Goal: Find specific page/section: Find specific page/section

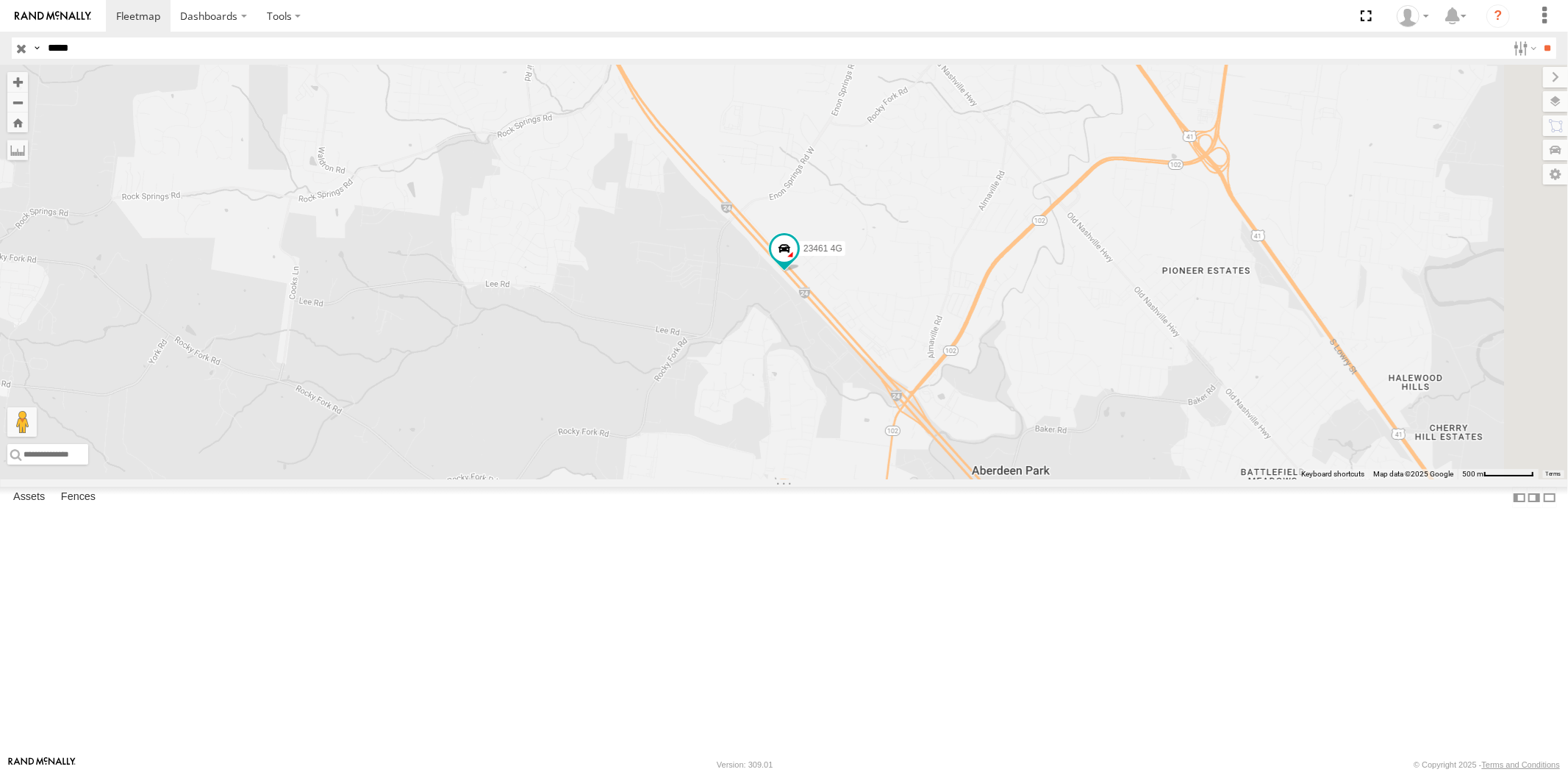
drag, startPoint x: 89, startPoint y: 46, endPoint x: 0, endPoint y: 45, distance: 89.0
click at [17, 44] on div "Search Query Asset ID Asset Label Registration Manufacturer Model VIN Job ID Dr…" at bounding box center [776, 48] width 1528 height 21
paste input "text"
type input "*****"
click at [1540, 37] on input "**" at bounding box center [1548, 48] width 17 height 21
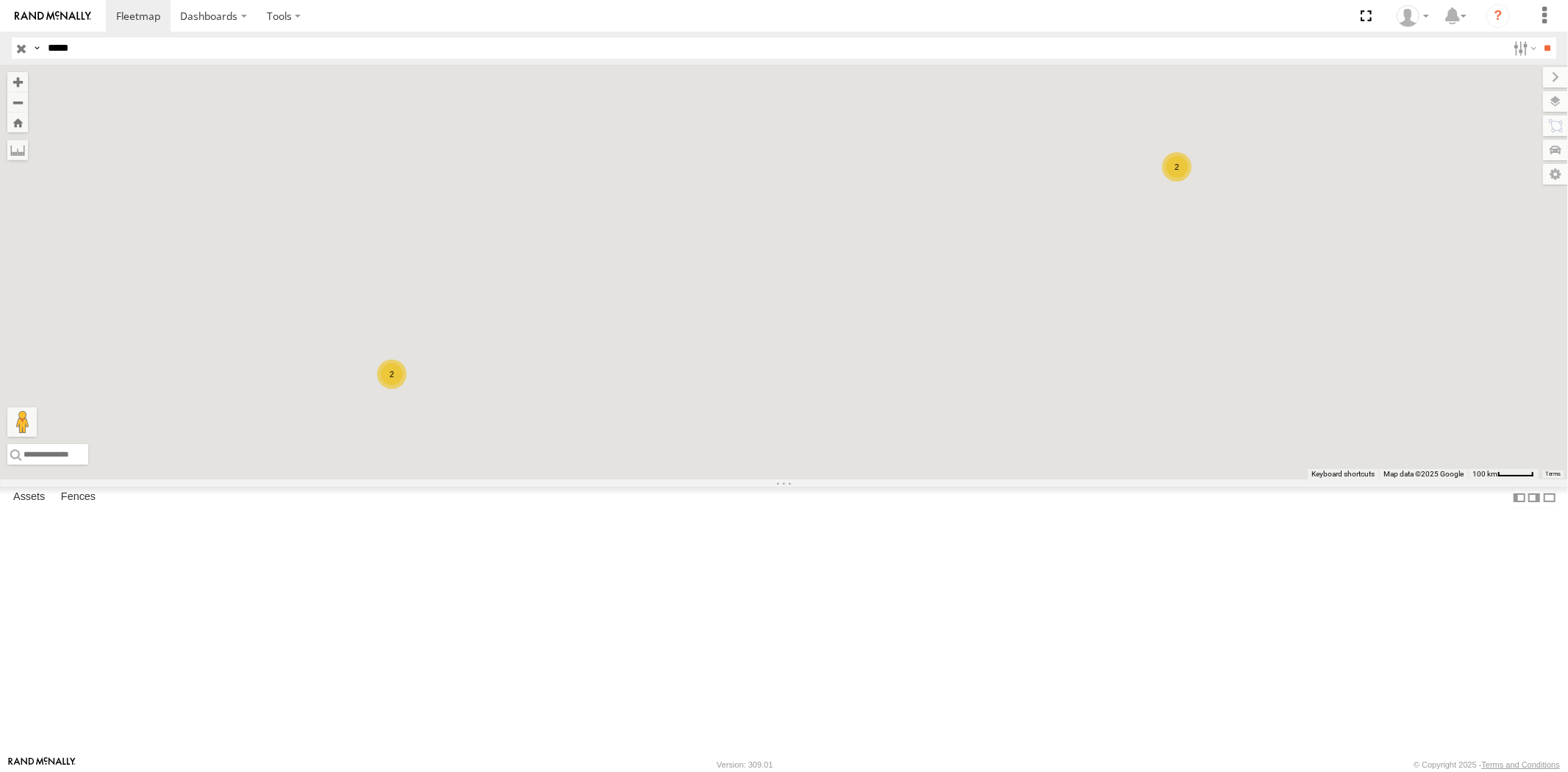
click at [0, 0] on div "23462 4G" at bounding box center [0, 0] width 0 height 0
click at [0, 0] on div "23462" at bounding box center [0, 0] width 0 height 0
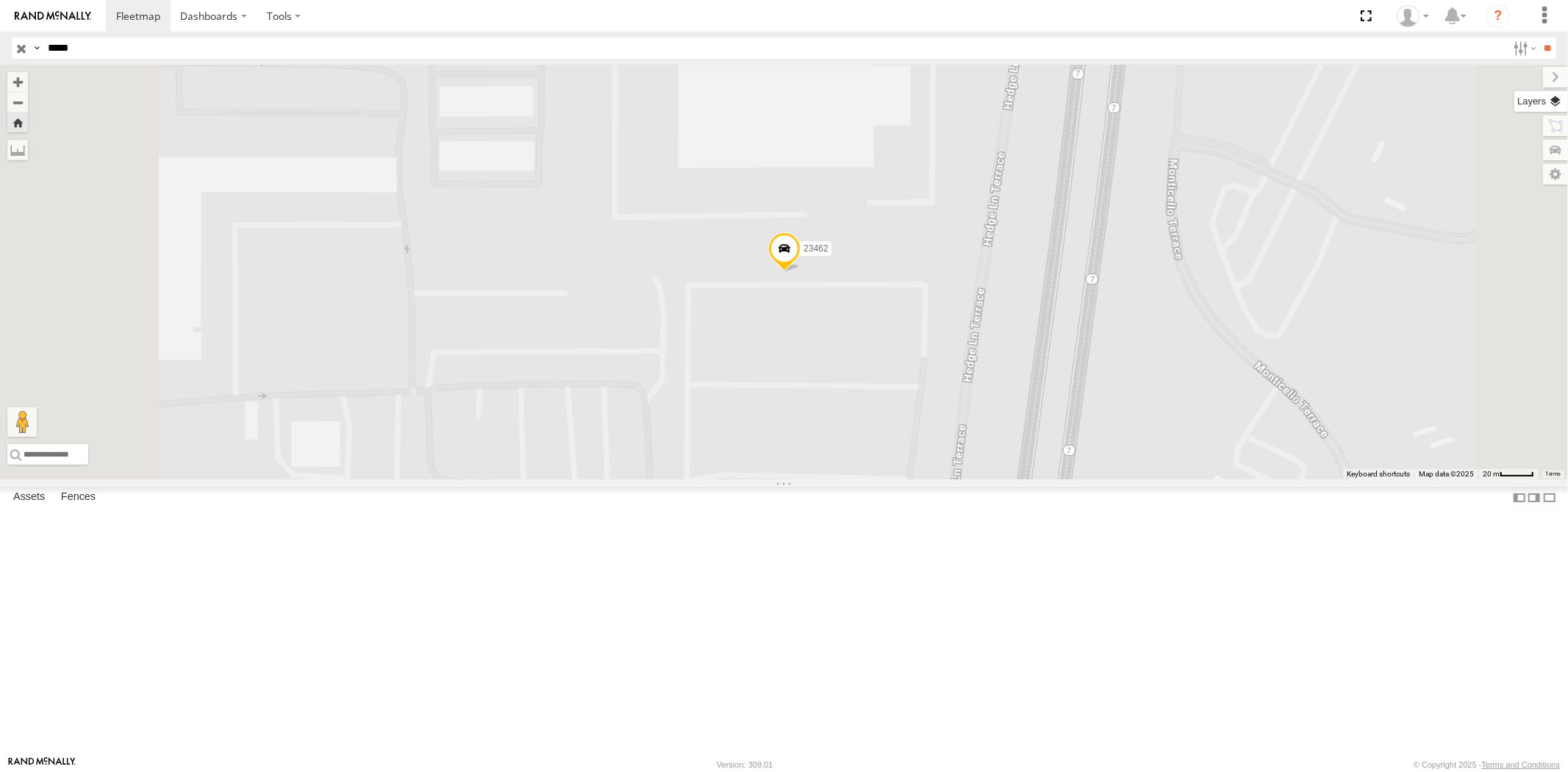
click at [1546, 107] on label at bounding box center [1542, 101] width 54 height 20
click at [0, 0] on span "Basemaps" at bounding box center [0, 0] width 0 height 0
click at [0, 0] on span "Satellite + Roadmap" at bounding box center [0, 0] width 0 height 0
click at [1519, 77] on label at bounding box center [1543, 76] width 49 height 20
click at [1542, 100] on div "23462" at bounding box center [784, 271] width 1568 height 414
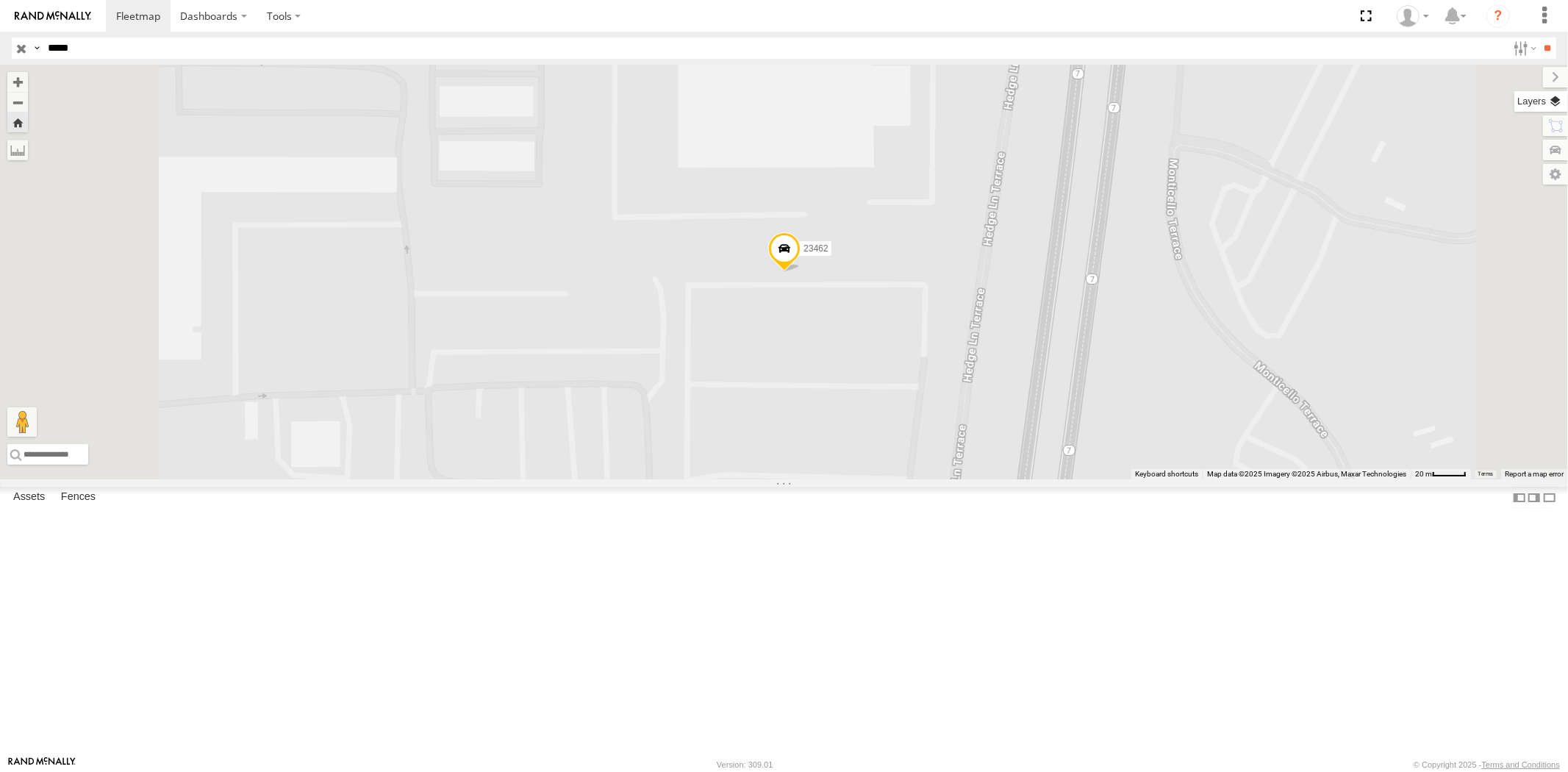
click at [1548, 103] on label at bounding box center [1542, 101] width 54 height 20
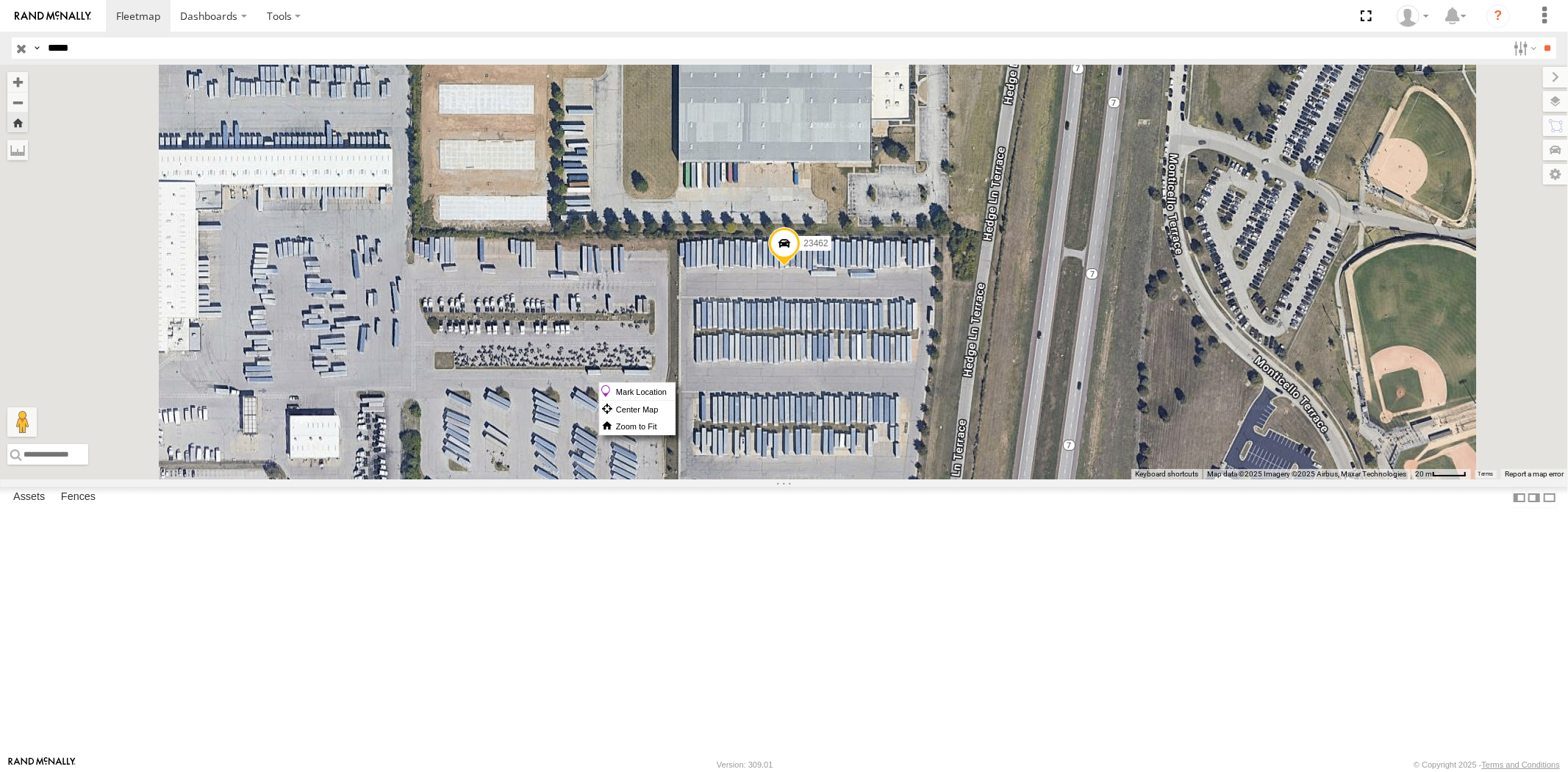
click at [800, 267] on span at bounding box center [784, 247] width 32 height 40
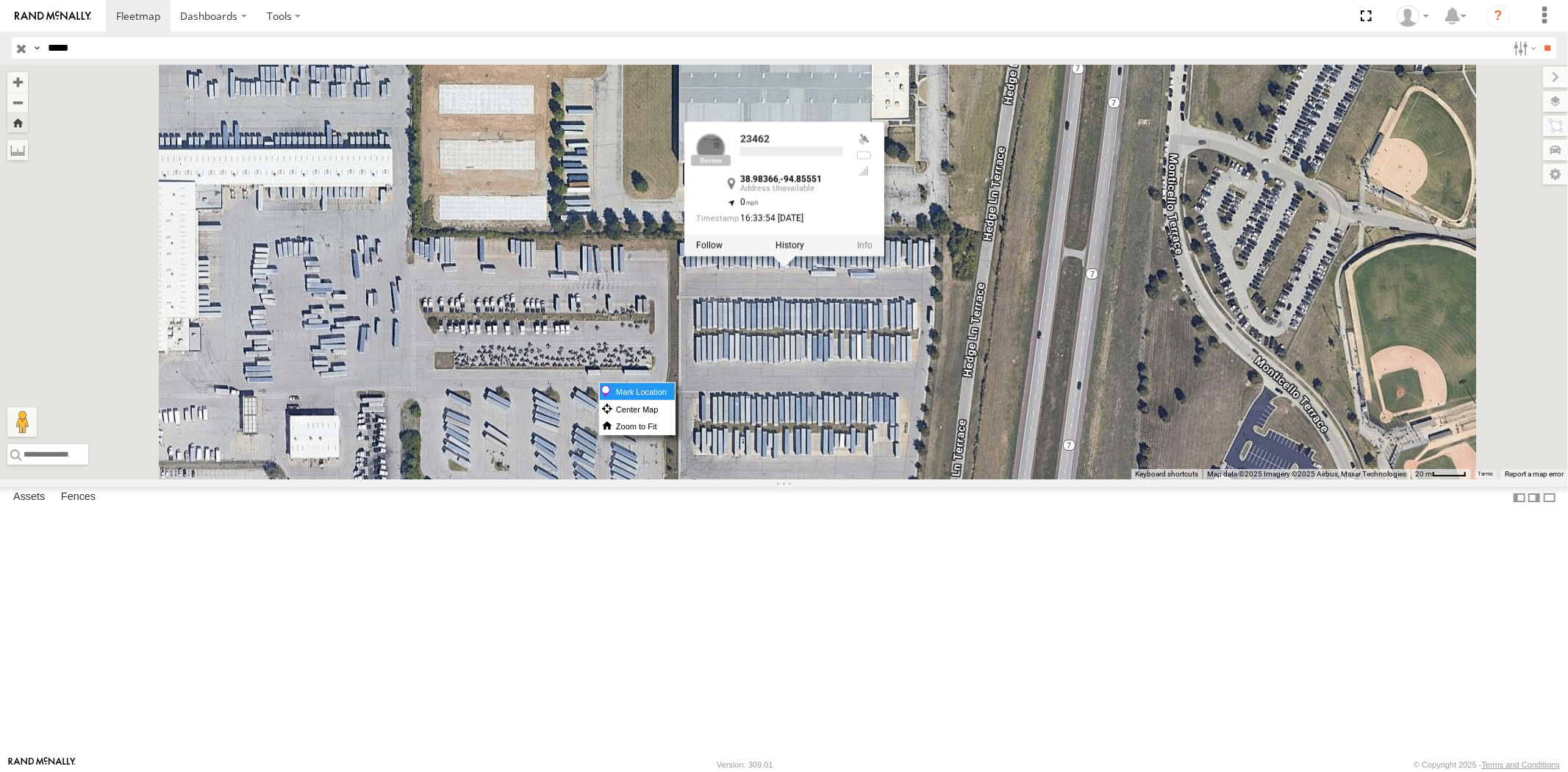
click at [675, 391] on label "Mark Location" at bounding box center [637, 391] width 75 height 17
click at [1037, 468] on div "23462 23462 All Assets Shawnee Shawnee 38.98366 , -94.85551 0 16:33:54 [DATE]" at bounding box center [784, 271] width 1568 height 414
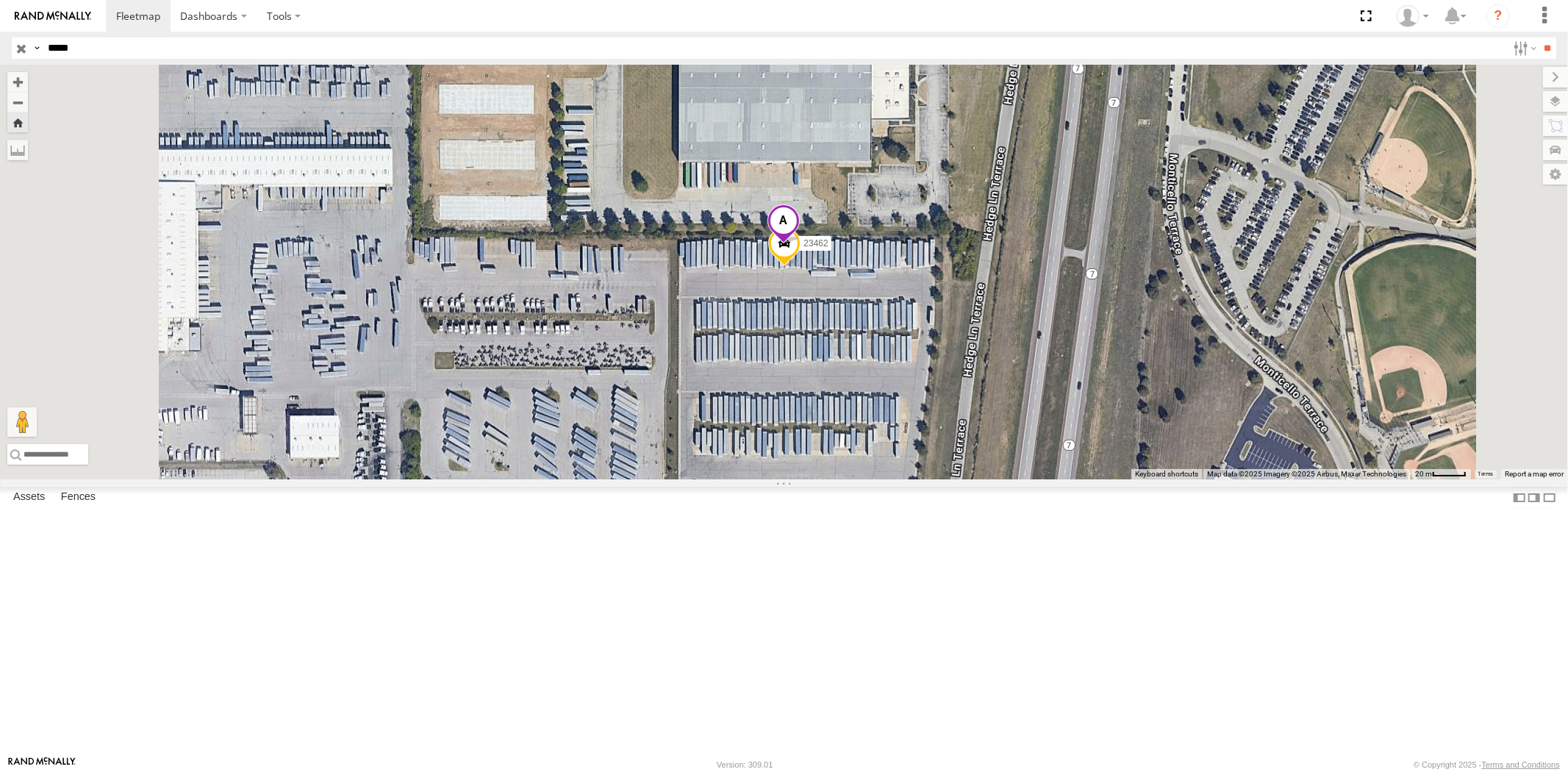
click at [799, 244] on span at bounding box center [783, 224] width 32 height 40
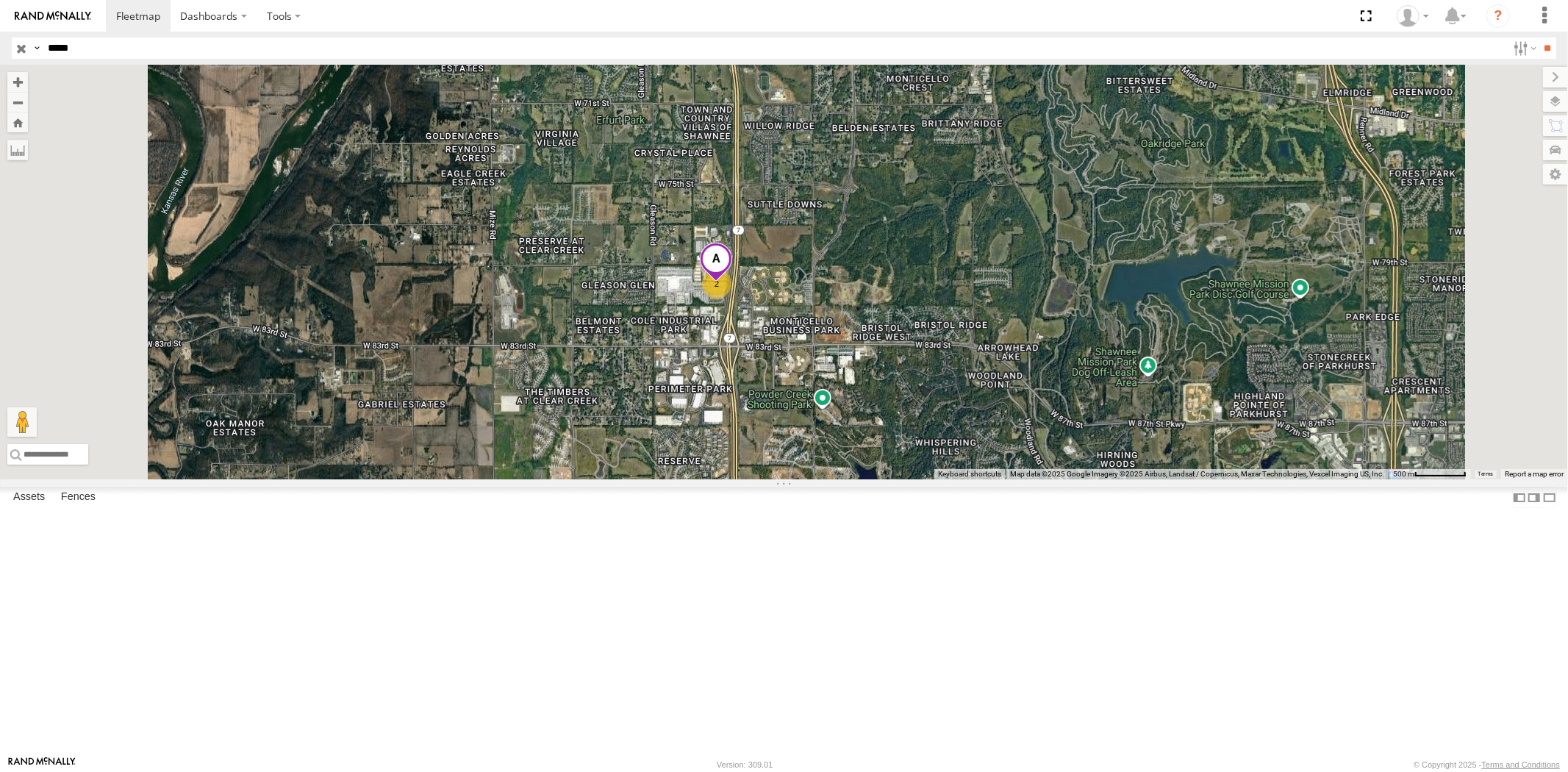
click at [29, 49] on input "button" at bounding box center [22, 48] width 19 height 21
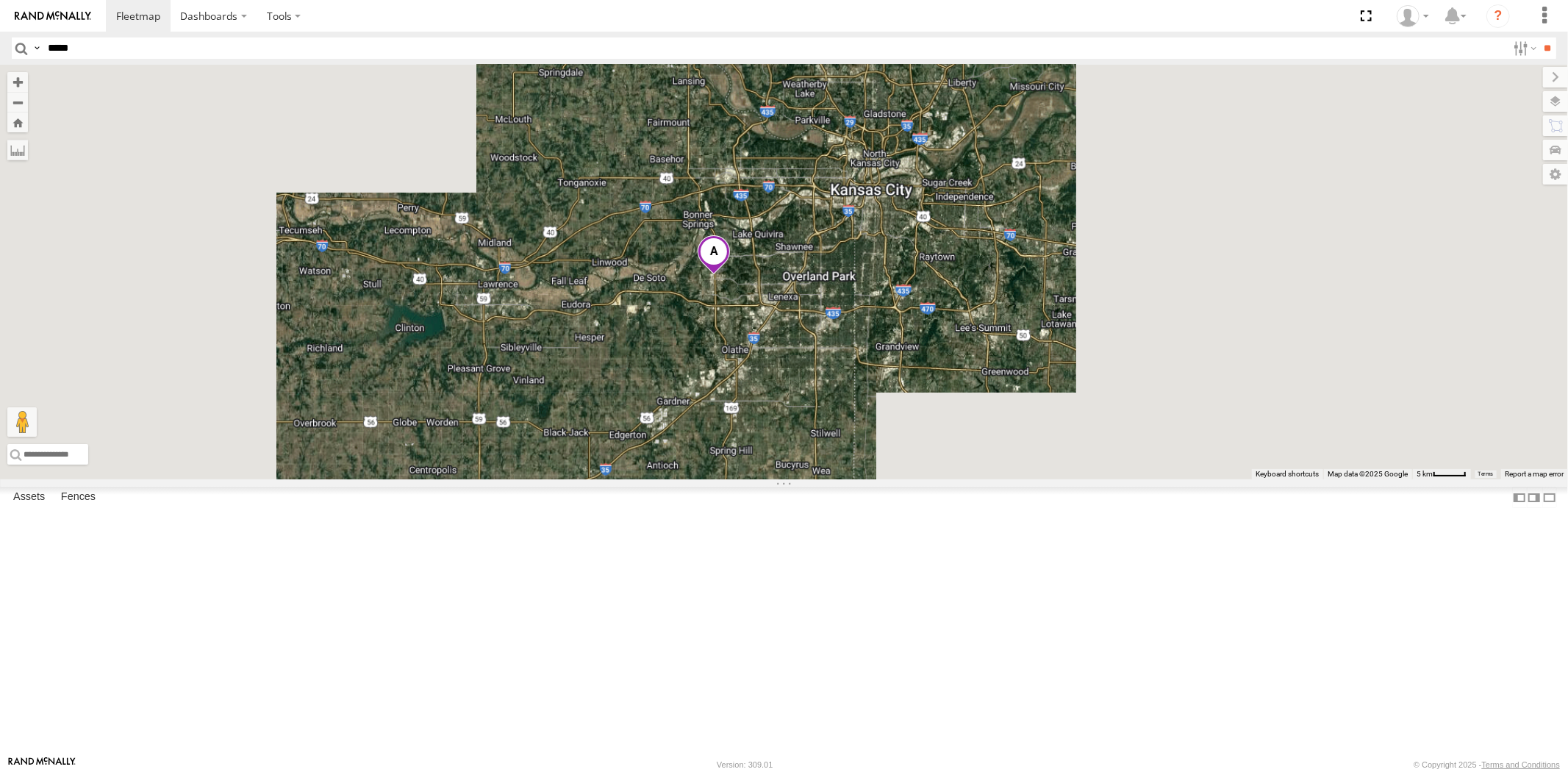
click at [730, 275] on span at bounding box center [714, 255] width 32 height 40
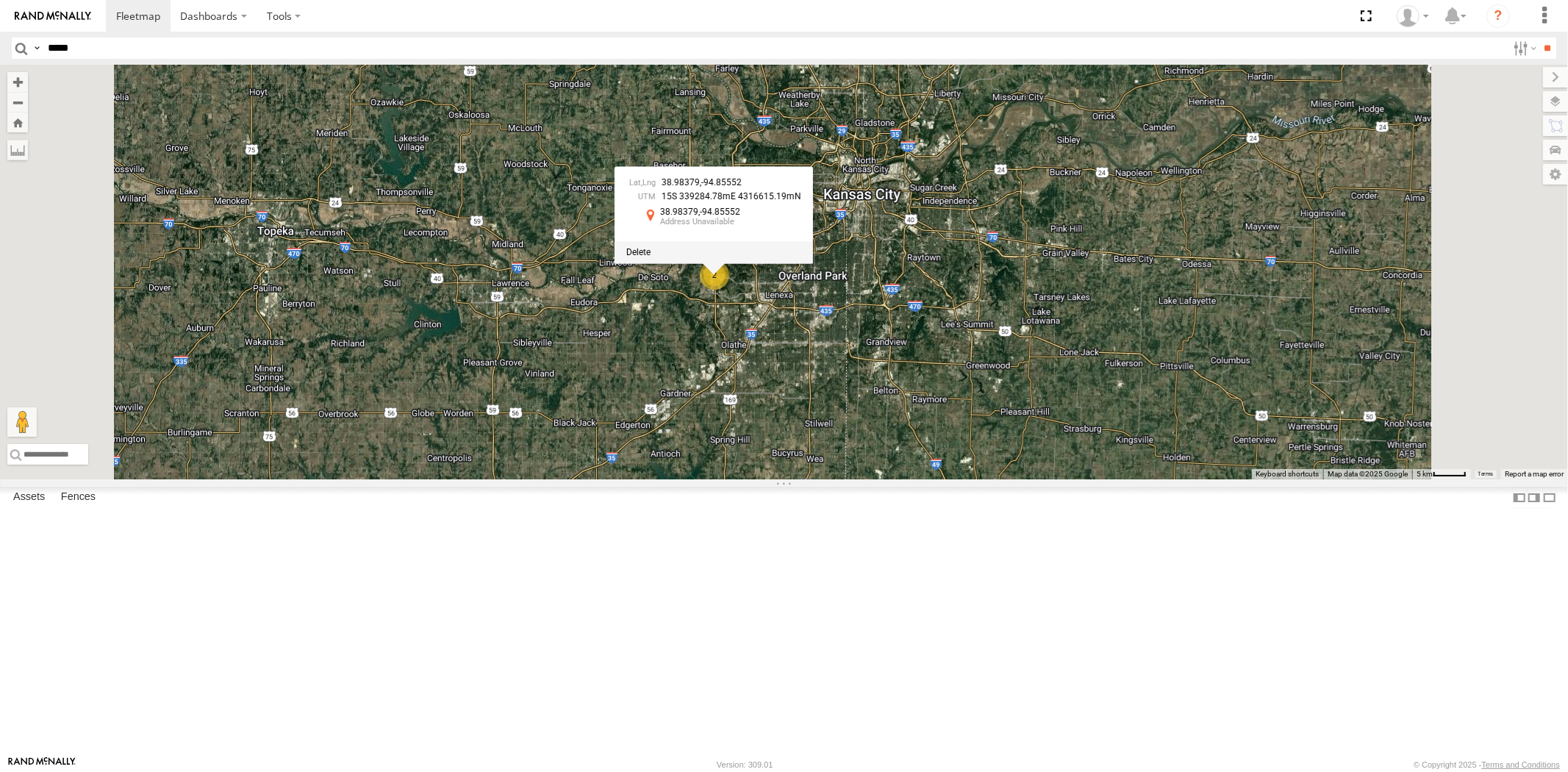
drag, startPoint x: 827, startPoint y: 393, endPoint x: 839, endPoint y: 407, distance: 18.4
click at [651, 257] on span at bounding box center [639, 253] width 24 height 10
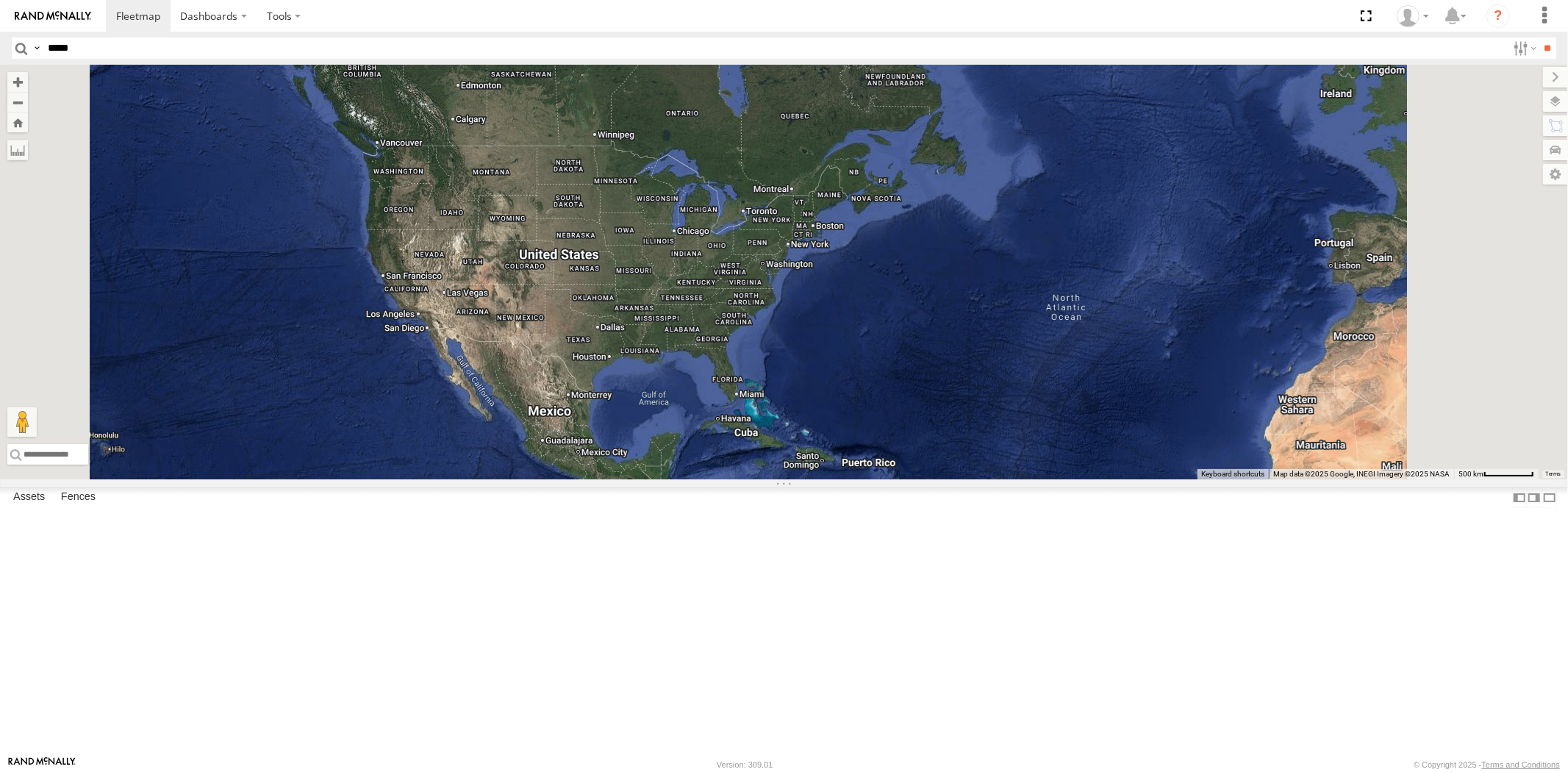
drag, startPoint x: 916, startPoint y: 409, endPoint x: 882, endPoint y: 406, distance: 34.1
click at [890, 399] on div at bounding box center [784, 271] width 1568 height 414
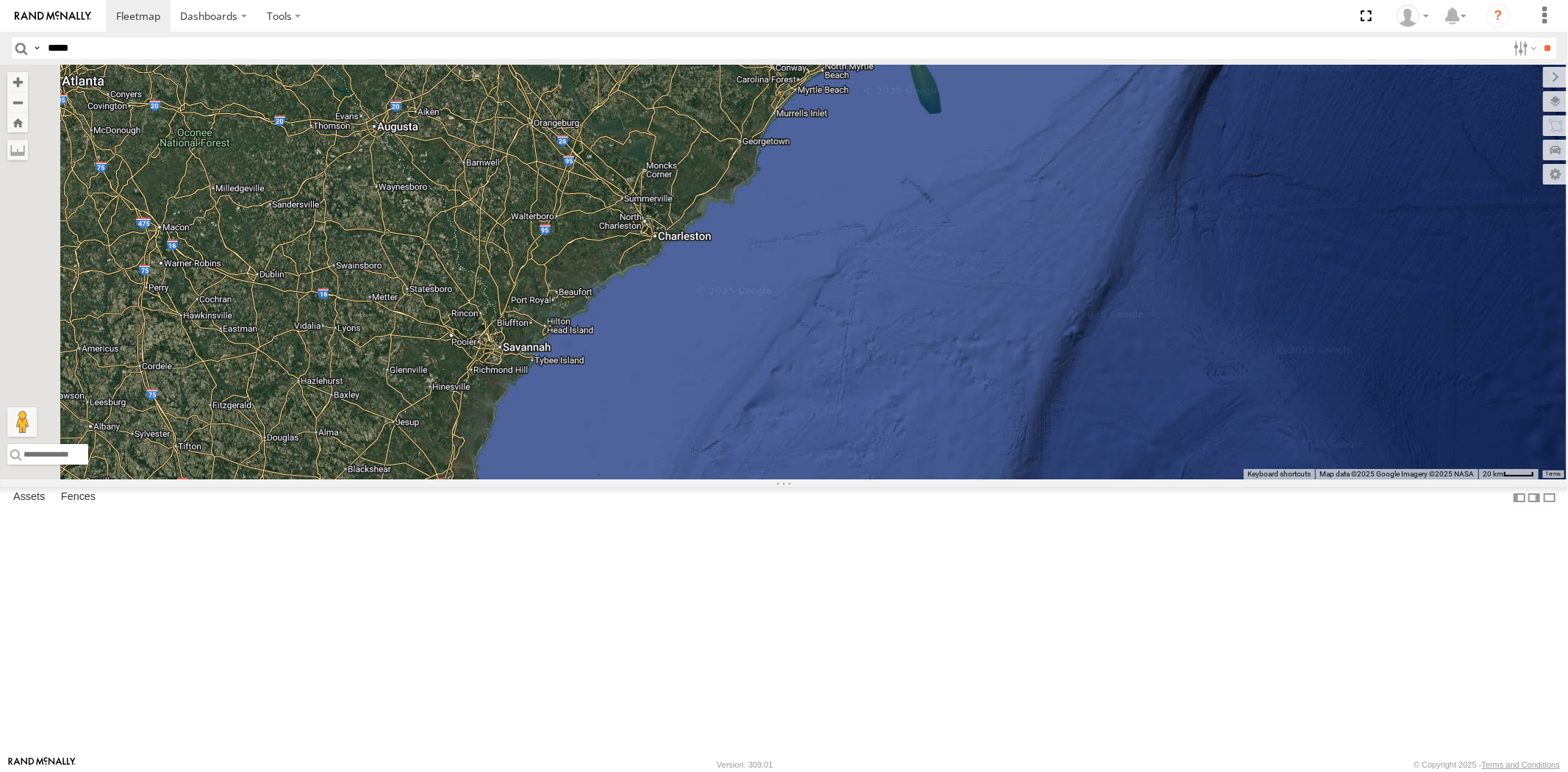
drag, startPoint x: 689, startPoint y: 458, endPoint x: 716, endPoint y: 409, distance: 55.9
click at [716, 409] on div "23207xx 2" at bounding box center [784, 271] width 1568 height 414
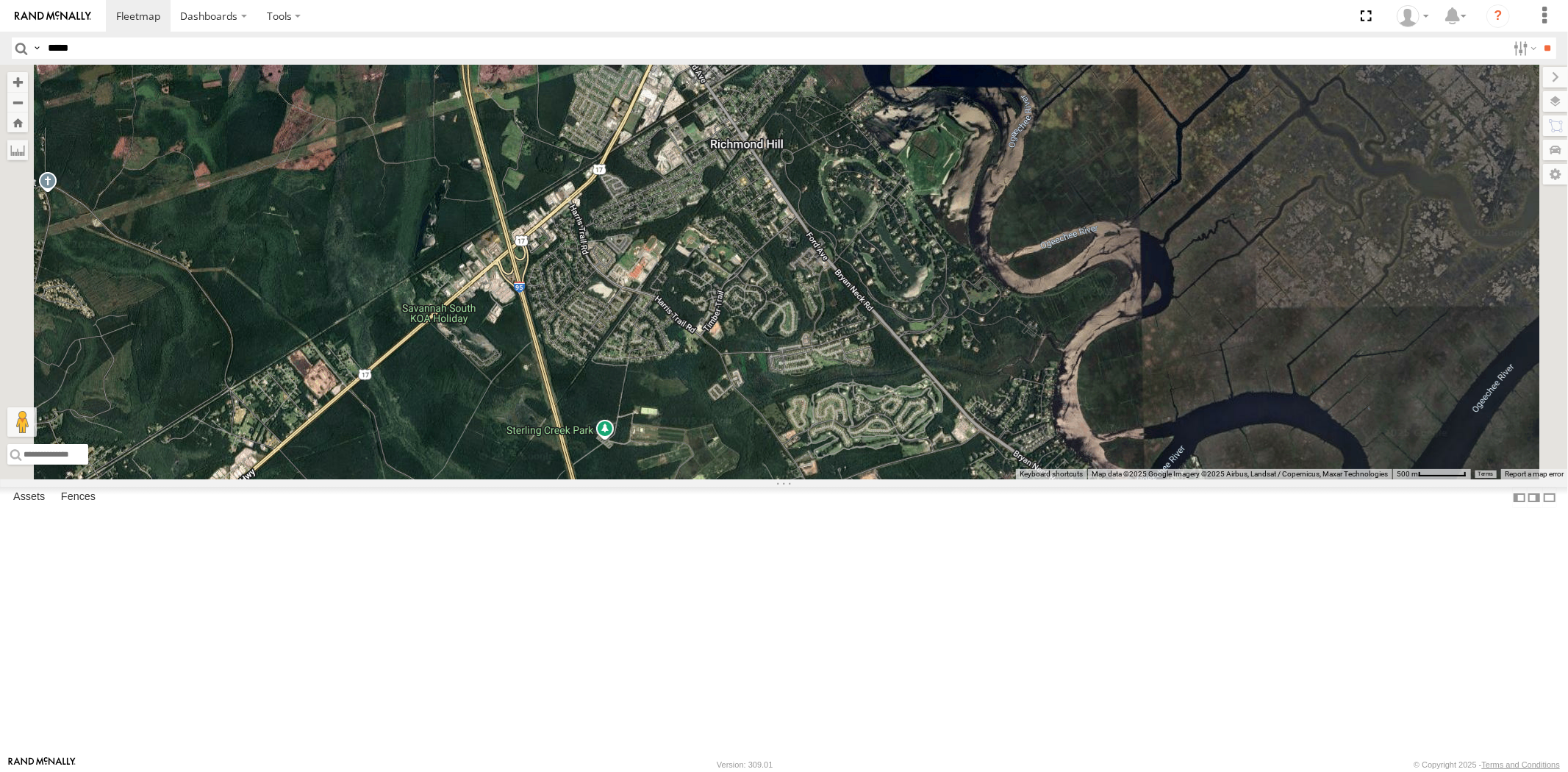
drag, startPoint x: 965, startPoint y: 431, endPoint x: 860, endPoint y: 438, distance: 105.2
click at [935, 435] on div at bounding box center [784, 271] width 1568 height 414
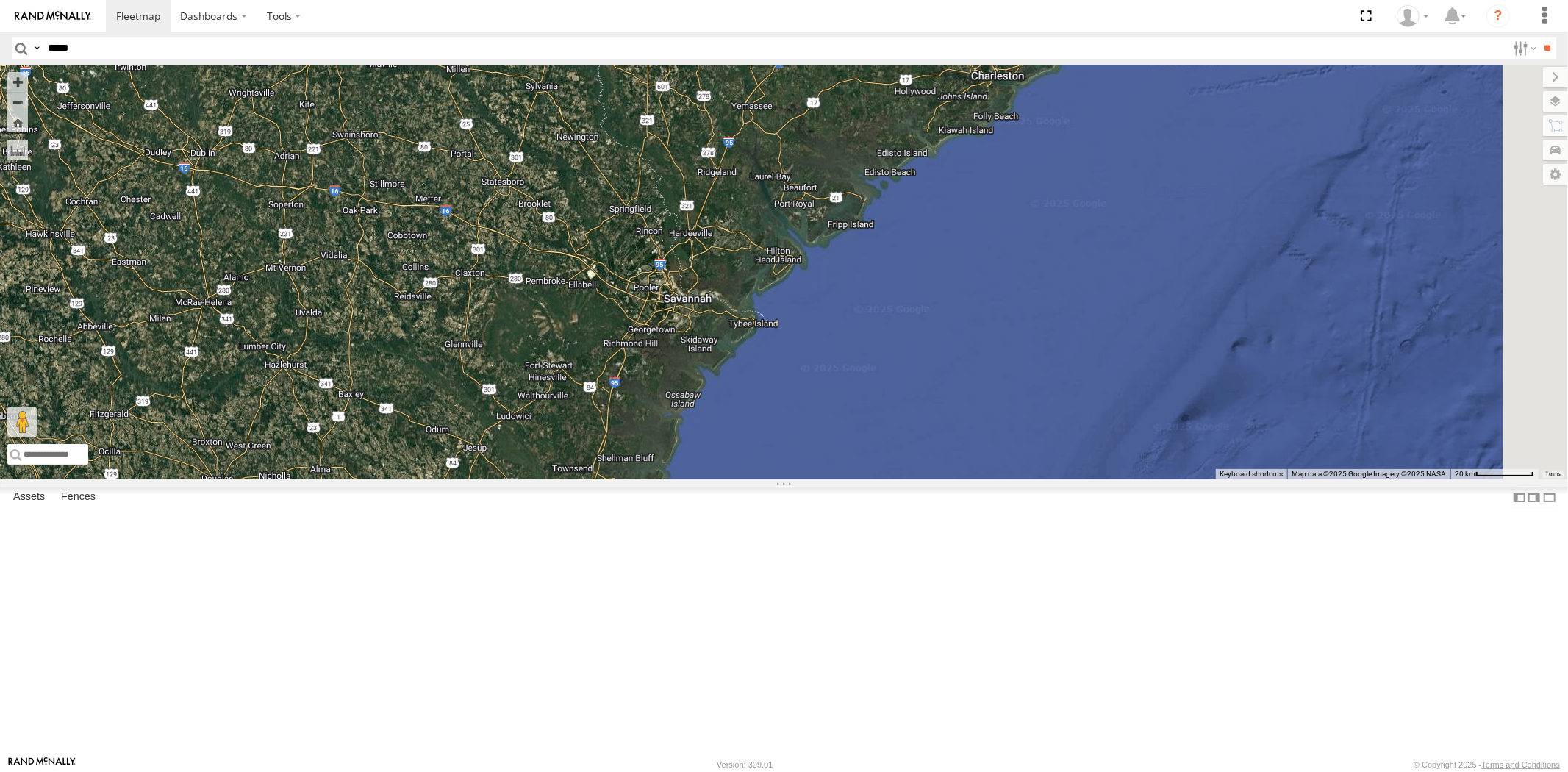
click at [163, 50] on input "*****" at bounding box center [774, 48] width 1465 height 21
paste input "*****"
click at [1540, 37] on input "**" at bounding box center [1548, 48] width 17 height 21
click at [0, 0] on div at bounding box center [0, 0] width 0 height 0
click at [0, 0] on div "23346 All Assets" at bounding box center [0, 0] width 0 height 0
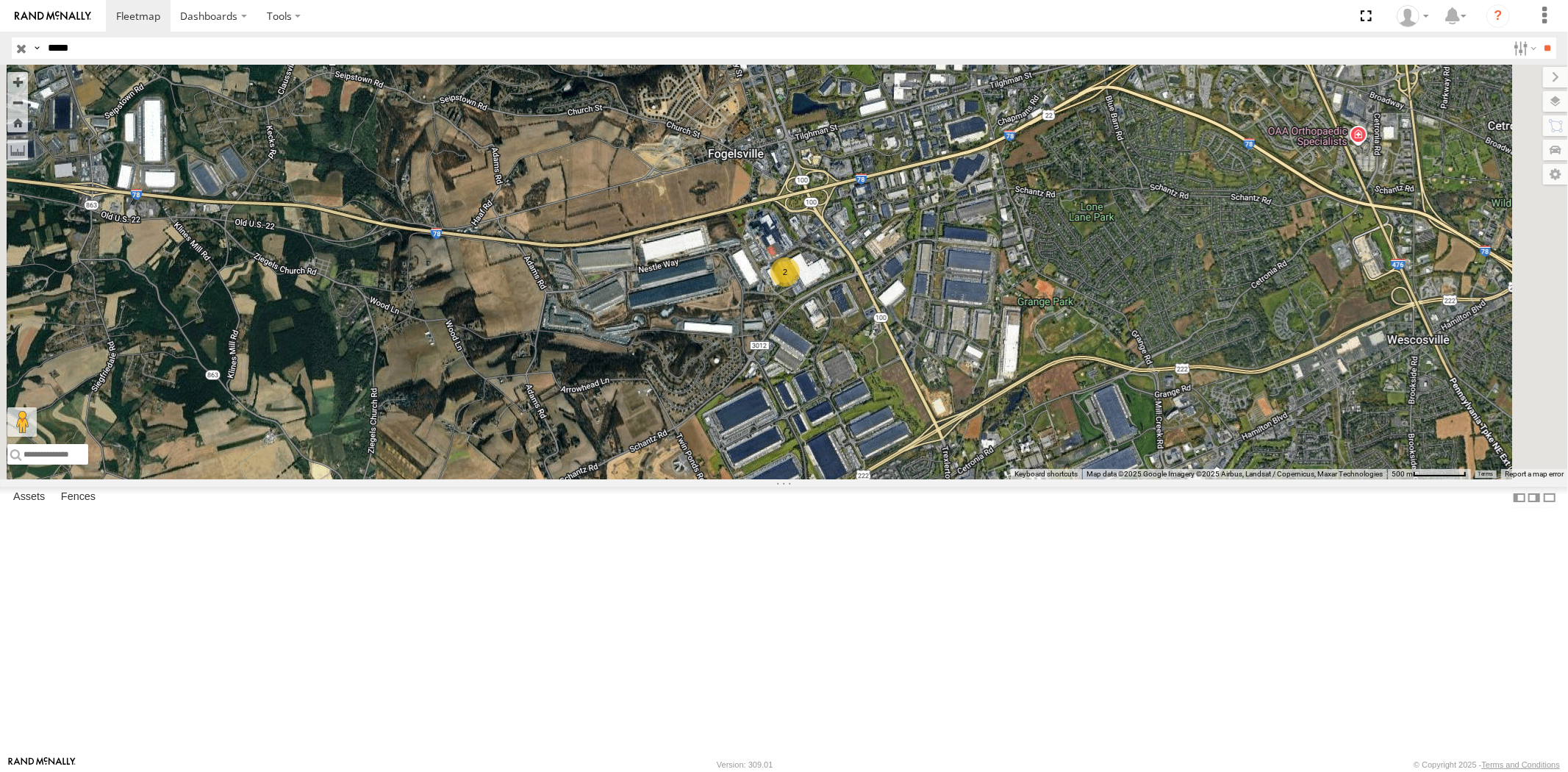
drag, startPoint x: 84, startPoint y: 46, endPoint x: 0, endPoint y: 43, distance: 84.1
click at [4, 43] on header "Search Query Asset ID Asset Label Registration Manufacturer Model VIN Job ID" at bounding box center [784, 48] width 1568 height 33
paste input "text"
click at [1540, 37] on input "**" at bounding box center [1548, 48] width 17 height 21
click at [0, 0] on div "All Assets" at bounding box center [0, 0] width 0 height 0
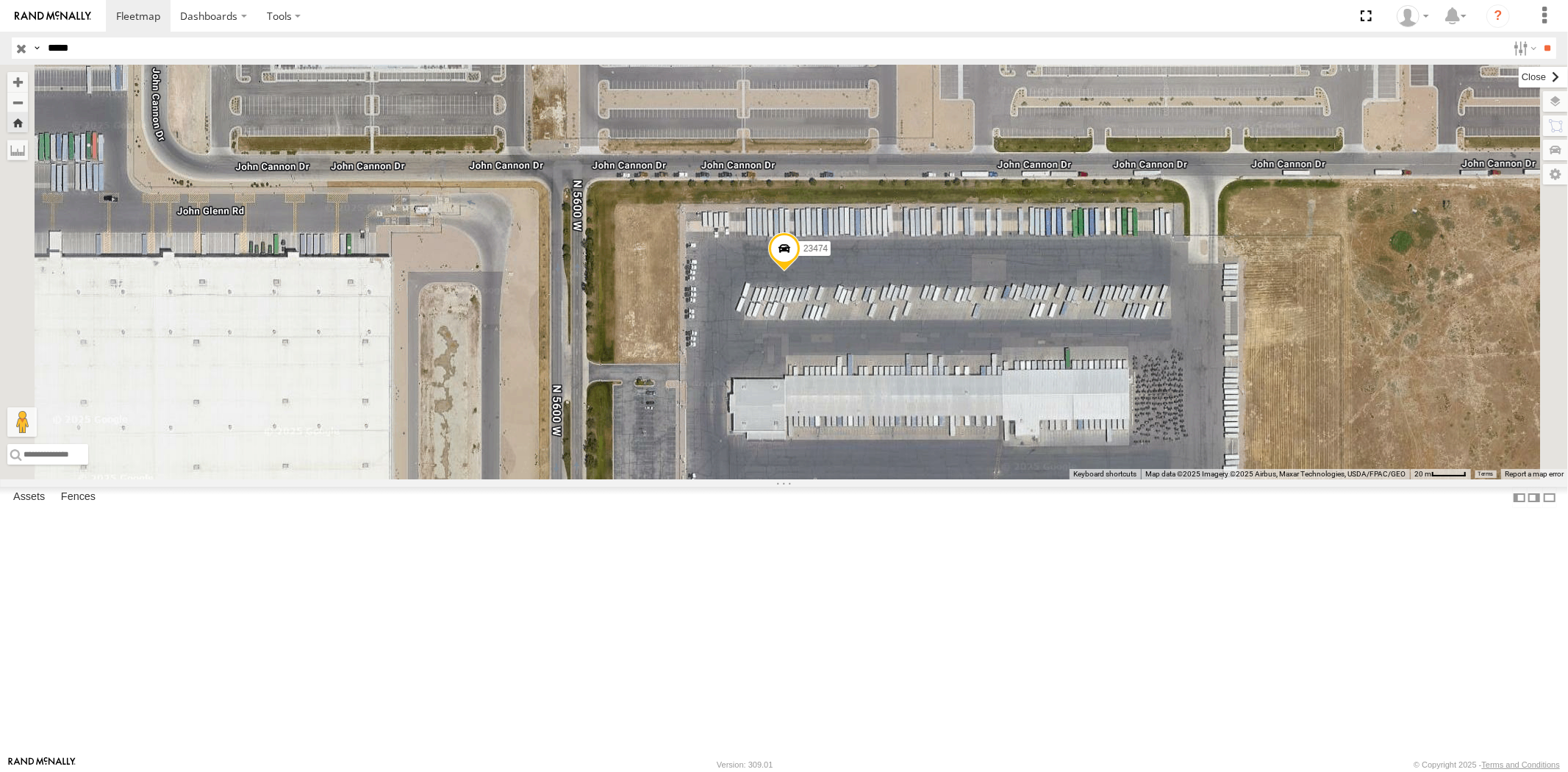
click at [1519, 78] on label at bounding box center [1543, 76] width 49 height 20
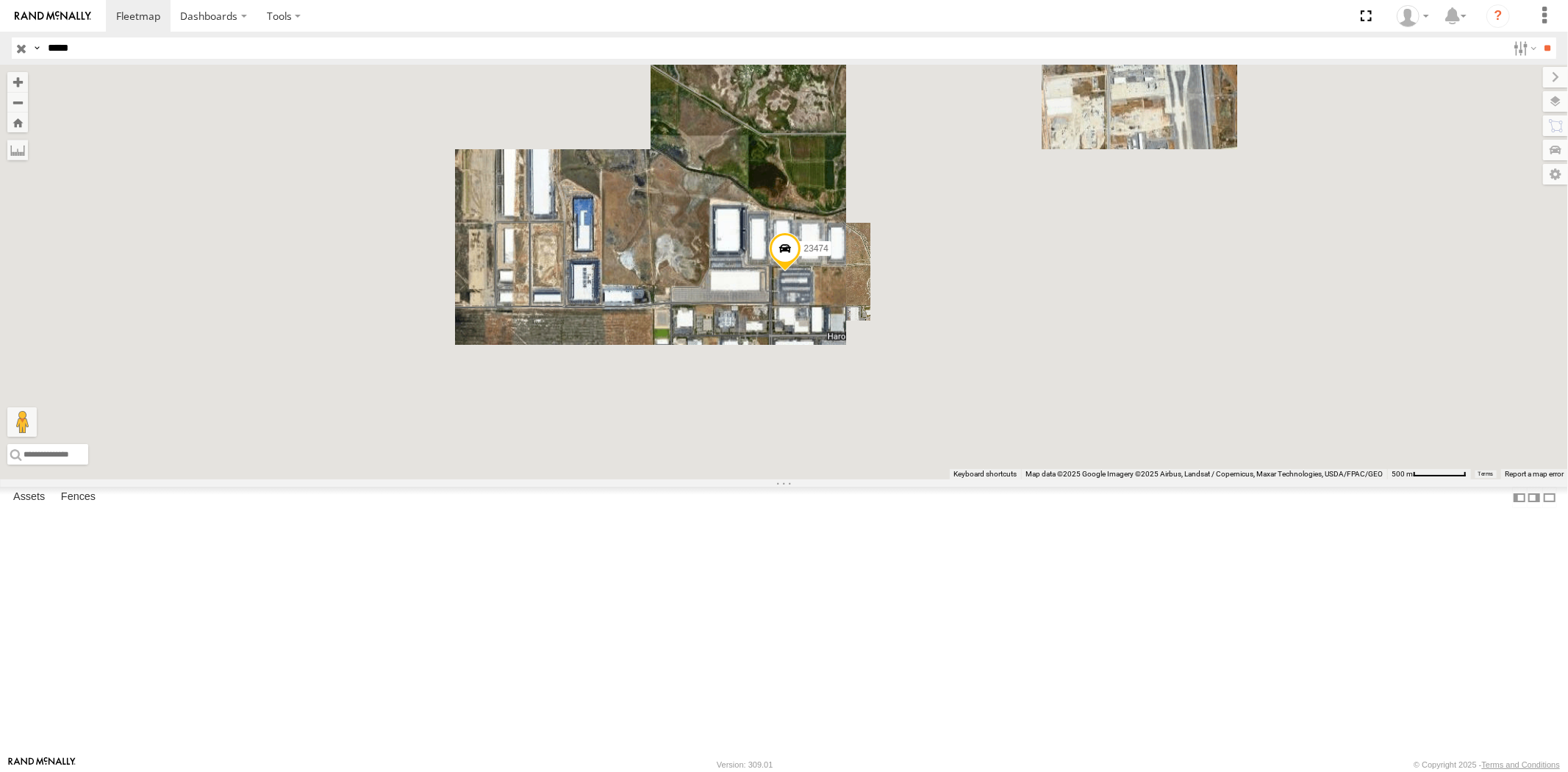
drag, startPoint x: 94, startPoint y: 58, endPoint x: 0, endPoint y: 55, distance: 94.0
click at [0, 55] on header "Search Query Asset ID Asset Label Registration Manufacturer Model VIN Job ID" at bounding box center [784, 48] width 1568 height 33
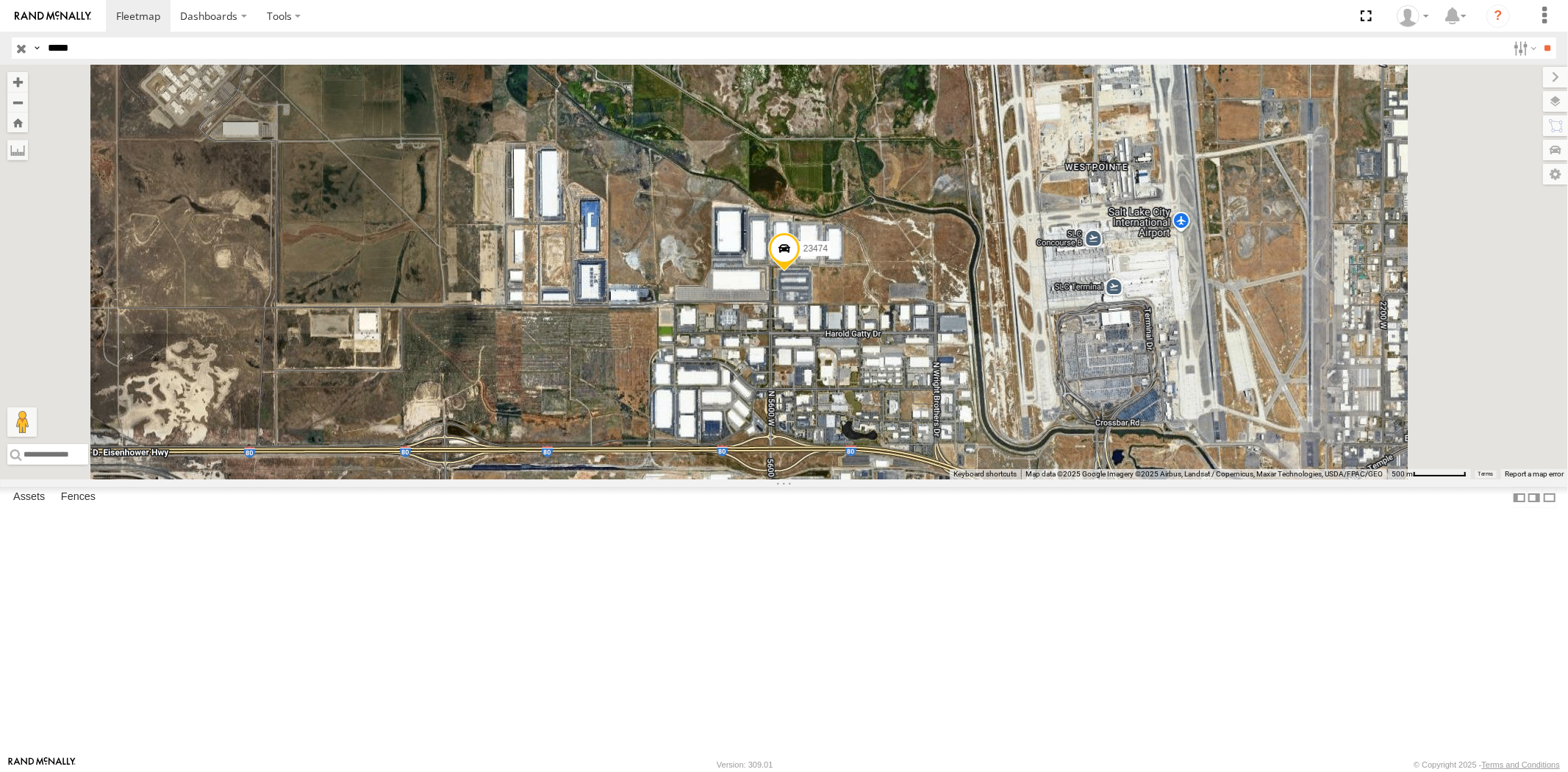
click at [1540, 37] on input "**" at bounding box center [1548, 48] width 17 height 21
click at [0, 0] on div "23461 4G" at bounding box center [0, 0] width 0 height 0
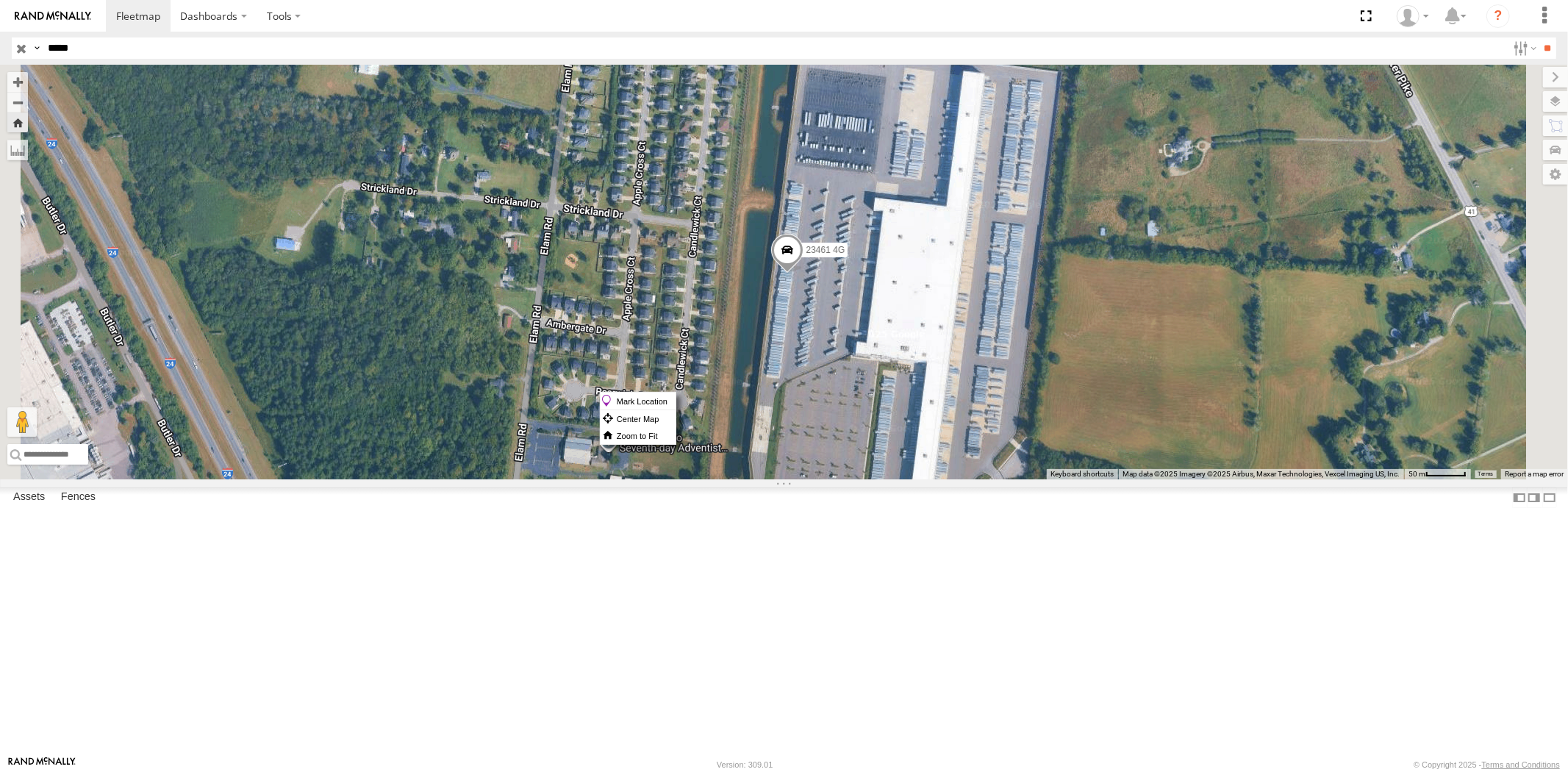
click at [803, 274] on span at bounding box center [786, 253] width 32 height 40
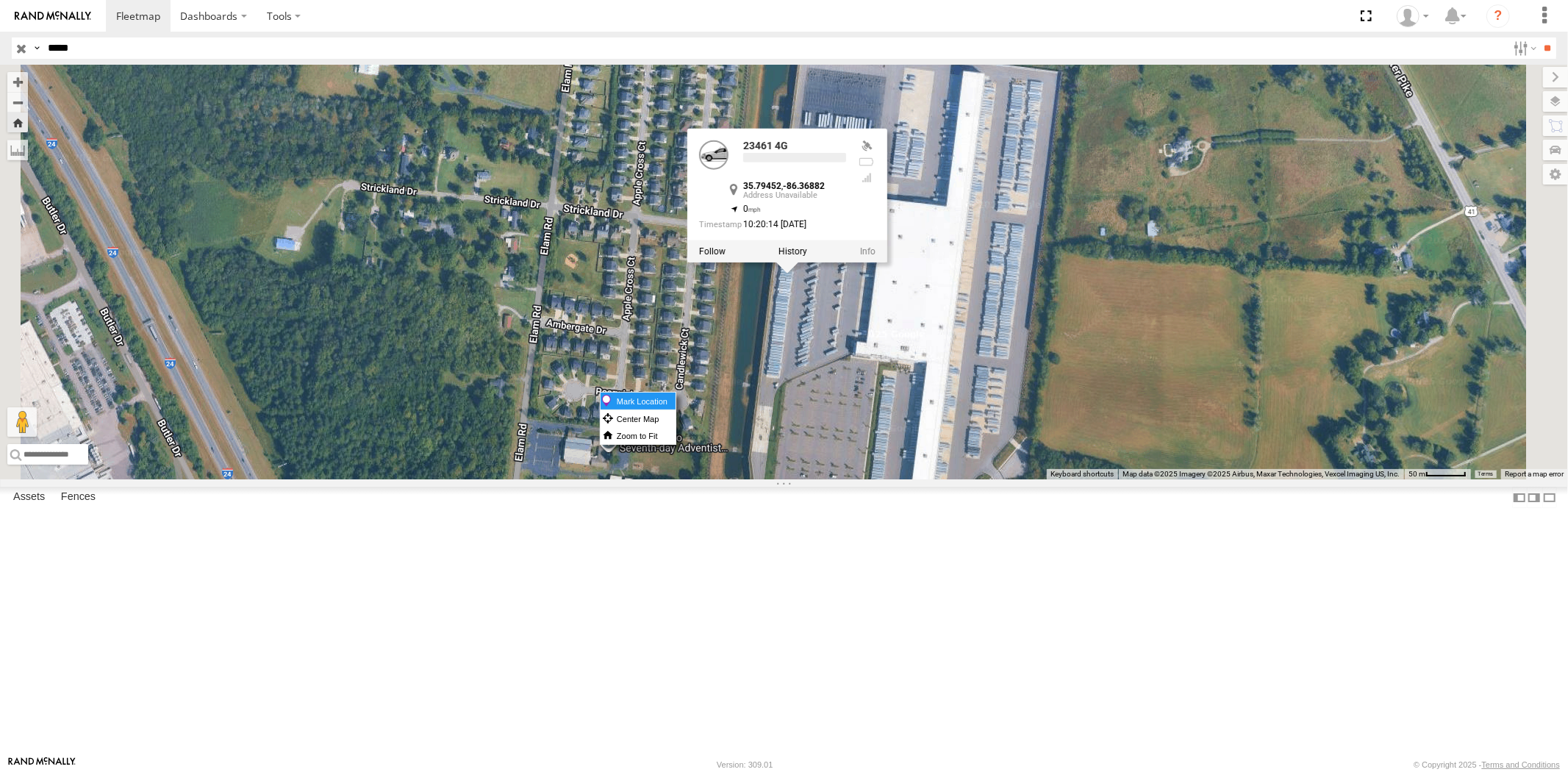
click at [675, 397] on label "Mark Location" at bounding box center [638, 401] width 75 height 17
click at [1048, 480] on div "23461 4G 23461 4G All Assets Murfreesboro Murfreesboro 35.79452 , -86.36882 0 1…" at bounding box center [784, 271] width 1568 height 414
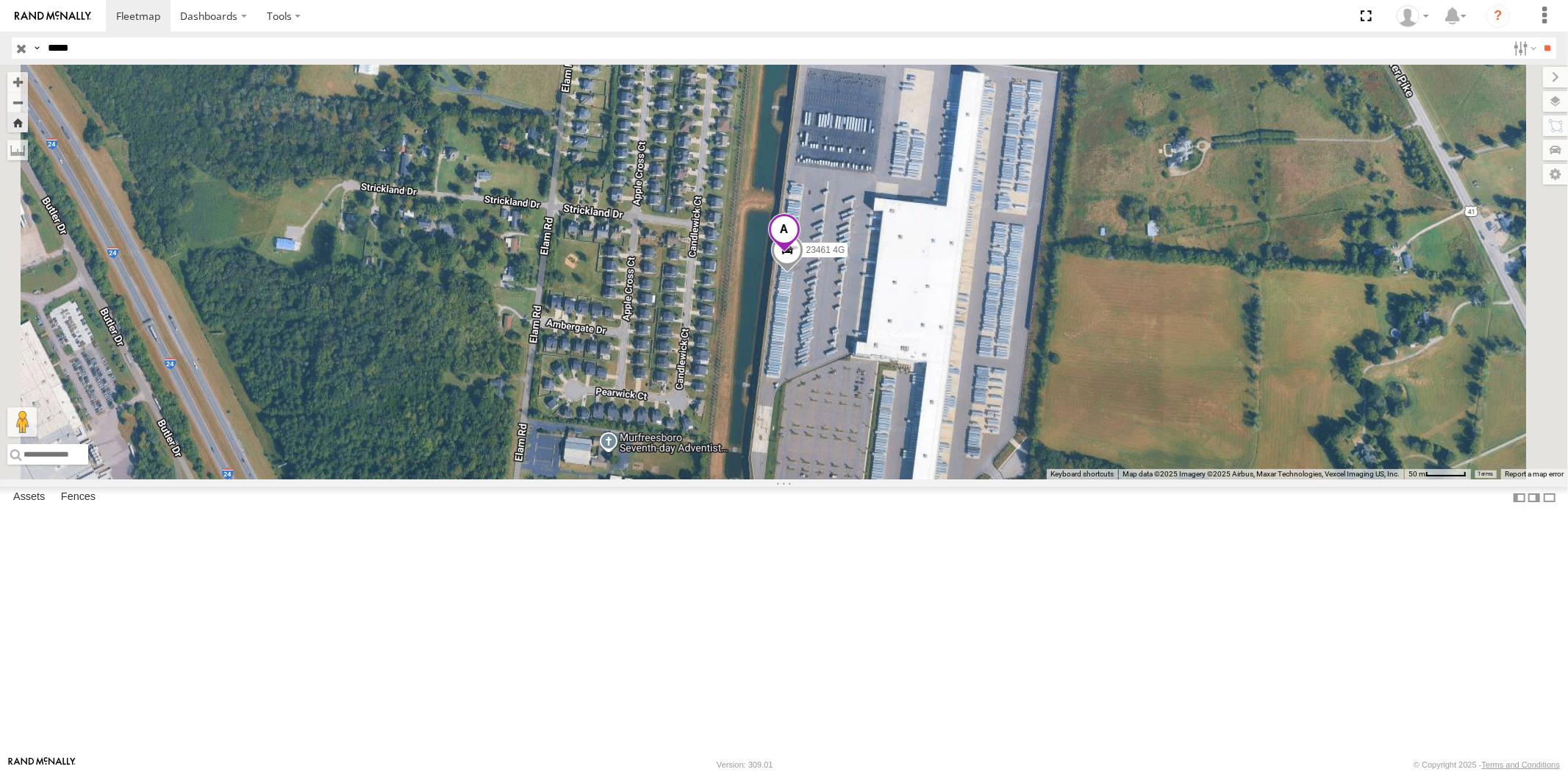
click at [800, 253] on span at bounding box center [783, 233] width 32 height 40
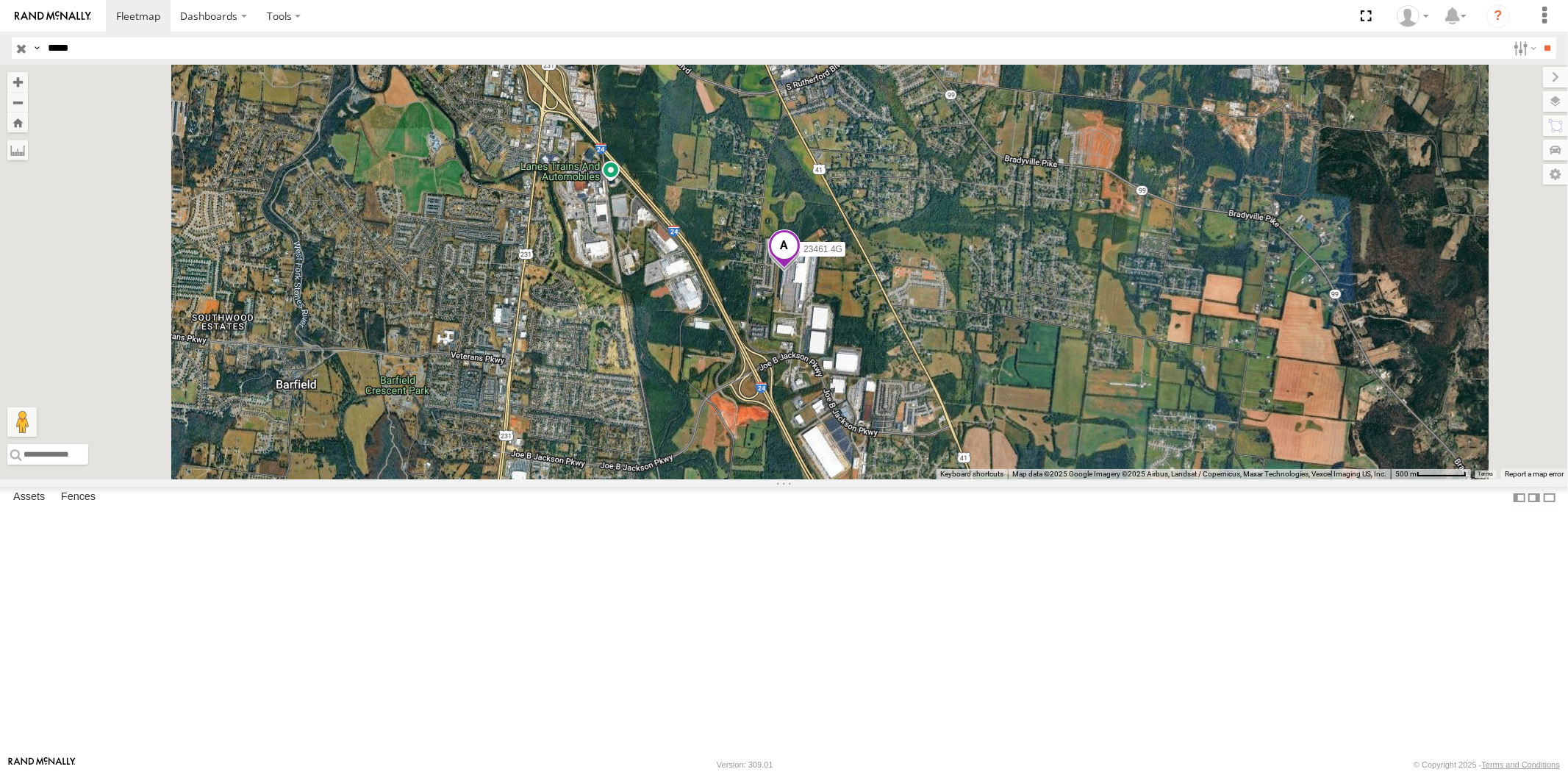
drag, startPoint x: 13, startPoint y: 47, endPoint x: 0, endPoint y: 49, distance: 13.2
click at [4, 48] on header "Search Query Asset ID Asset Label Registration Manufacturer Model VIN Job ID" at bounding box center [784, 48] width 1568 height 33
paste input "text"
click at [1540, 37] on input "**" at bounding box center [1548, 48] width 17 height 21
click at [0, 0] on div "All Assets" at bounding box center [0, 0] width 0 height 0
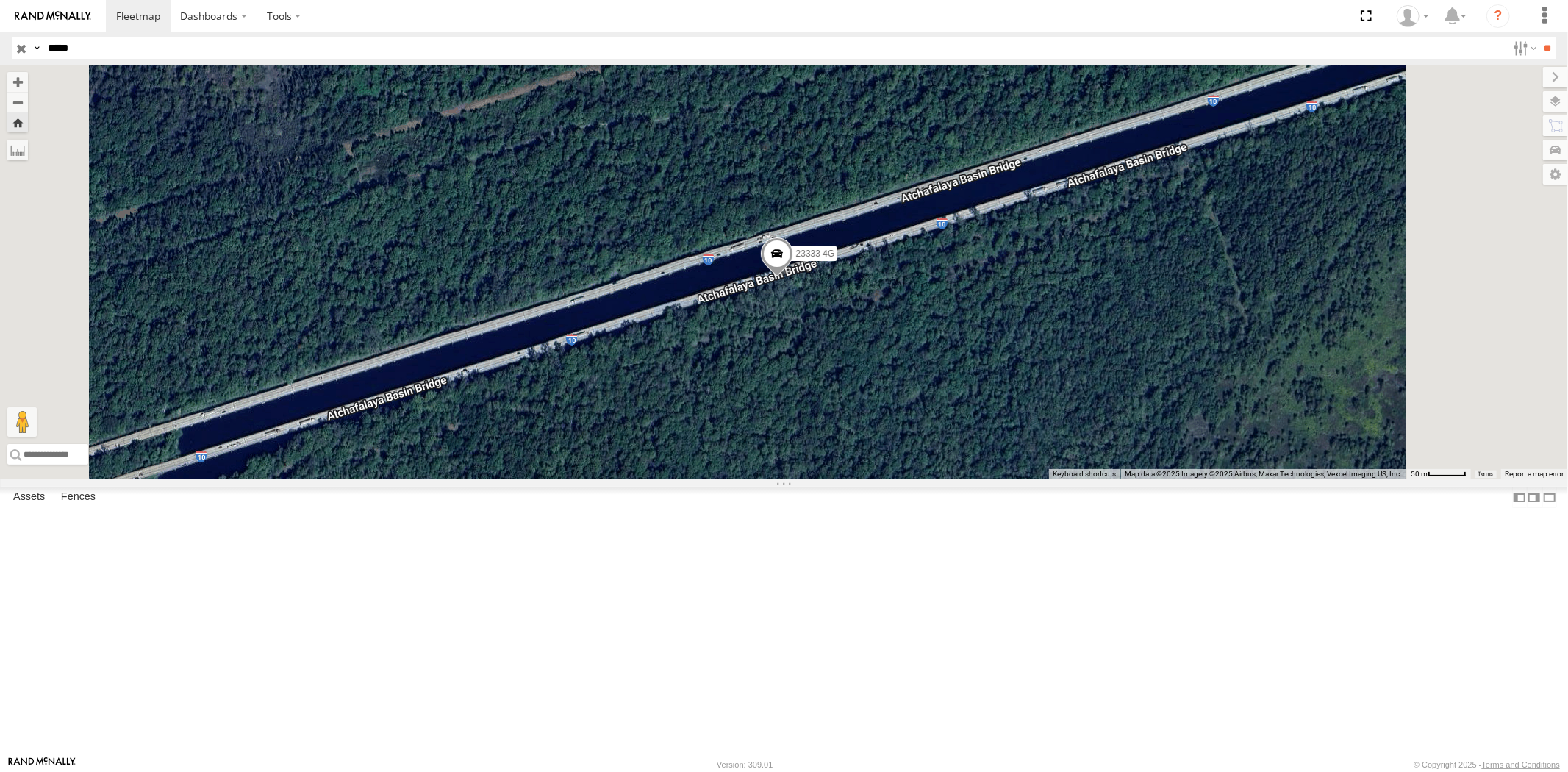
drag, startPoint x: 86, startPoint y: 52, endPoint x: 0, endPoint y: 40, distance: 86.8
click at [17, 47] on div "Search Query Asset ID Asset Label Registration Manufacturer Model VIN Job ID Dr…" at bounding box center [776, 48] width 1528 height 21
paste input "text"
type input "*****"
click at [1540, 37] on input "**" at bounding box center [1548, 48] width 17 height 21
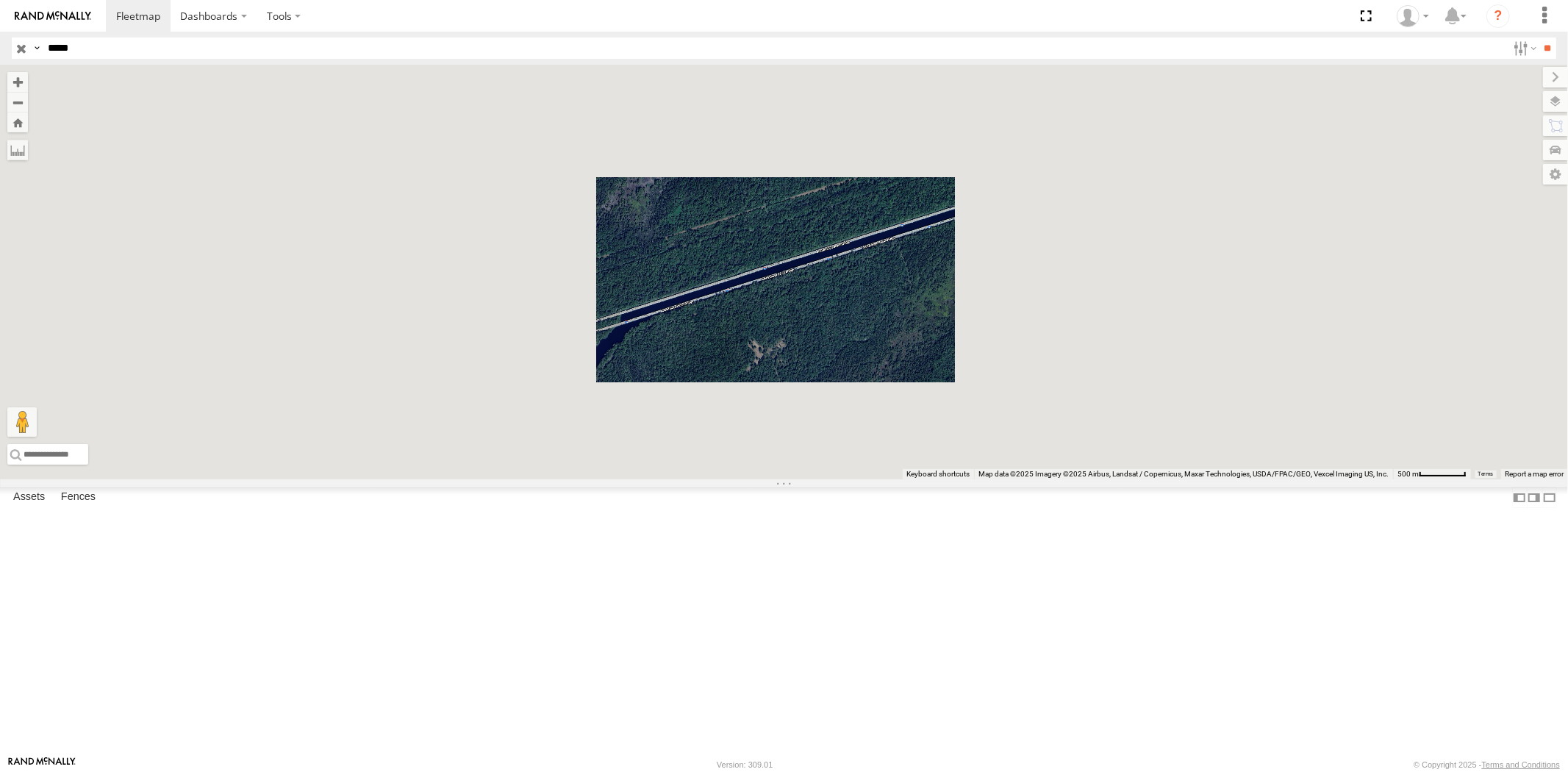
click at [0, 0] on div "All Assets" at bounding box center [0, 0] width 0 height 0
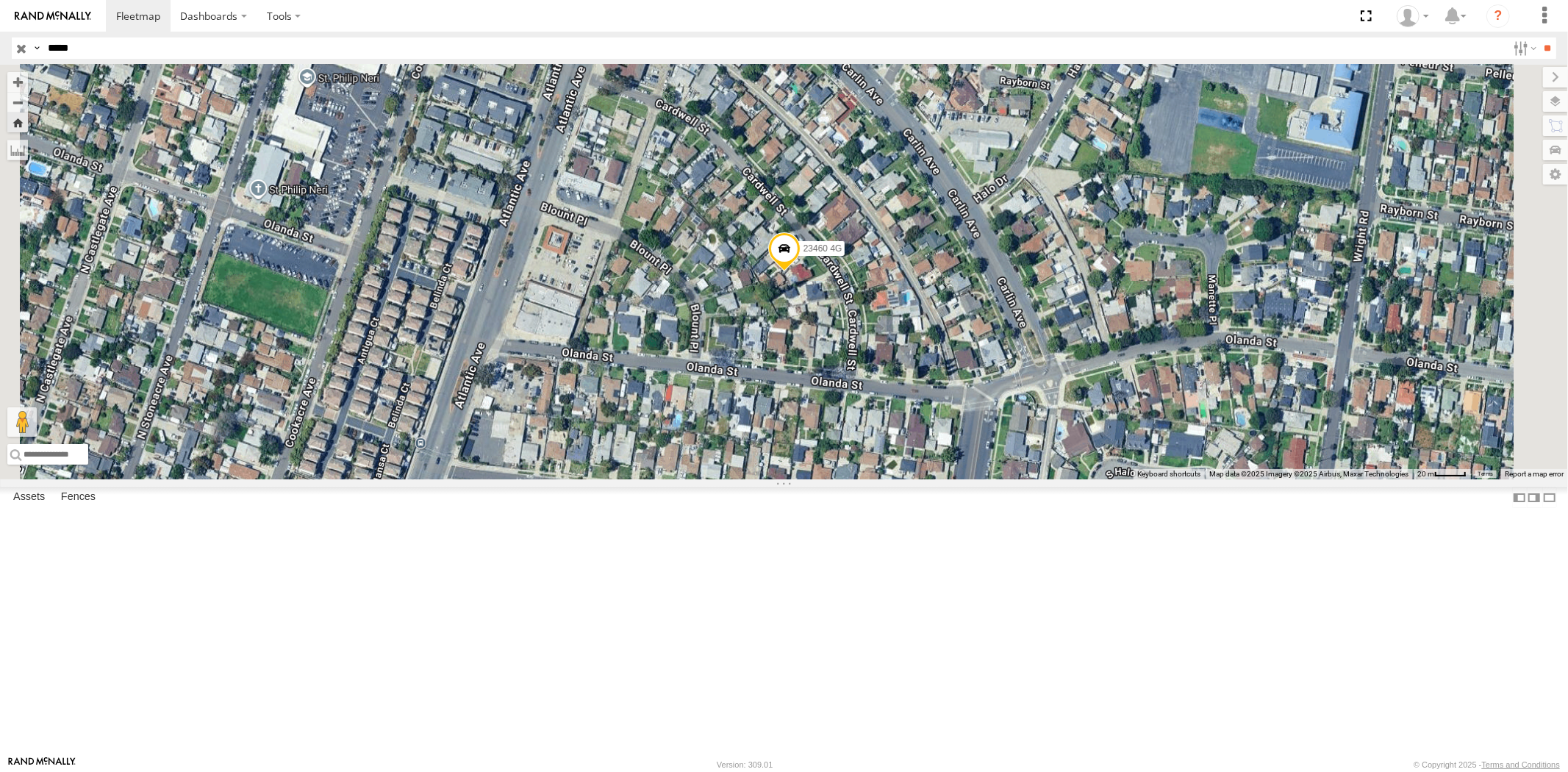
click at [0, 0] on div "23460 NEW All Assets 29.91035 -95.77022" at bounding box center [0, 0] width 0 height 0
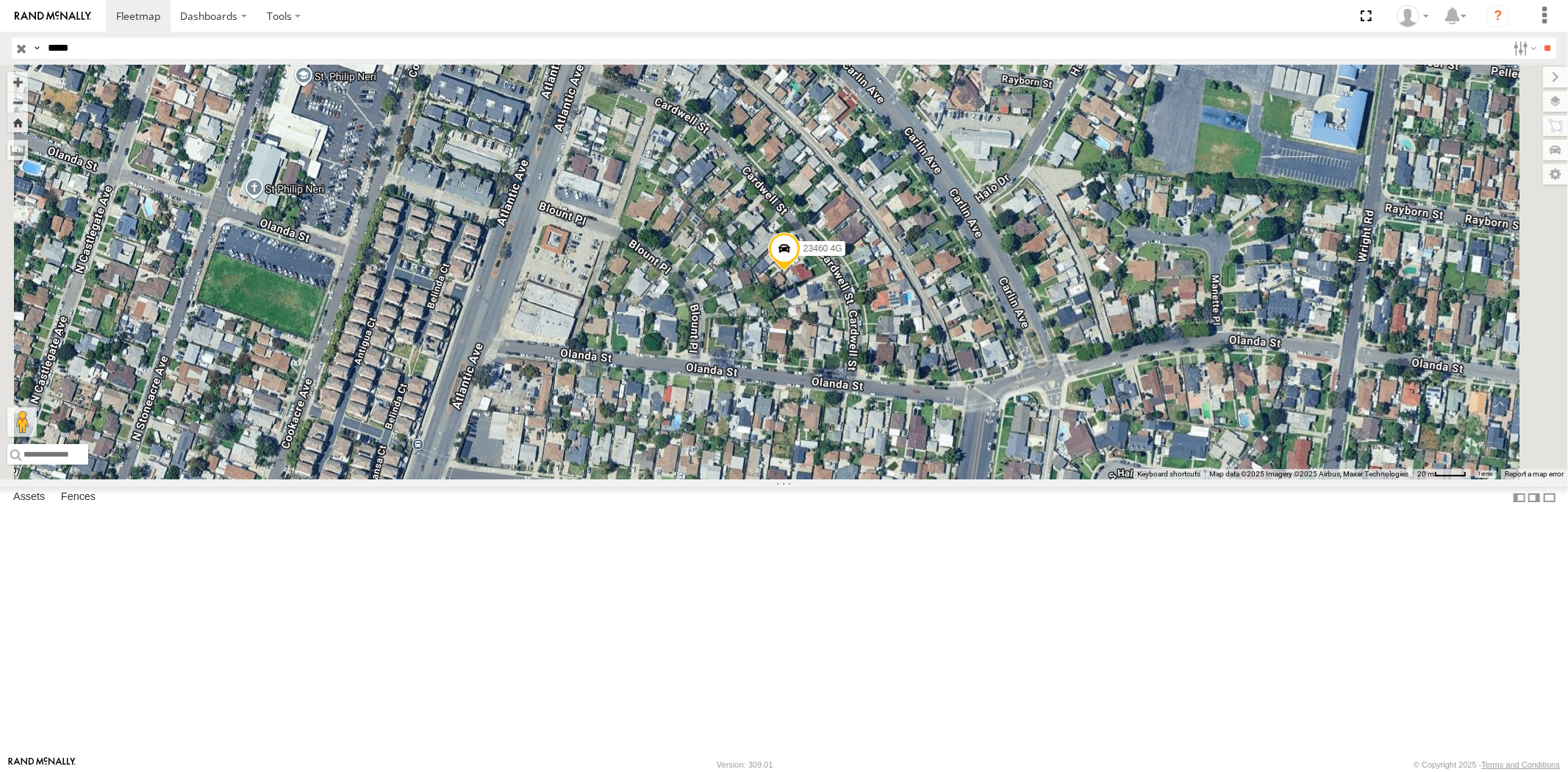
click at [0, 0] on div "All Assets" at bounding box center [0, 0] width 0 height 0
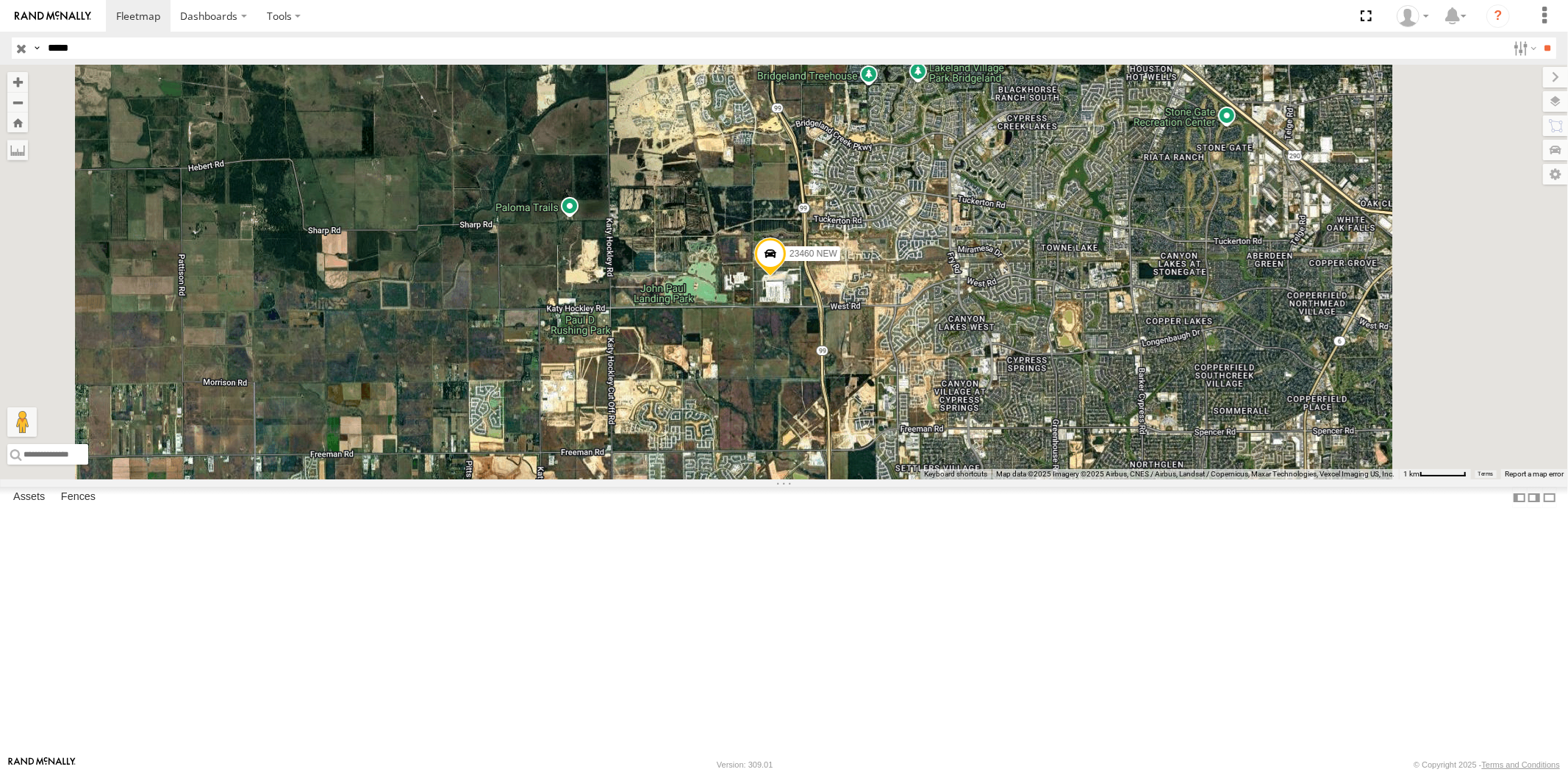
click at [20, 42] on input "button" at bounding box center [22, 48] width 19 height 21
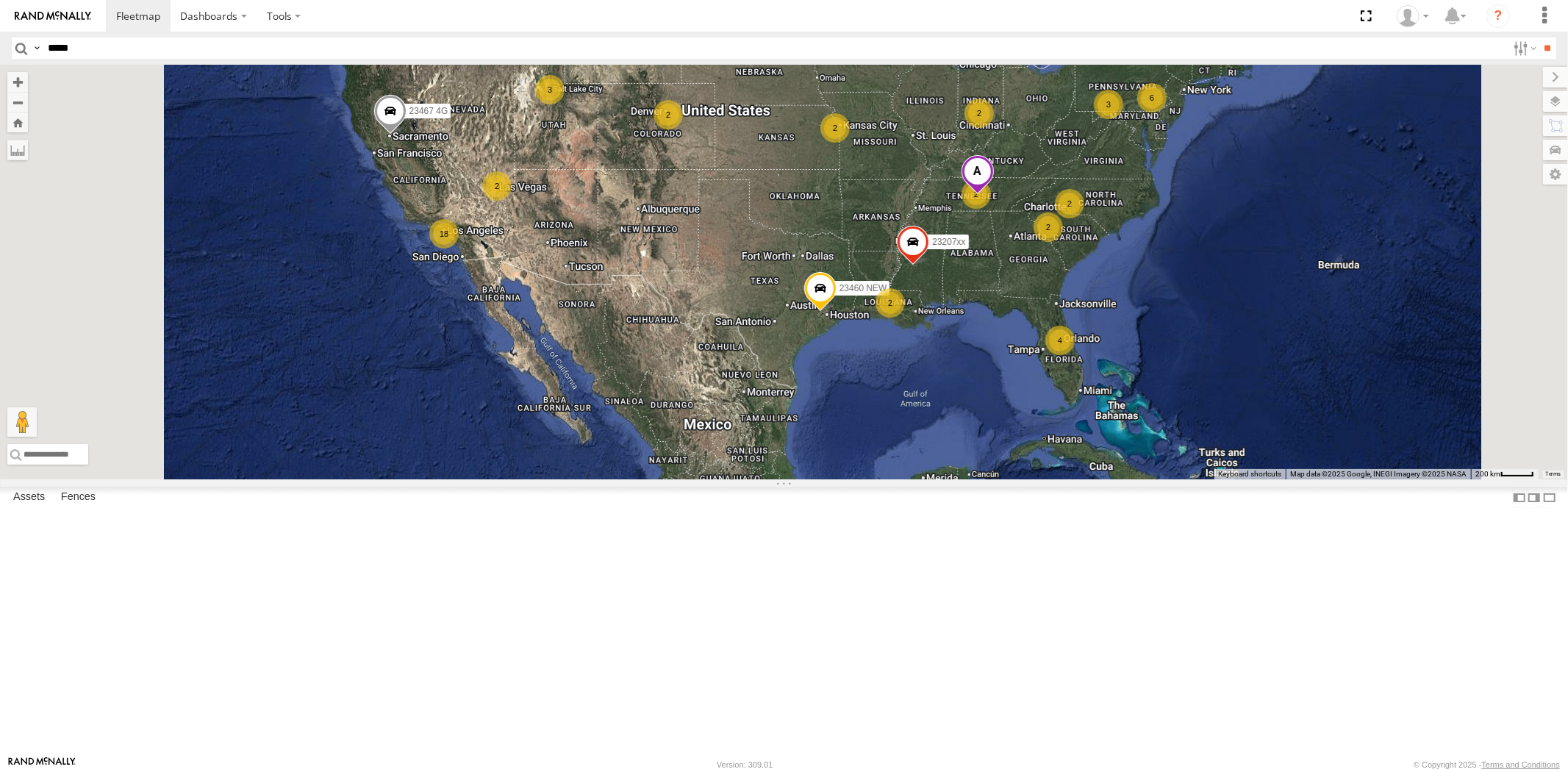
drag, startPoint x: 1070, startPoint y: 328, endPoint x: 1052, endPoint y: 373, distance: 48.5
click at [1052, 373] on div "23460 NEW 23207xx 4 2 18 3 2 2 2 6 3 2 2 23460 2 23467 4G 2" at bounding box center [784, 271] width 1568 height 414
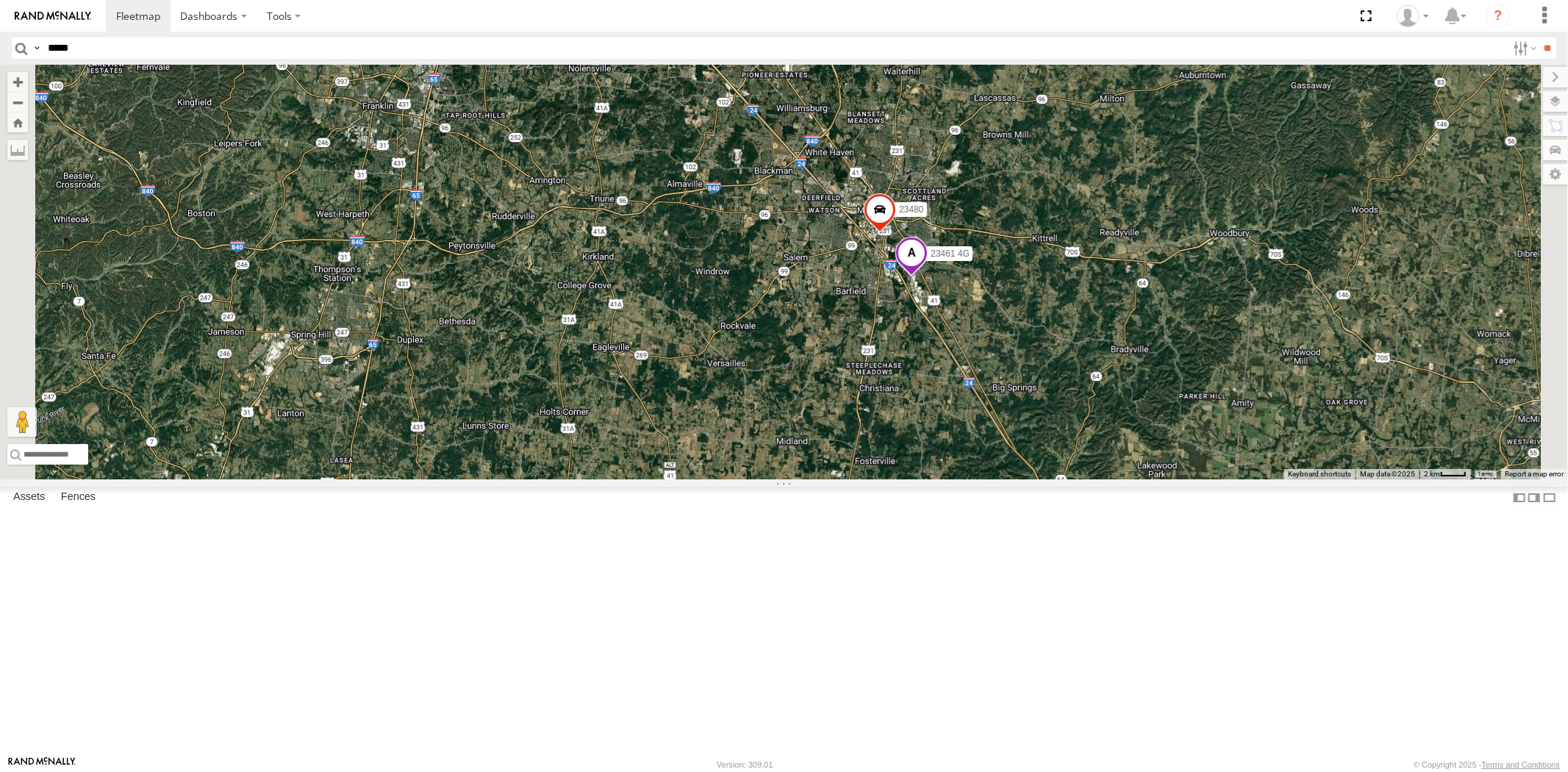
click at [928, 277] on span at bounding box center [911, 257] width 32 height 40
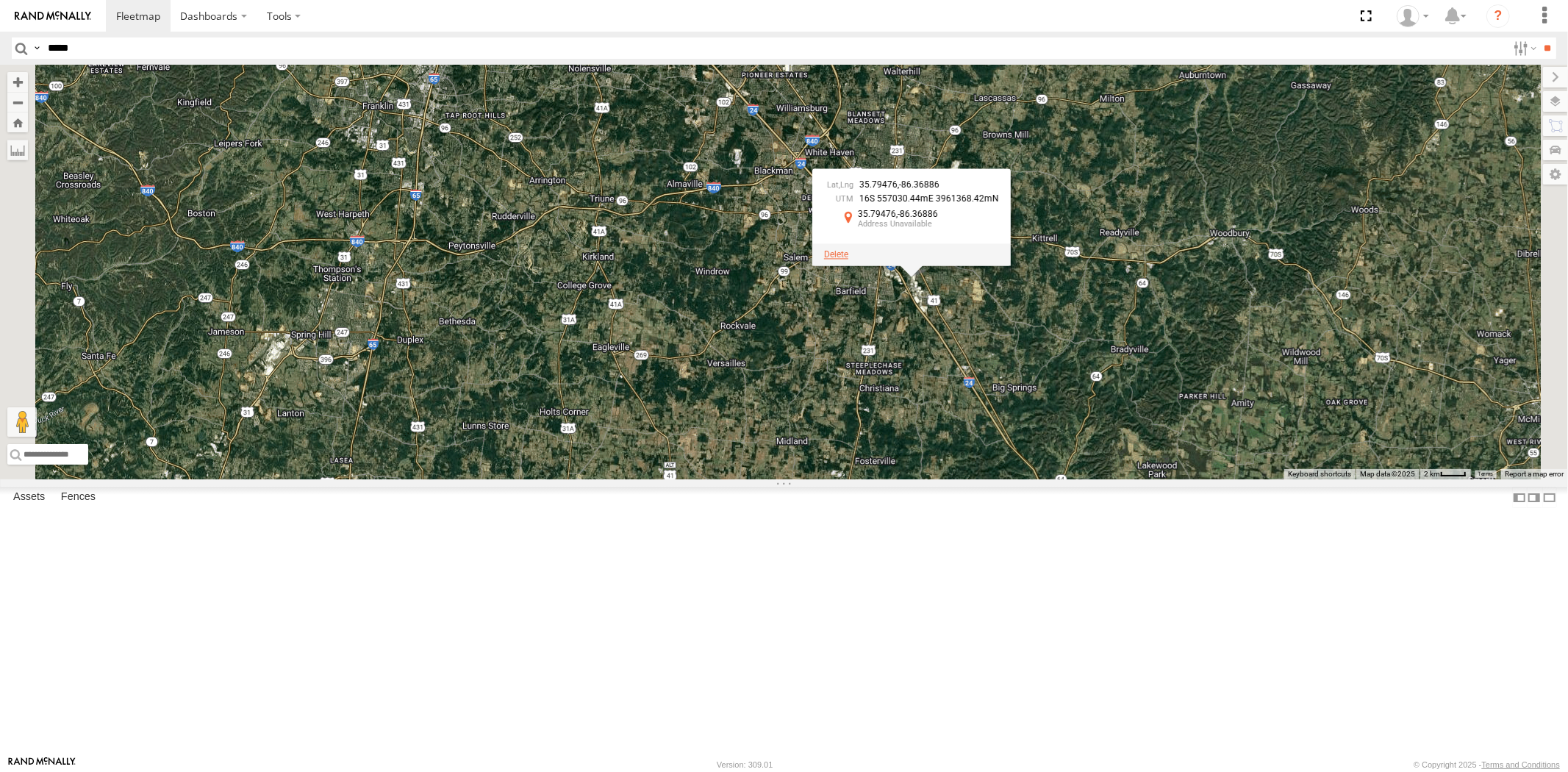
click at [1011, 265] on div at bounding box center [911, 254] width 199 height 22
click at [848, 259] on span at bounding box center [836, 255] width 24 height 10
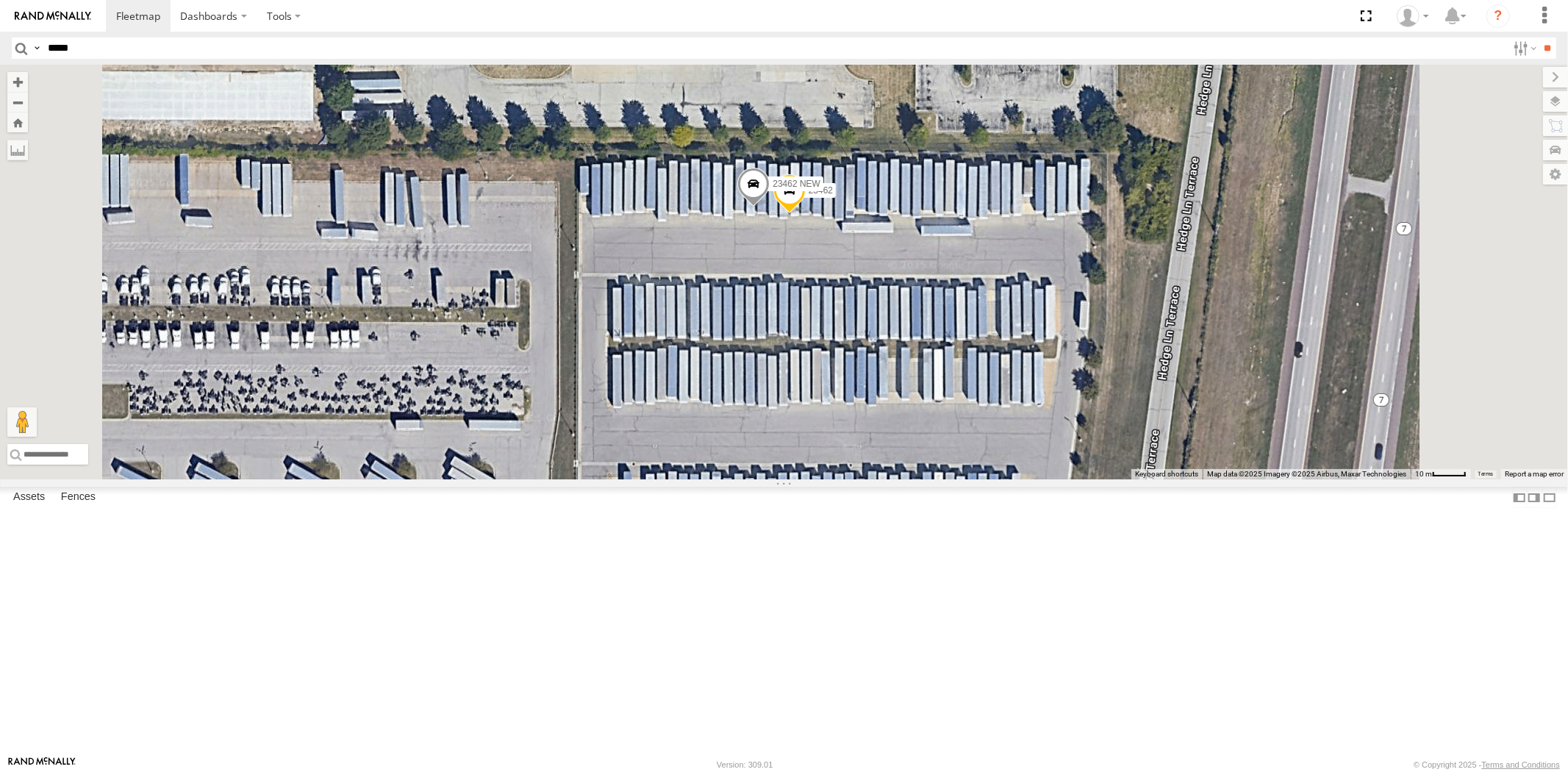
click at [155, 52] on input "*****" at bounding box center [774, 48] width 1465 height 21
paste input "*****"
click at [1540, 37] on input "**" at bounding box center [1548, 48] width 17 height 21
click at [0, 0] on div "All Assets" at bounding box center [0, 0] width 0 height 0
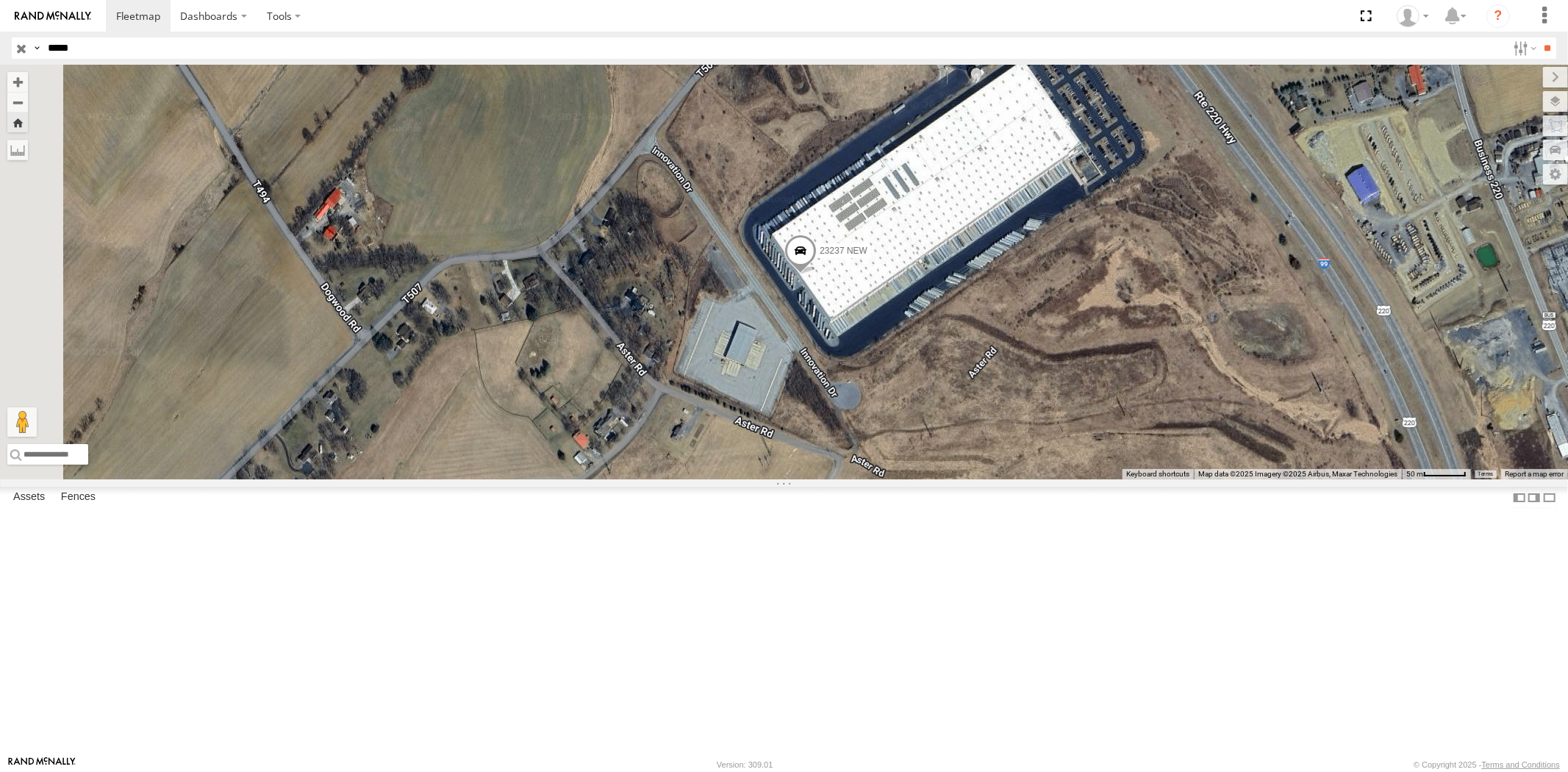
drag, startPoint x: 55, startPoint y: 52, endPoint x: 0, endPoint y: 47, distance: 55.2
click at [4, 48] on header "Search Query Asset ID Asset Label Registration Manufacturer Model VIN Job ID" at bounding box center [784, 48] width 1568 height 33
paste input "text"
click at [1540, 37] on input "**" at bounding box center [1548, 48] width 17 height 21
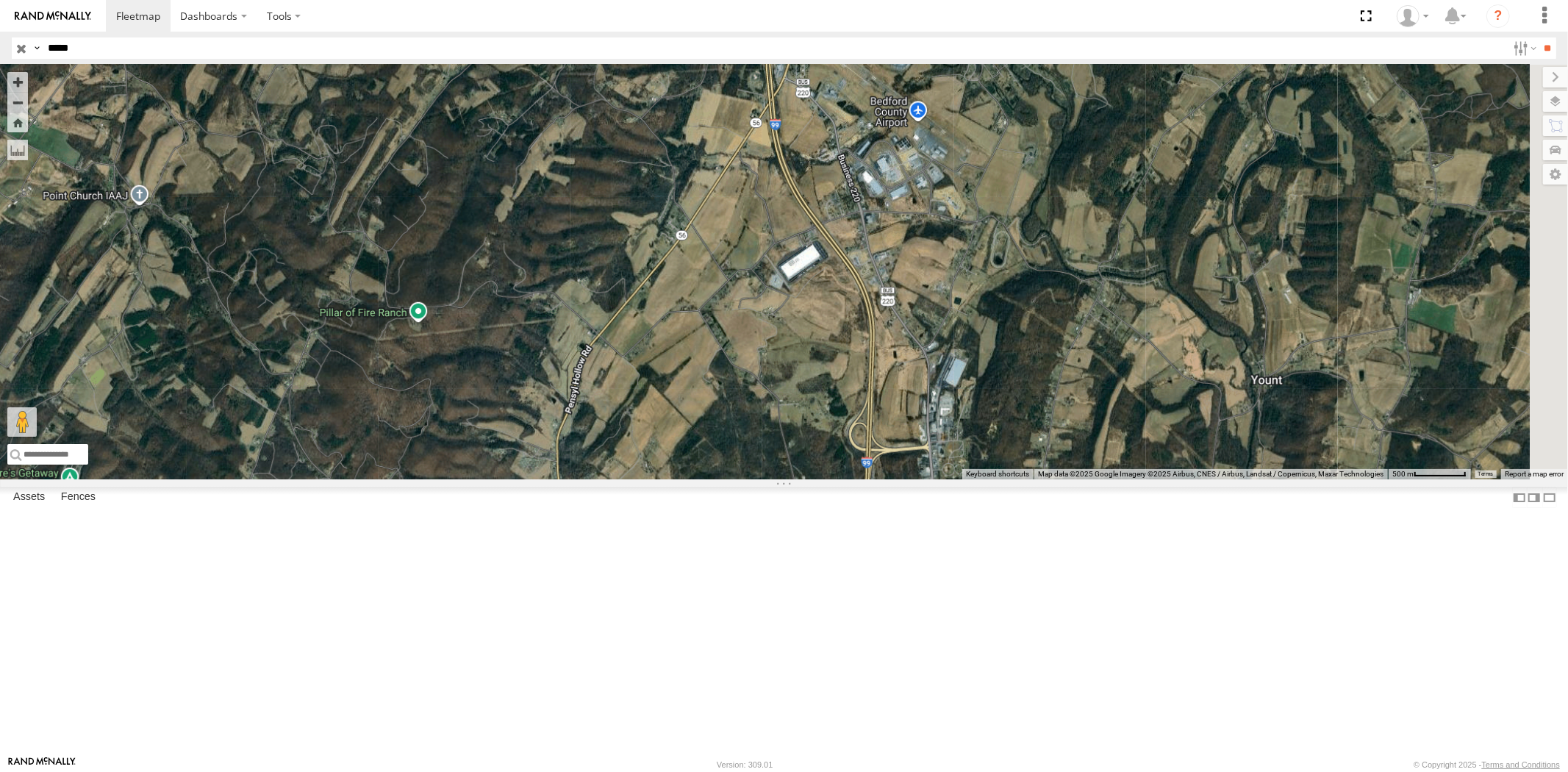
click at [0, 0] on div "All Assets" at bounding box center [0, 0] width 0 height 0
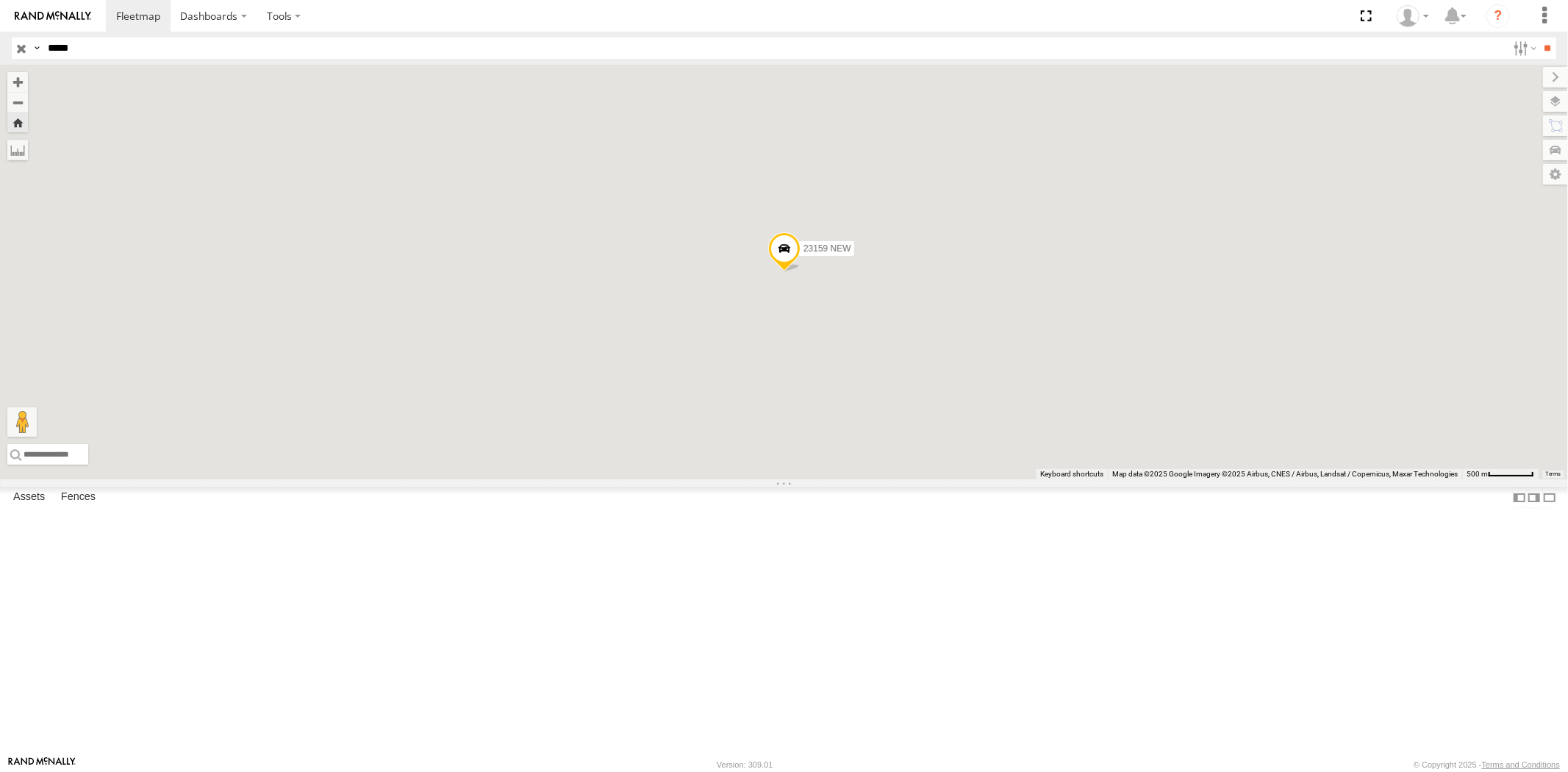
click at [0, 0] on div "23159 4G" at bounding box center [0, 0] width 0 height 0
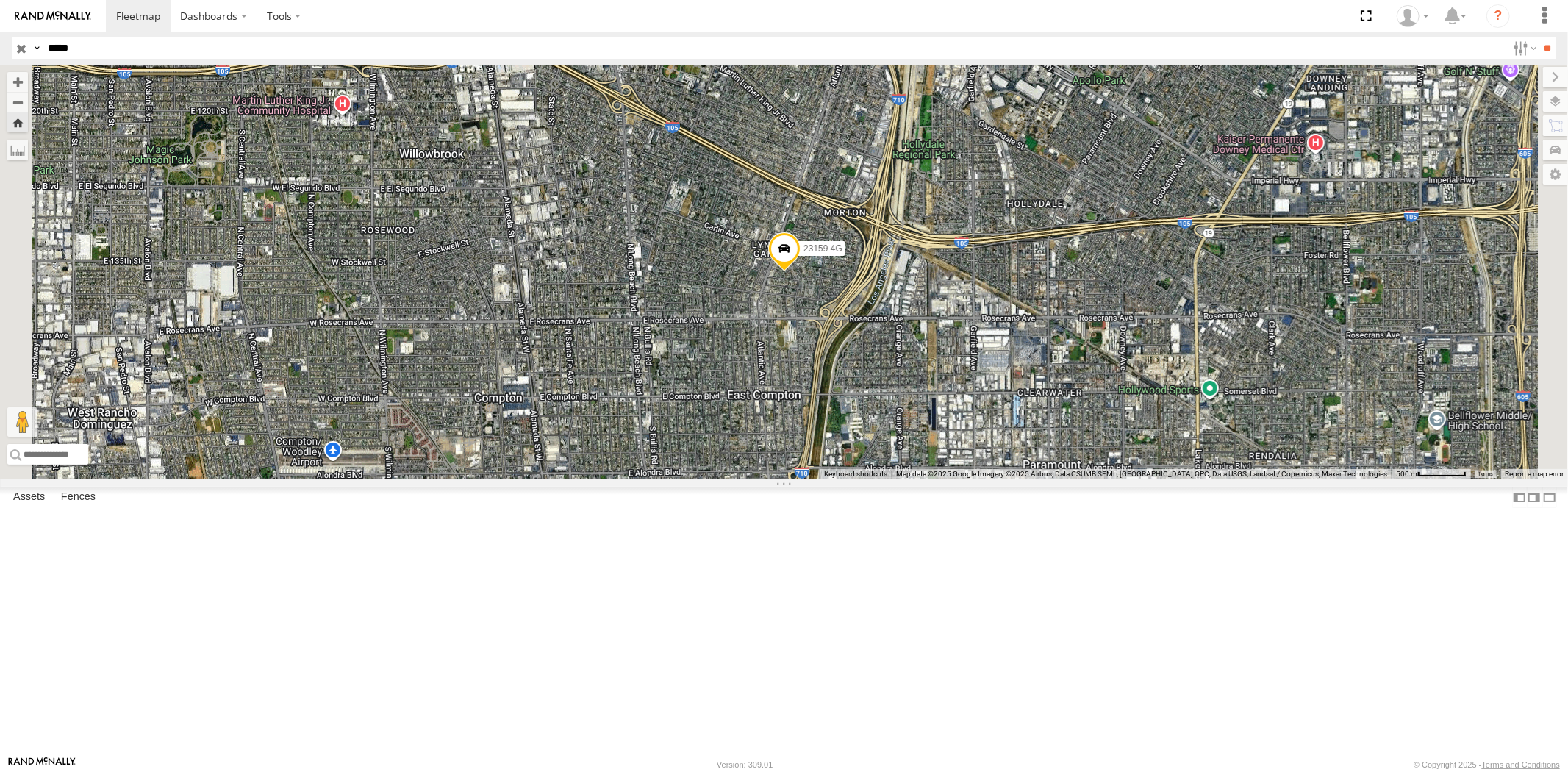
drag, startPoint x: 89, startPoint y: 52, endPoint x: 0, endPoint y: 48, distance: 89.1
click at [0, 48] on header "Search Query Asset ID Asset Label Registration Manufacturer Model VIN Job ID" at bounding box center [784, 48] width 1568 height 33
paste input "text"
click at [1540, 37] on input "**" at bounding box center [1548, 48] width 17 height 21
click at [0, 0] on div "All Assets" at bounding box center [0, 0] width 0 height 0
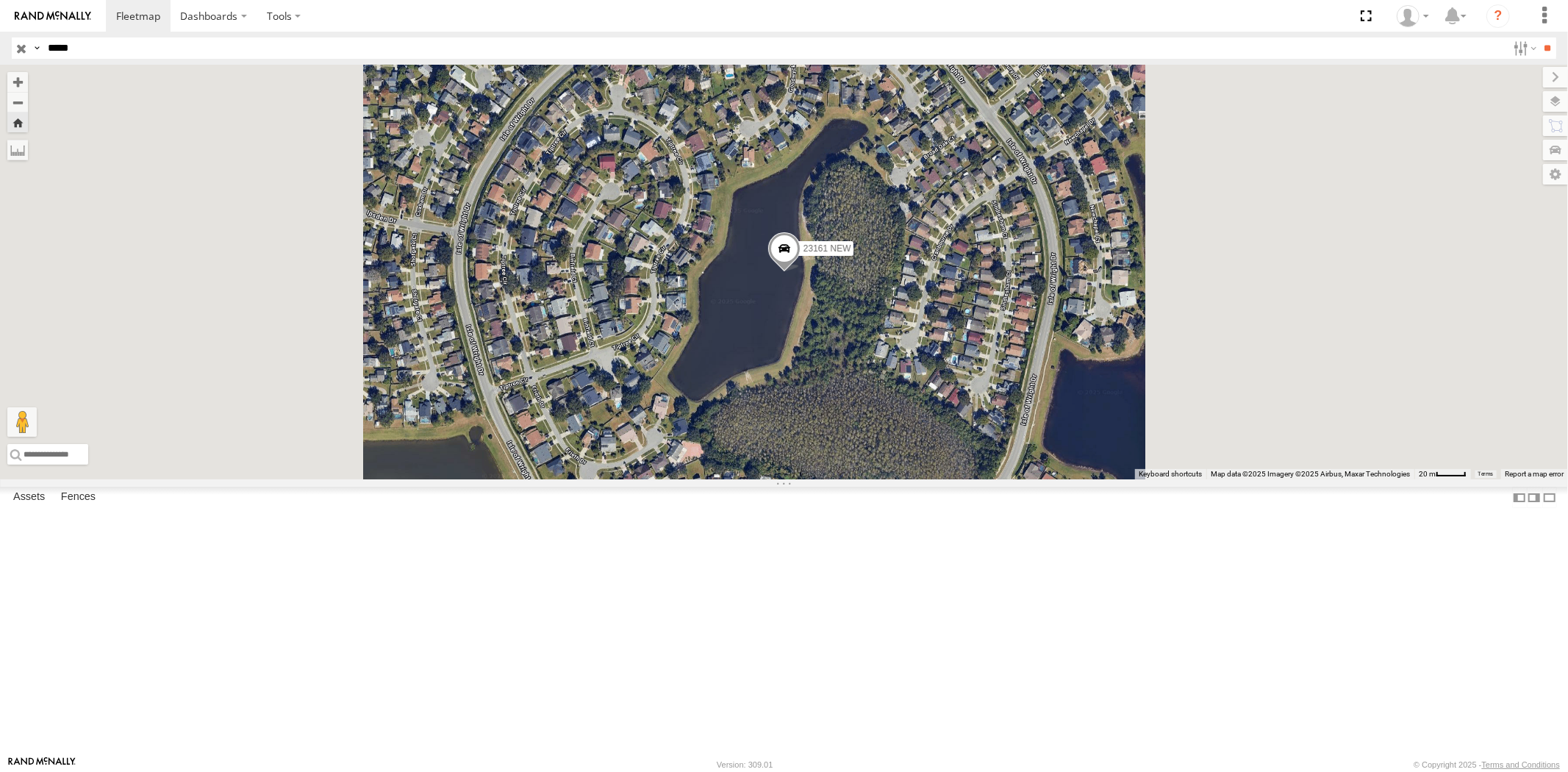
click at [0, 0] on div "23161 4G" at bounding box center [0, 0] width 0 height 0
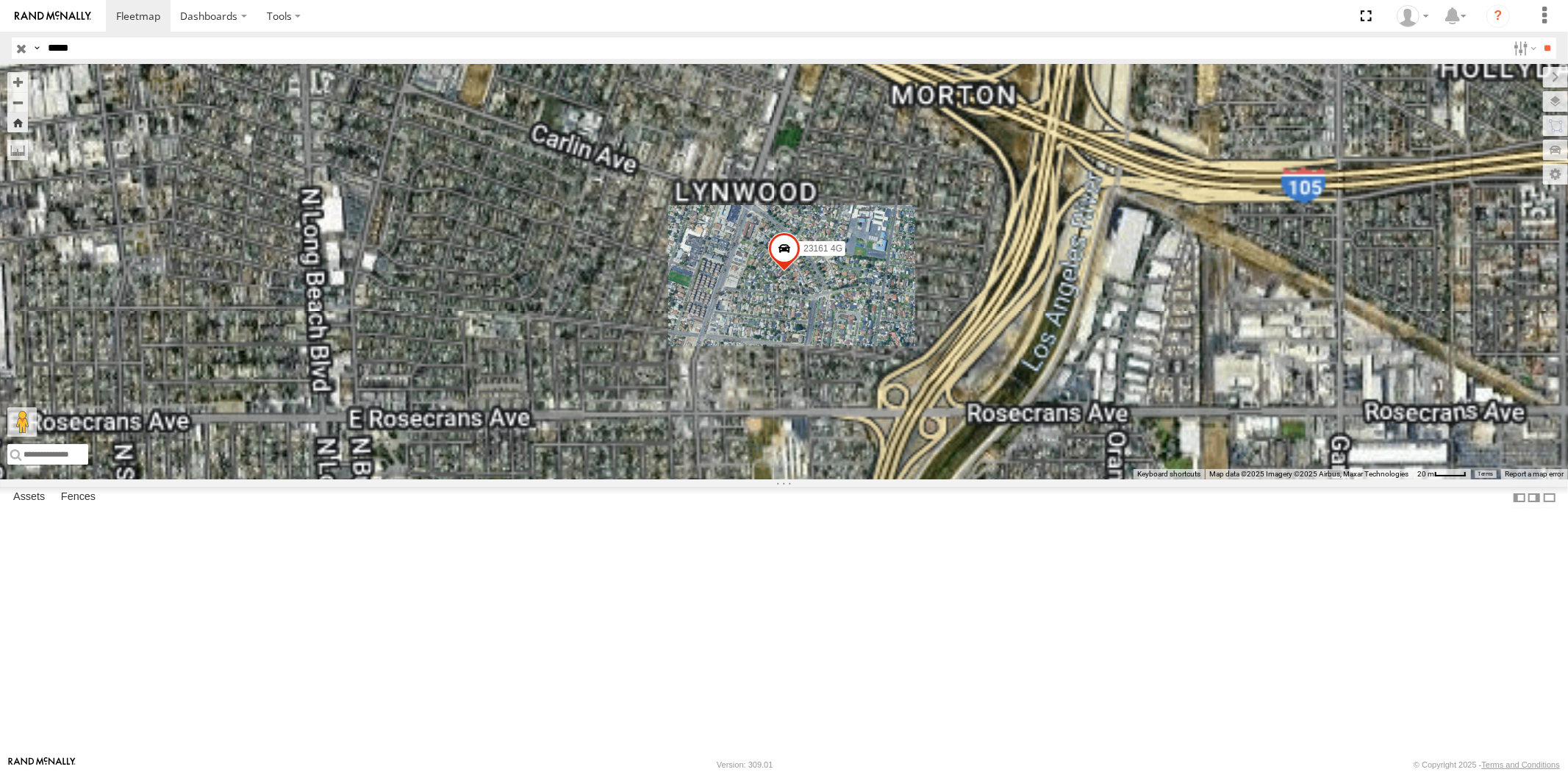
click at [0, 0] on div "All Assets" at bounding box center [0, 0] width 0 height 0
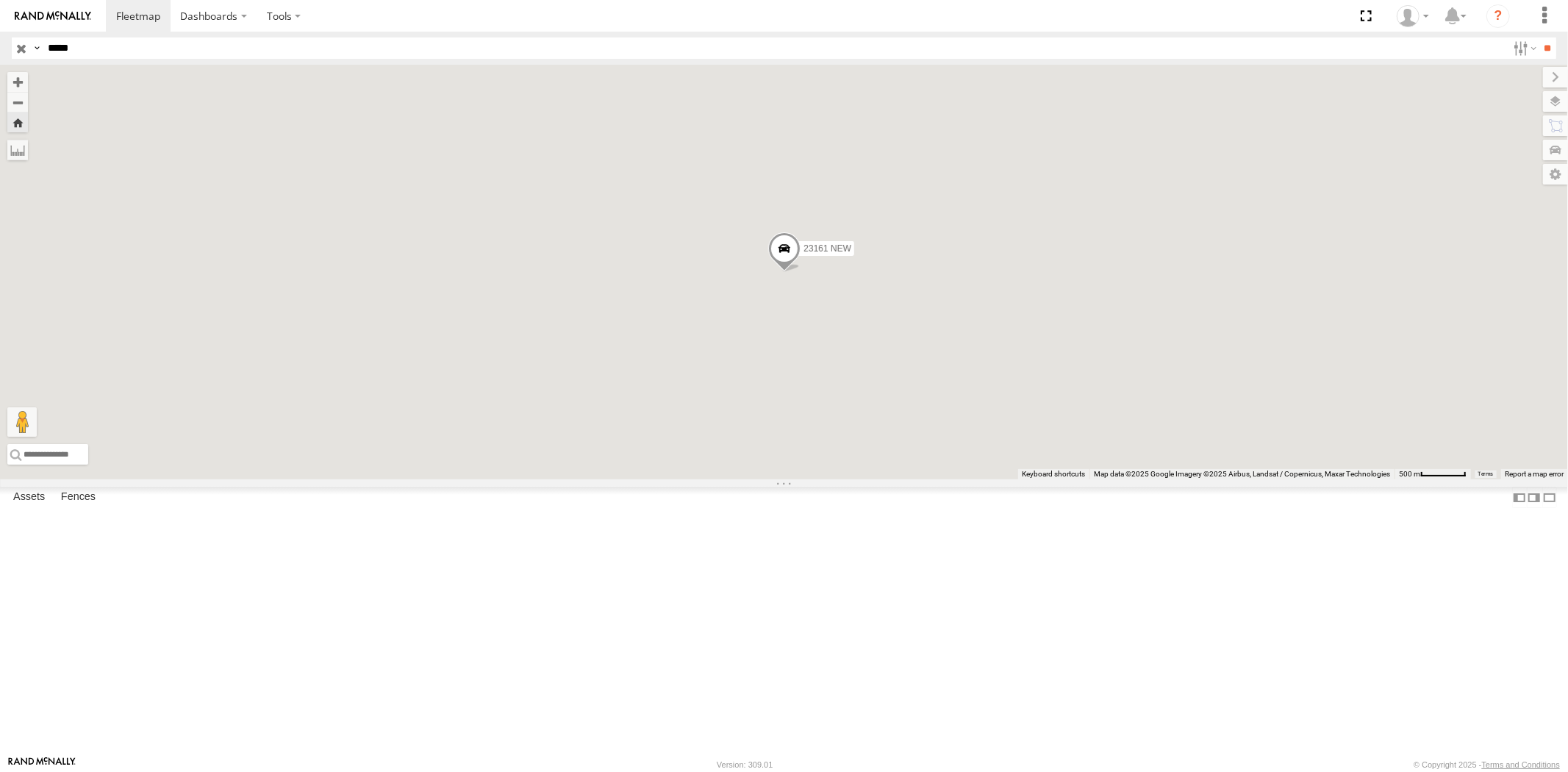
click at [0, 0] on div "23161 4G All Assets" at bounding box center [0, 0] width 0 height 0
click at [0, 0] on div "All Assets" at bounding box center [0, 0] width 0 height 0
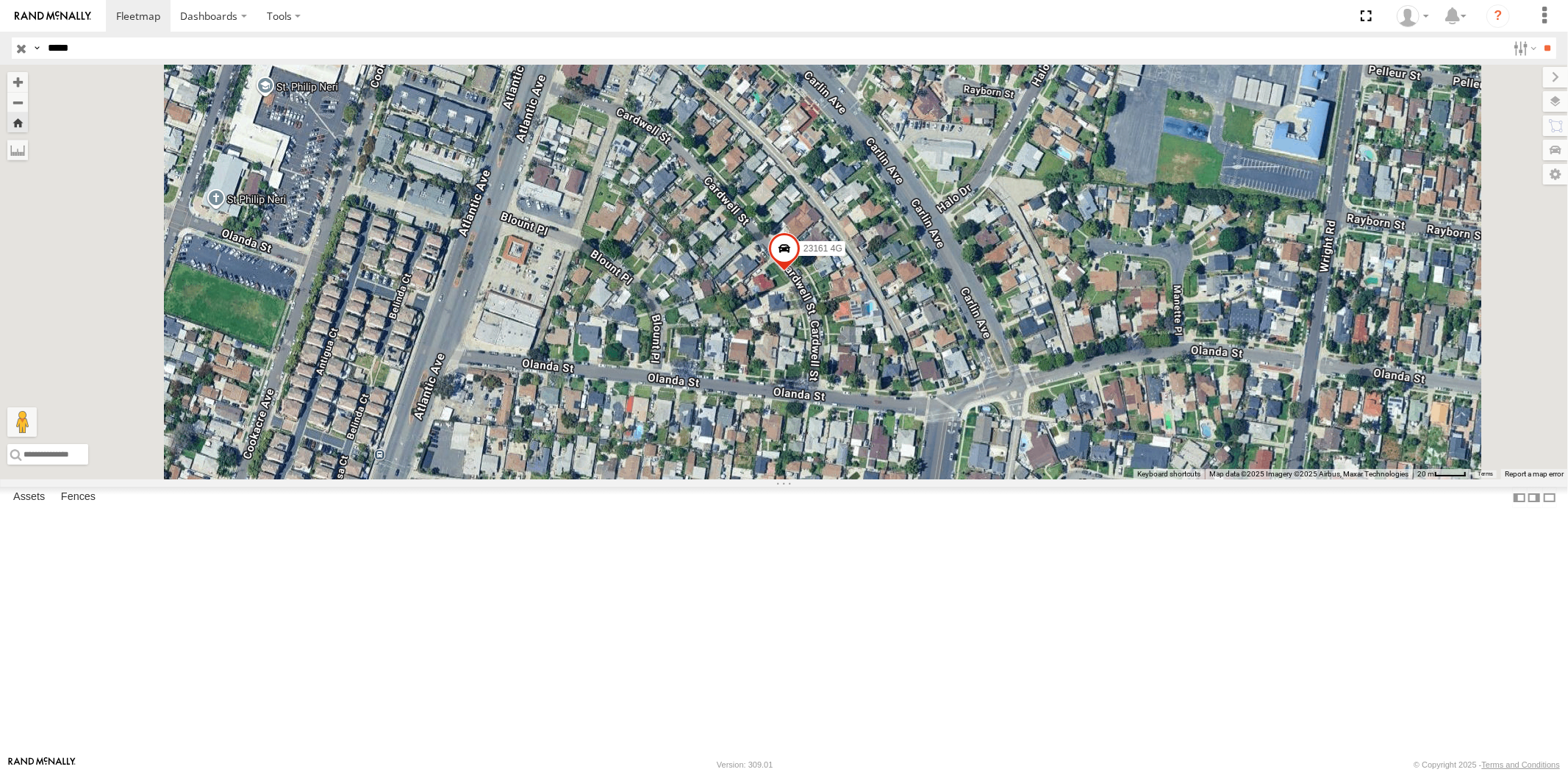
drag, startPoint x: 91, startPoint y: 40, endPoint x: 22, endPoint y: 46, distance: 69.3
click at [25, 46] on div "Search Query Asset ID Asset Label Registration Manufacturer Model VIN Job ID Dr…" at bounding box center [776, 48] width 1528 height 21
paste input "text"
click at [1540, 37] on input "**" at bounding box center [1548, 48] width 17 height 21
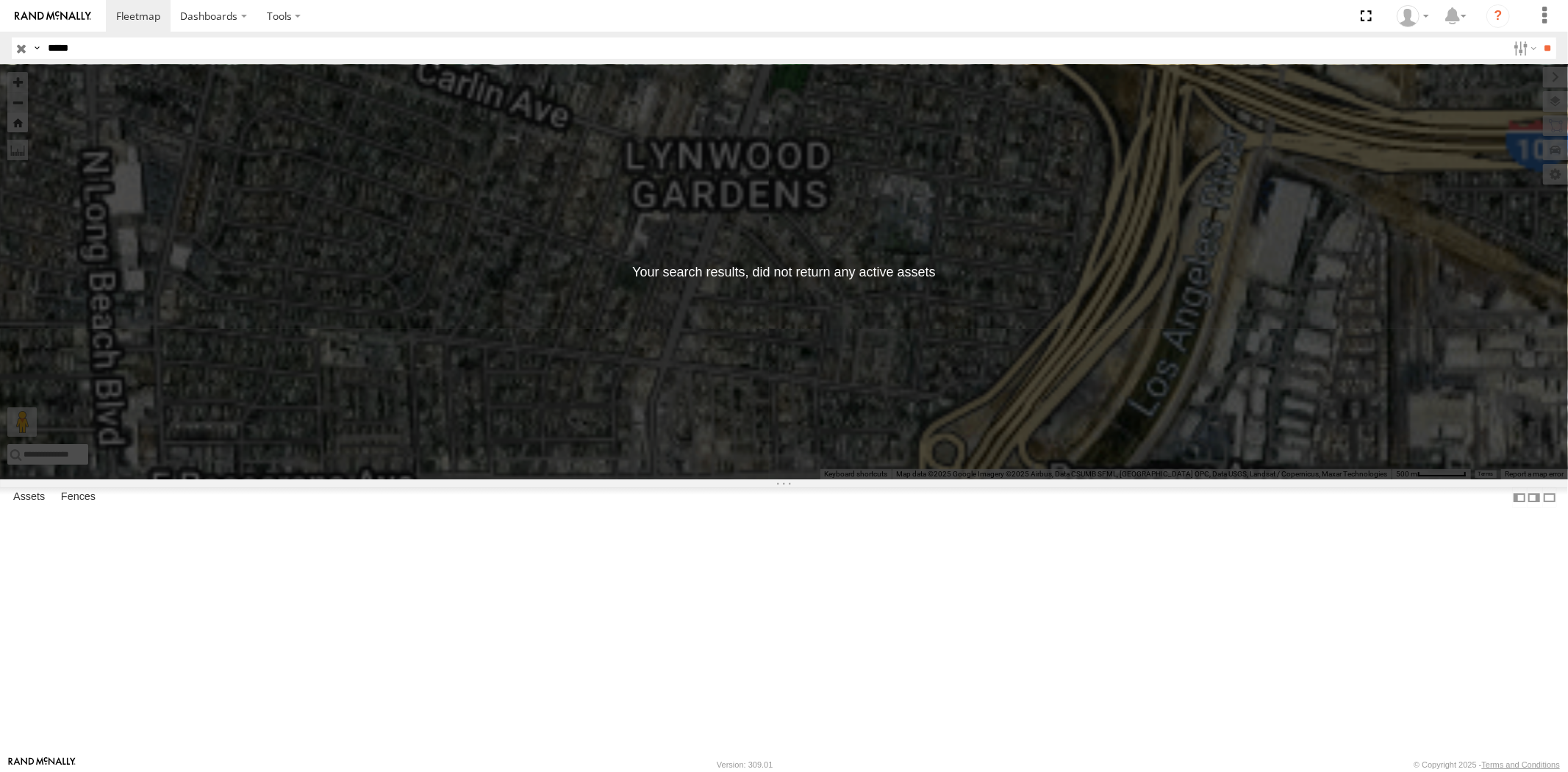
click at [1540, 37] on input "**" at bounding box center [1548, 48] width 17 height 21
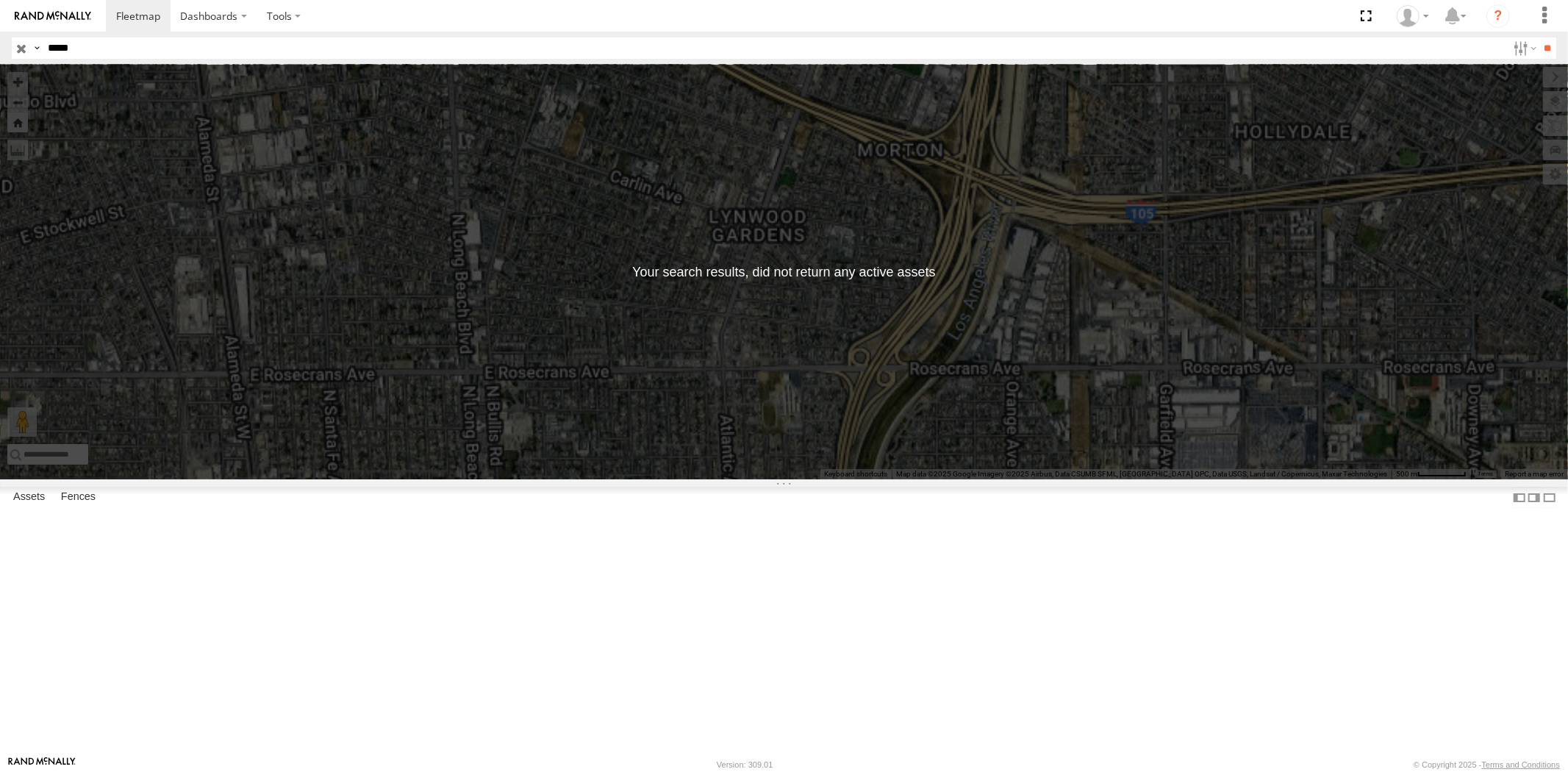
click at [1540, 37] on input "**" at bounding box center [1548, 48] width 17 height 21
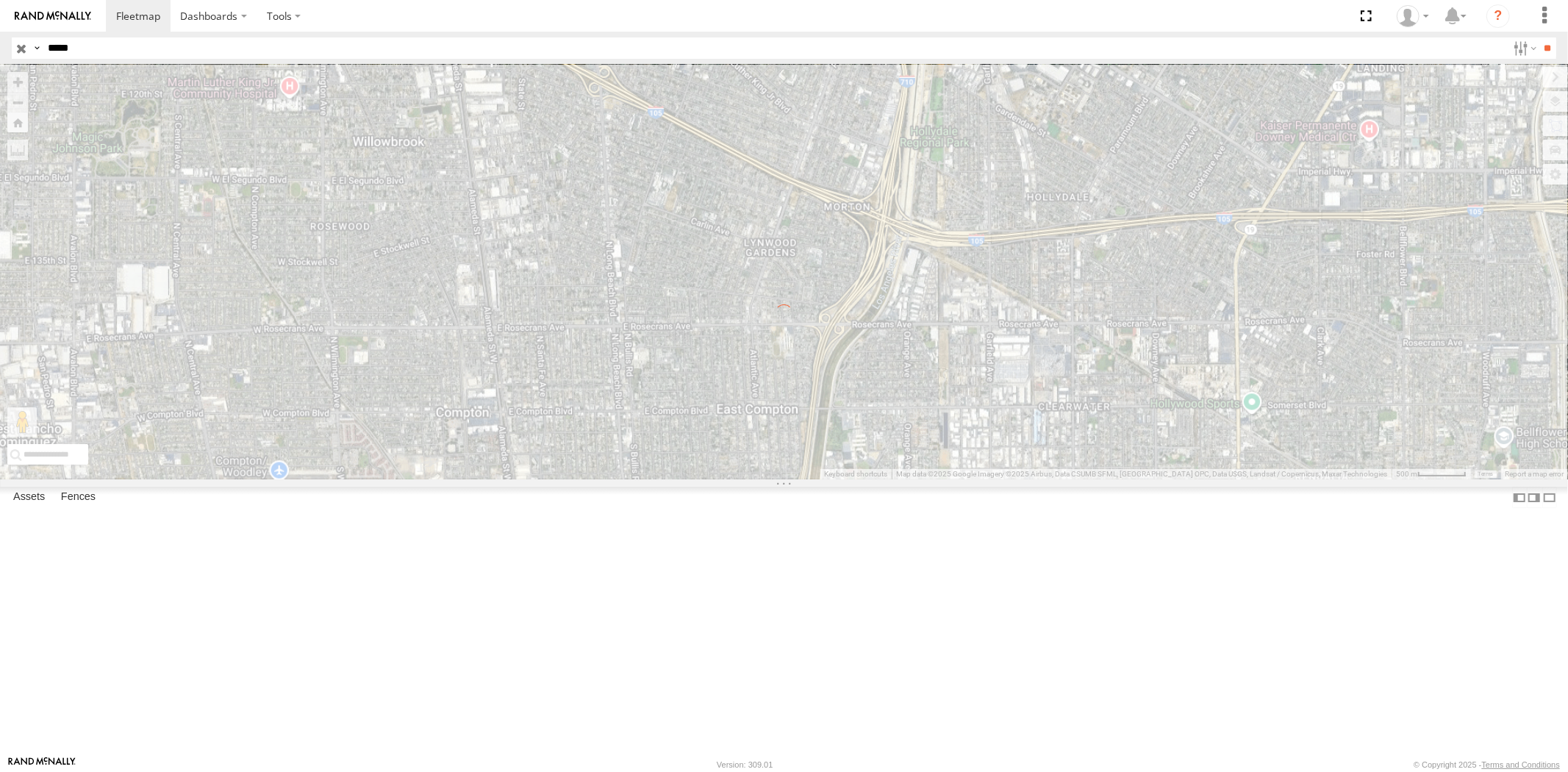
click at [1540, 37] on input "**" at bounding box center [1548, 48] width 17 height 21
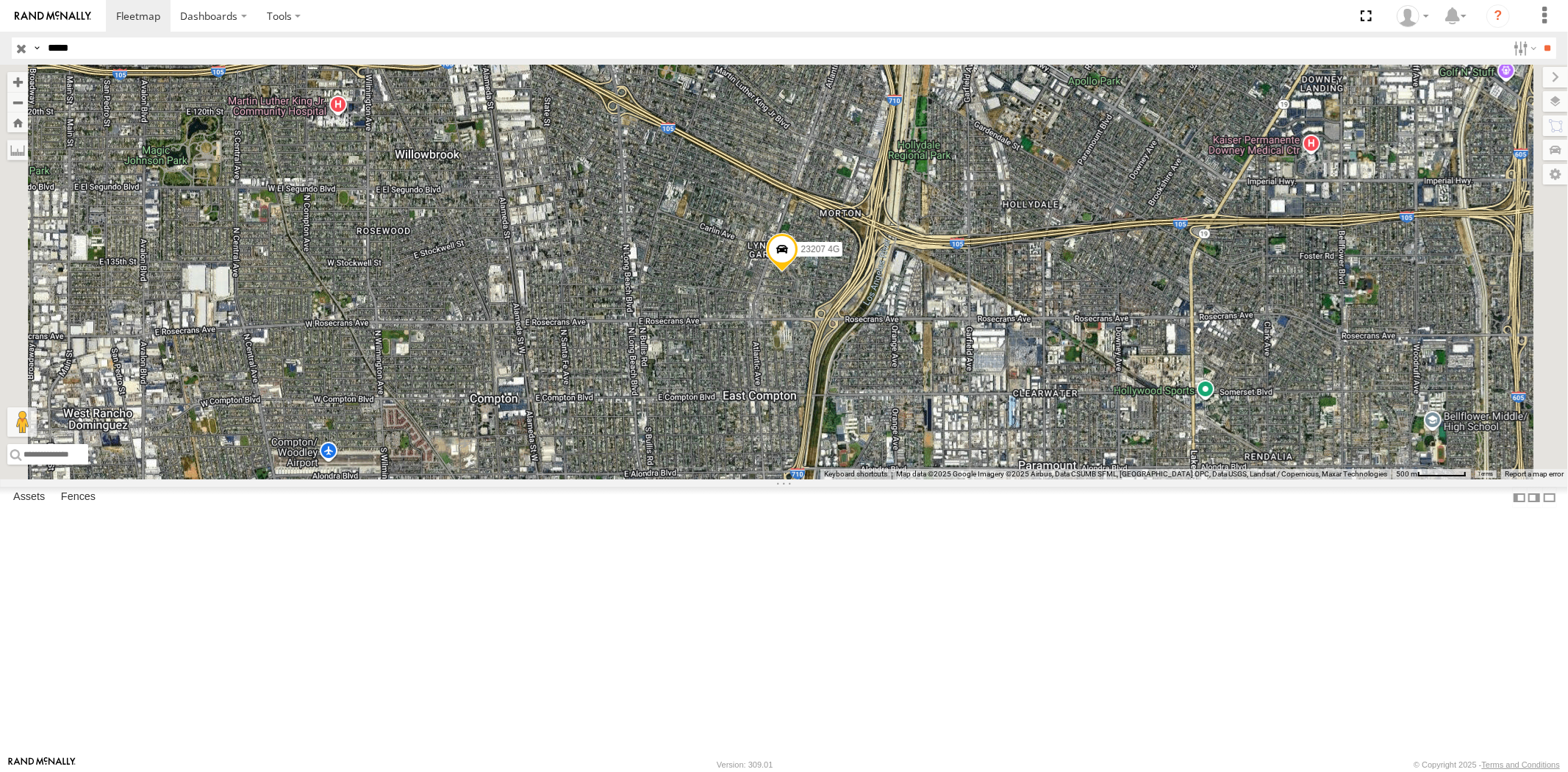
click at [0, 0] on div "23207 NEW All Assets [GEOGRAPHIC_DATA] 39.57208 -104.87608" at bounding box center [0, 0] width 0 height 0
click at [0, 0] on div "All Assets" at bounding box center [0, 0] width 0 height 0
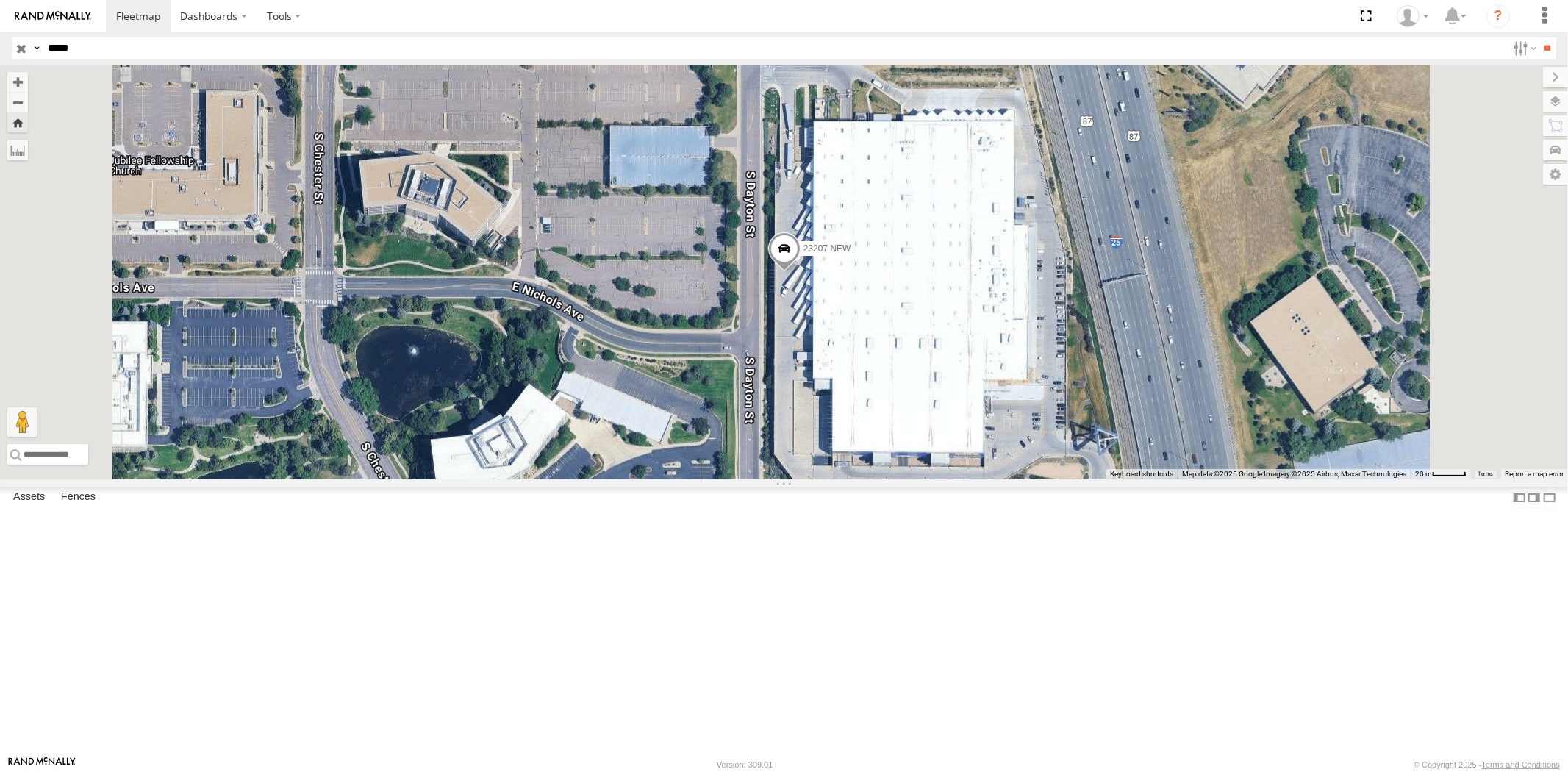
click at [0, 0] on div "23207 4G" at bounding box center [0, 0] width 0 height 0
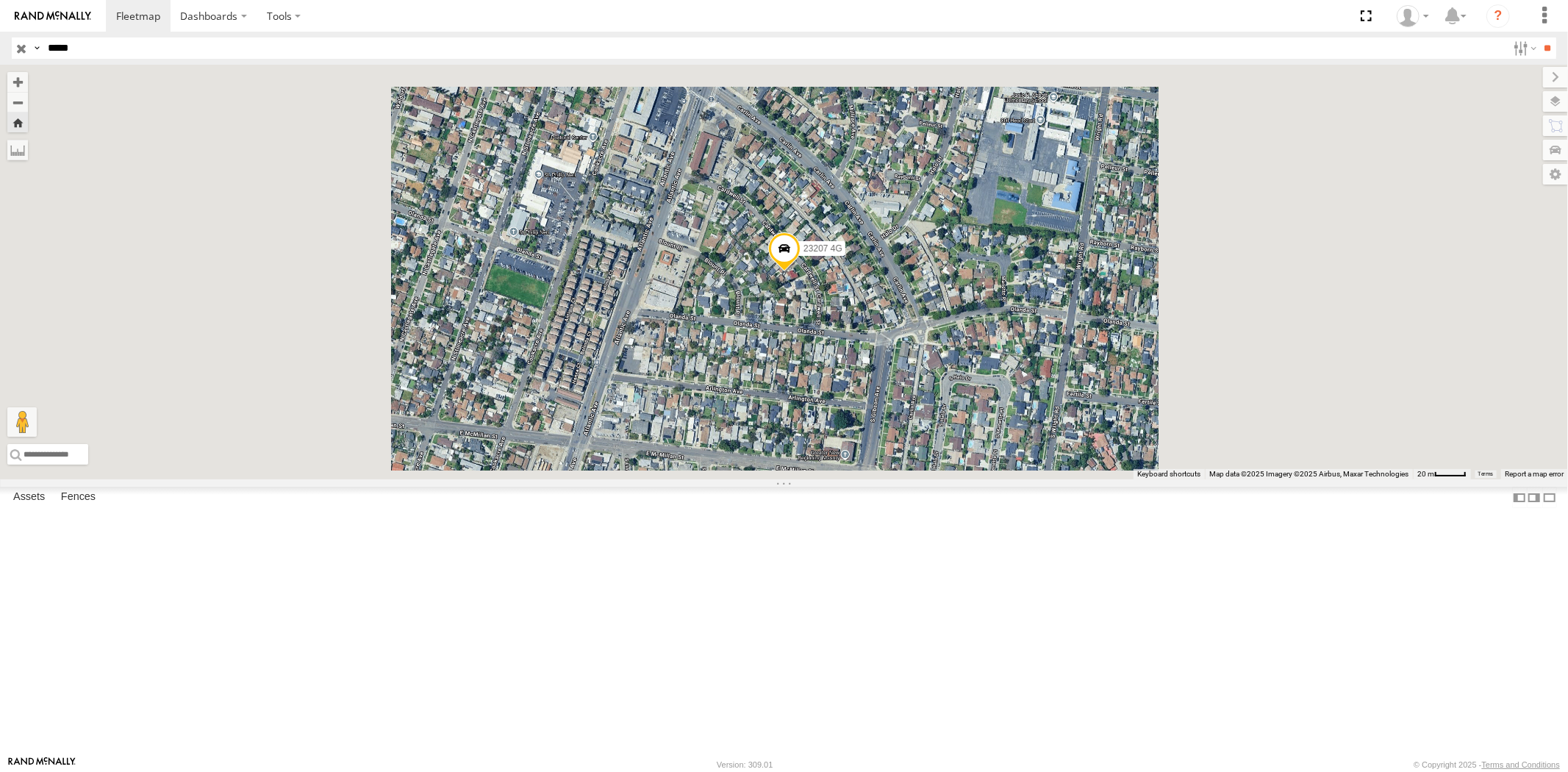
click at [0, 0] on div "23207 NEW" at bounding box center [0, 0] width 0 height 0
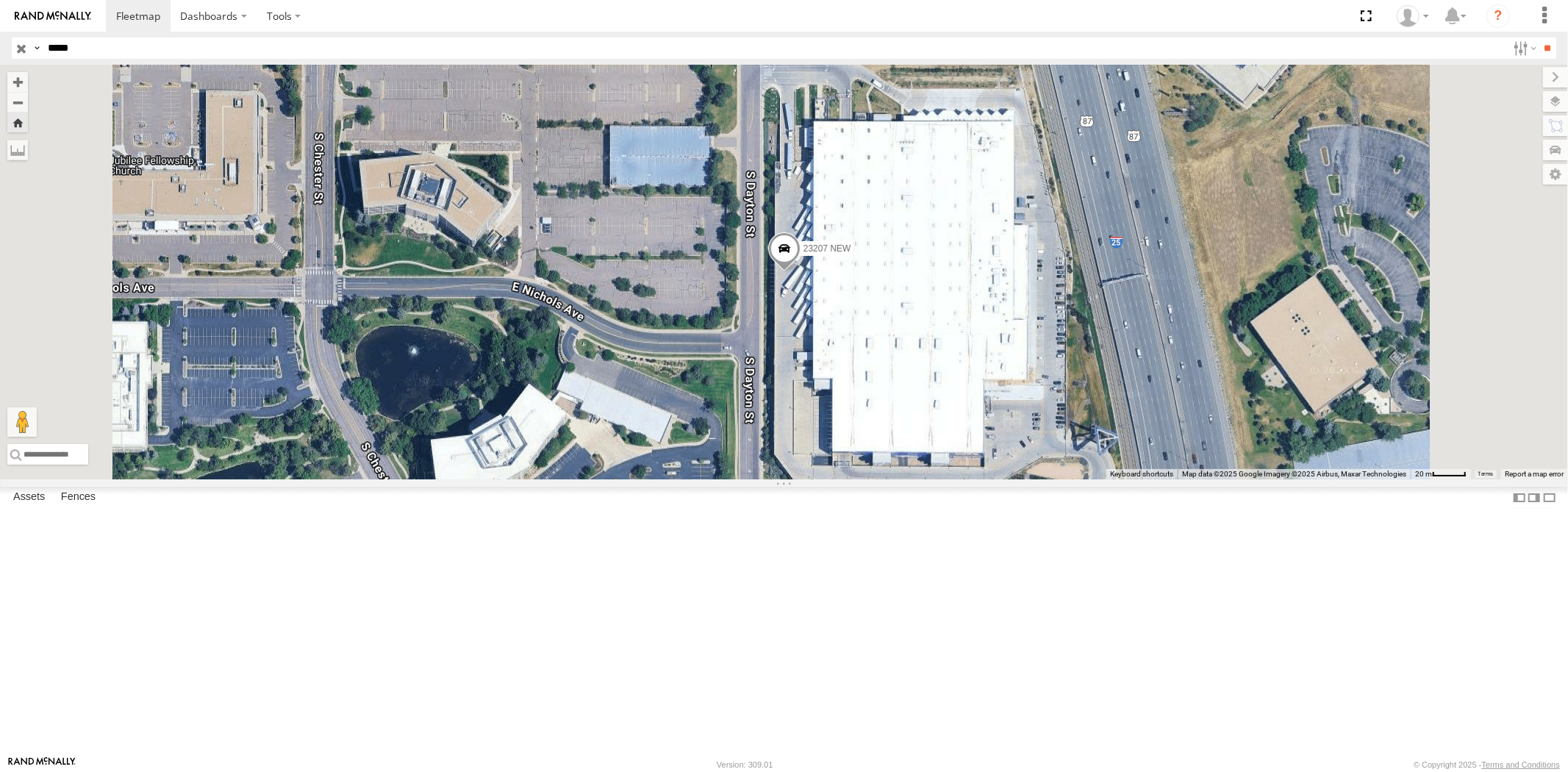
drag, startPoint x: 78, startPoint y: 55, endPoint x: 22, endPoint y: 40, distance: 58.0
click at [10, 57] on header "Search Query Asset ID Asset Label Registration Manufacturer Model VIN Job ID" at bounding box center [784, 48] width 1568 height 33
paste input "text"
click at [1540, 37] on input "**" at bounding box center [1548, 48] width 17 height 21
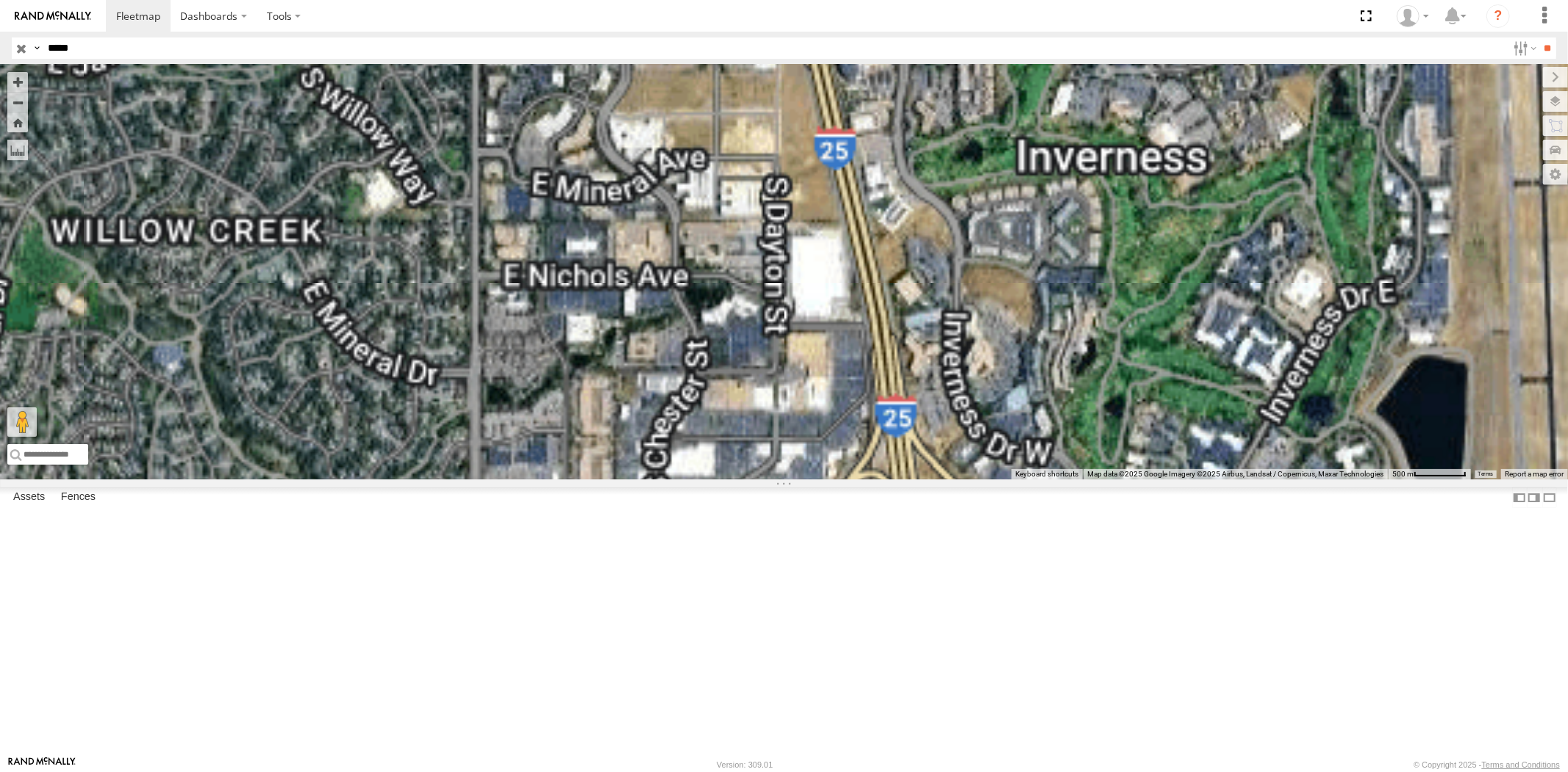
click at [0, 0] on div "All Assets" at bounding box center [0, 0] width 0 height 0
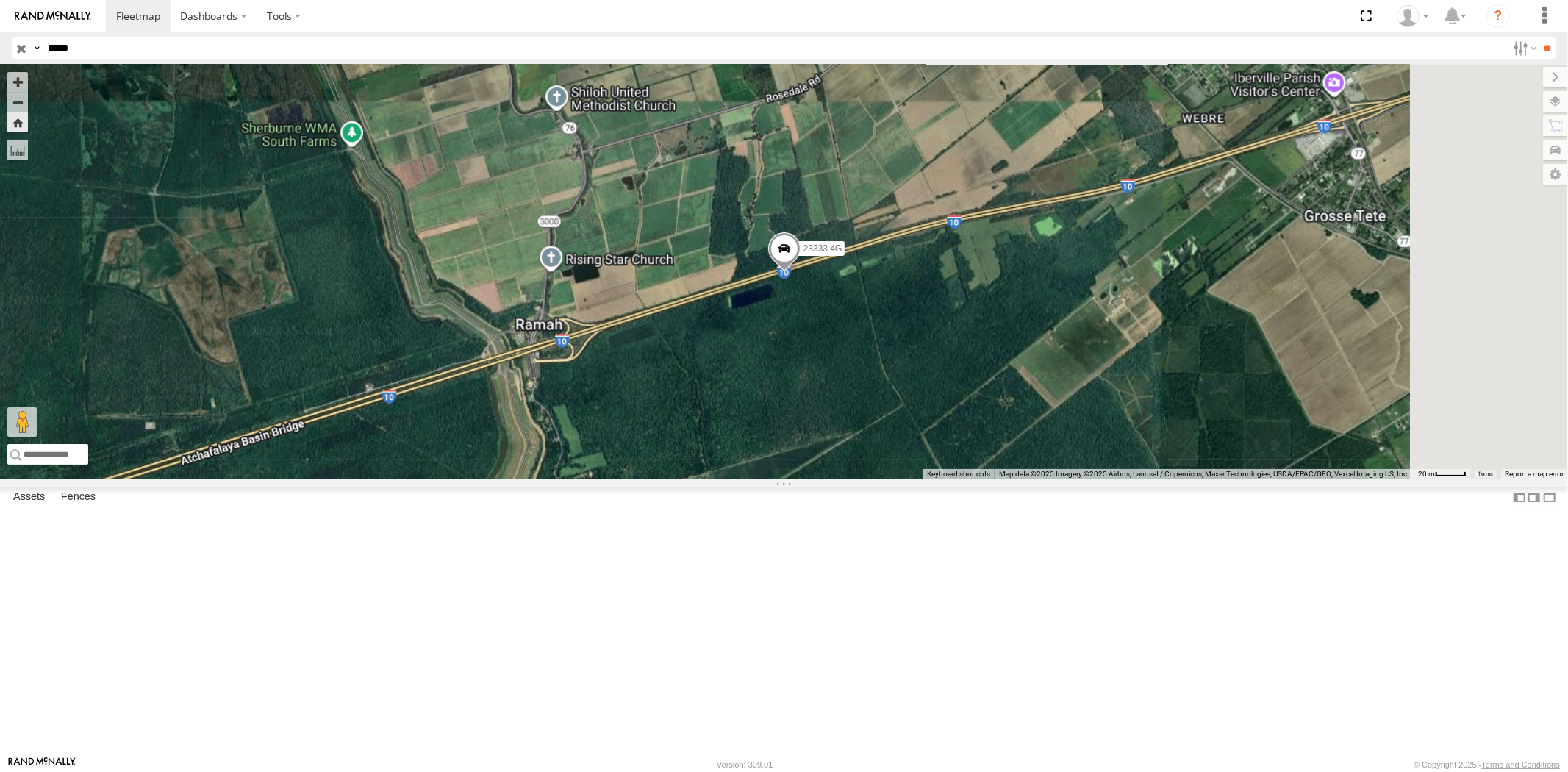
click at [0, 0] on div "23333" at bounding box center [0, 0] width 0 height 0
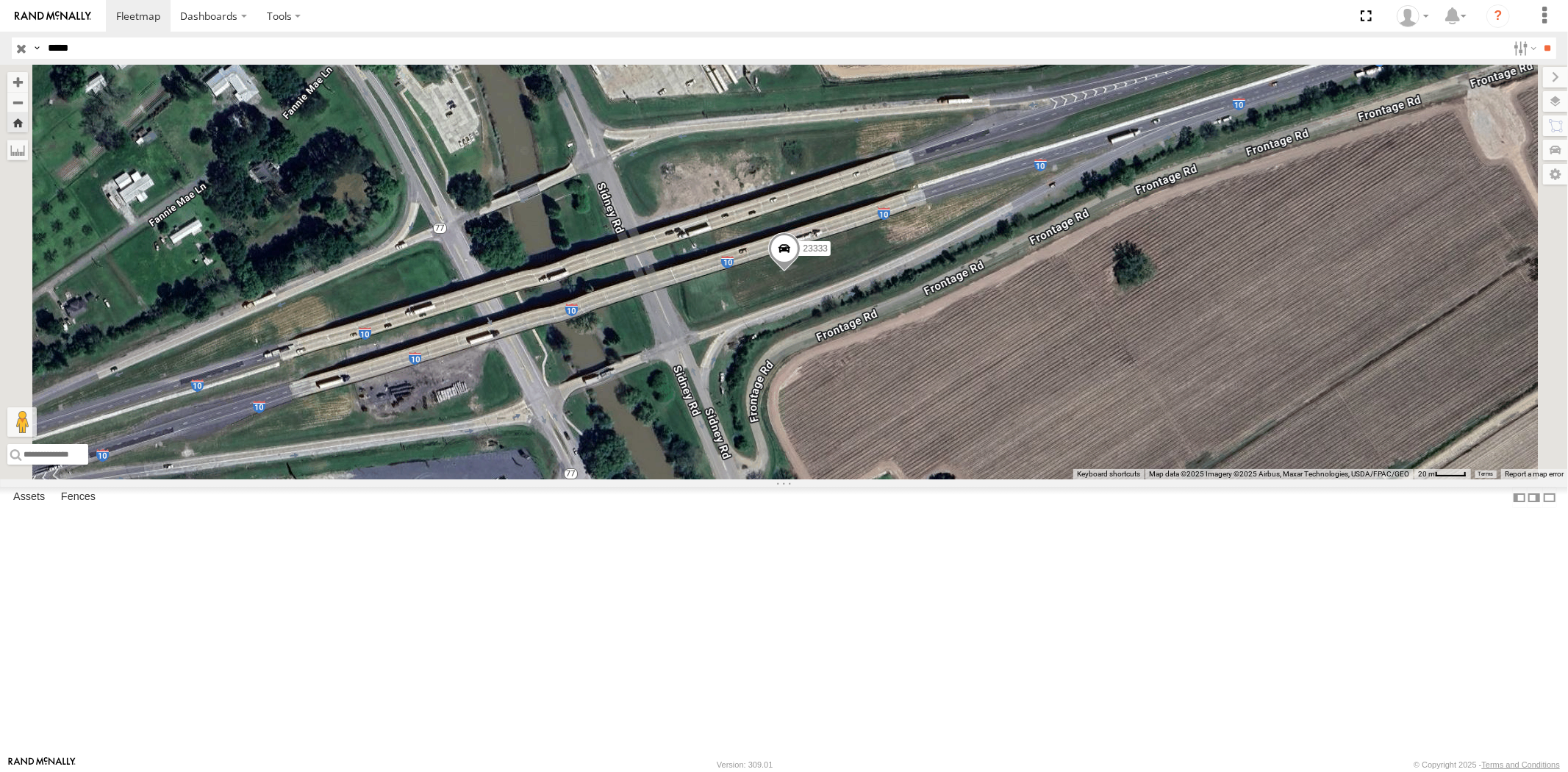
drag, startPoint x: 90, startPoint y: 41, endPoint x: 0, endPoint y: 43, distance: 90.0
click at [0, 42] on header "Search Query Asset ID Asset Label Registration Manufacturer Model VIN Job ID" at bounding box center [784, 48] width 1568 height 33
paste input "text"
click at [1540, 37] on input "**" at bounding box center [1548, 48] width 17 height 21
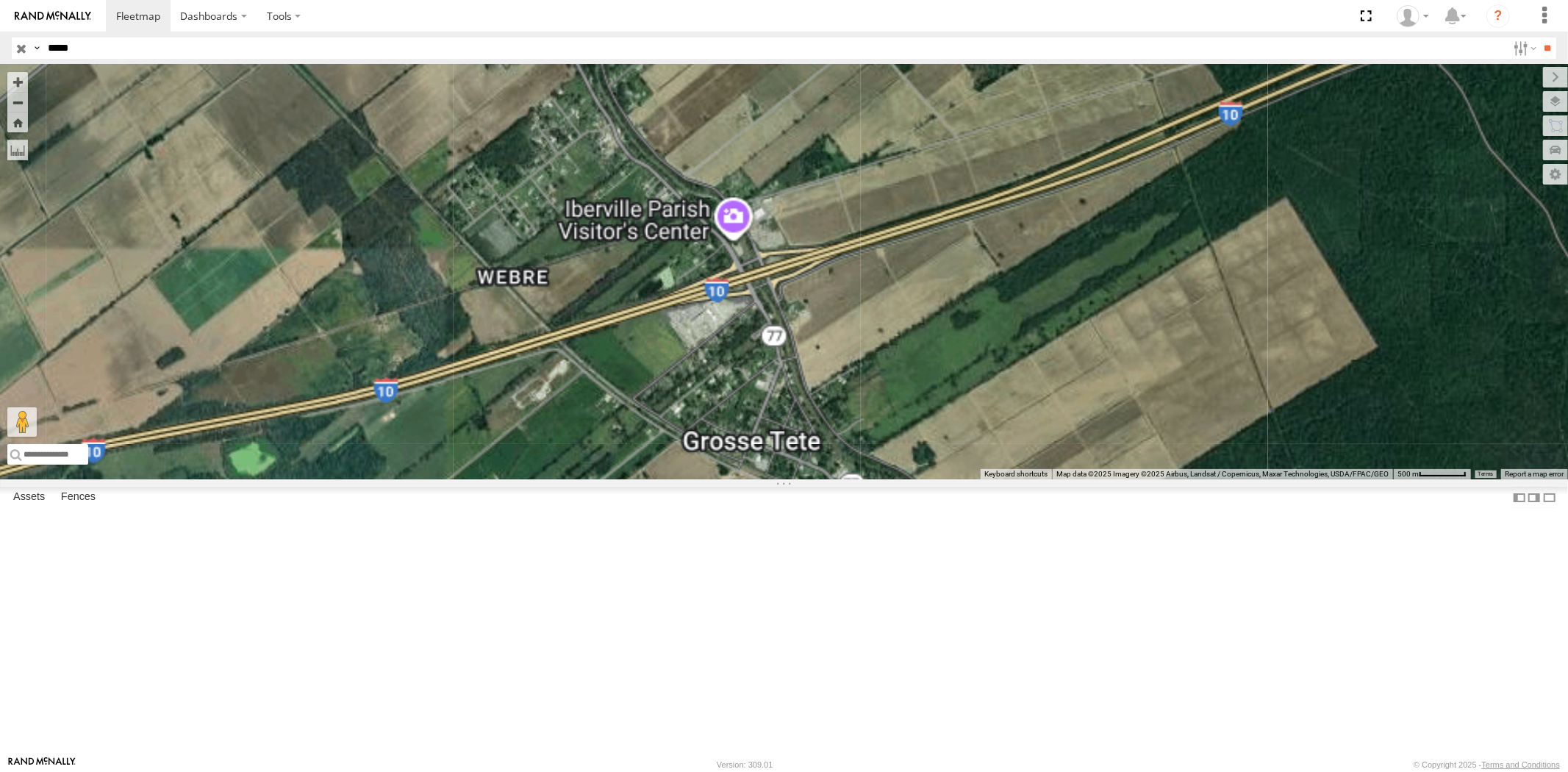
click at [0, 0] on div "23466 All Assets" at bounding box center [0, 0] width 0 height 0
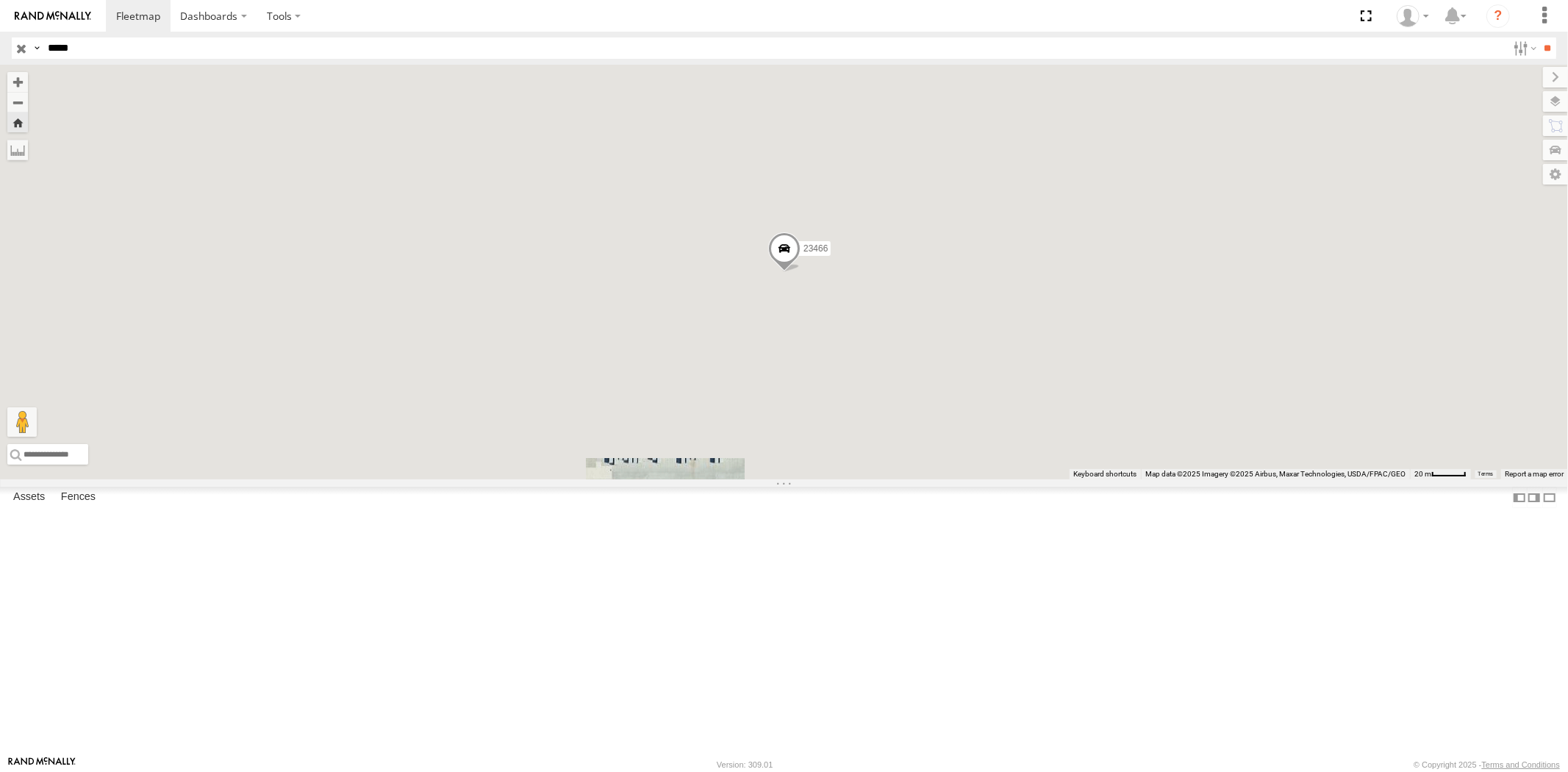
click at [0, 0] on div "23466 4G All Assets" at bounding box center [0, 0] width 0 height 0
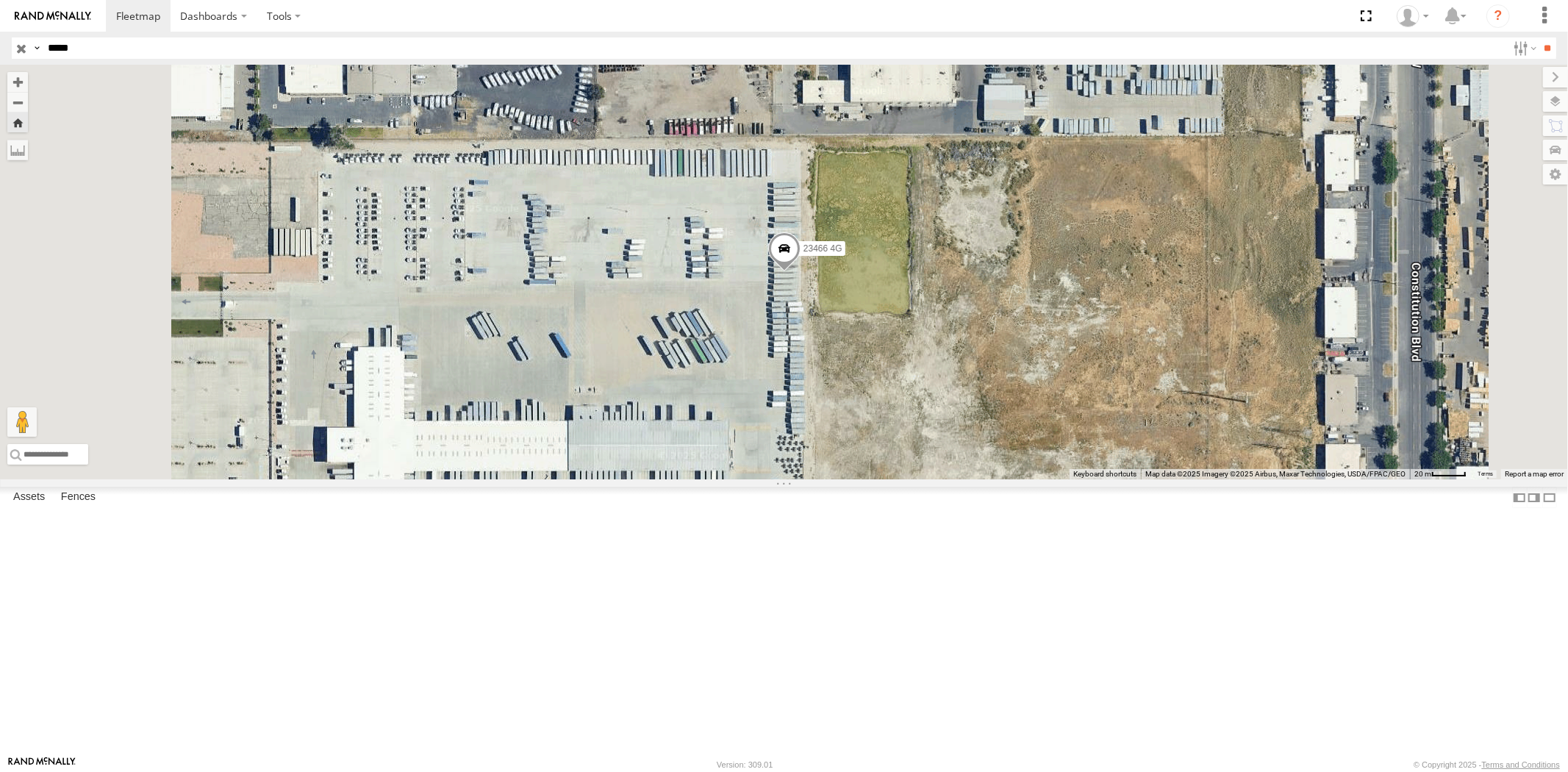
drag, startPoint x: 103, startPoint y: 52, endPoint x: 0, endPoint y: 52, distance: 103.0
click at [0, 49] on header "Search Query Asset ID Asset Label Registration Manufacturer Model VIN Job ID" at bounding box center [784, 48] width 1568 height 33
paste input "text"
click at [1540, 37] on input "**" at bounding box center [1548, 48] width 17 height 21
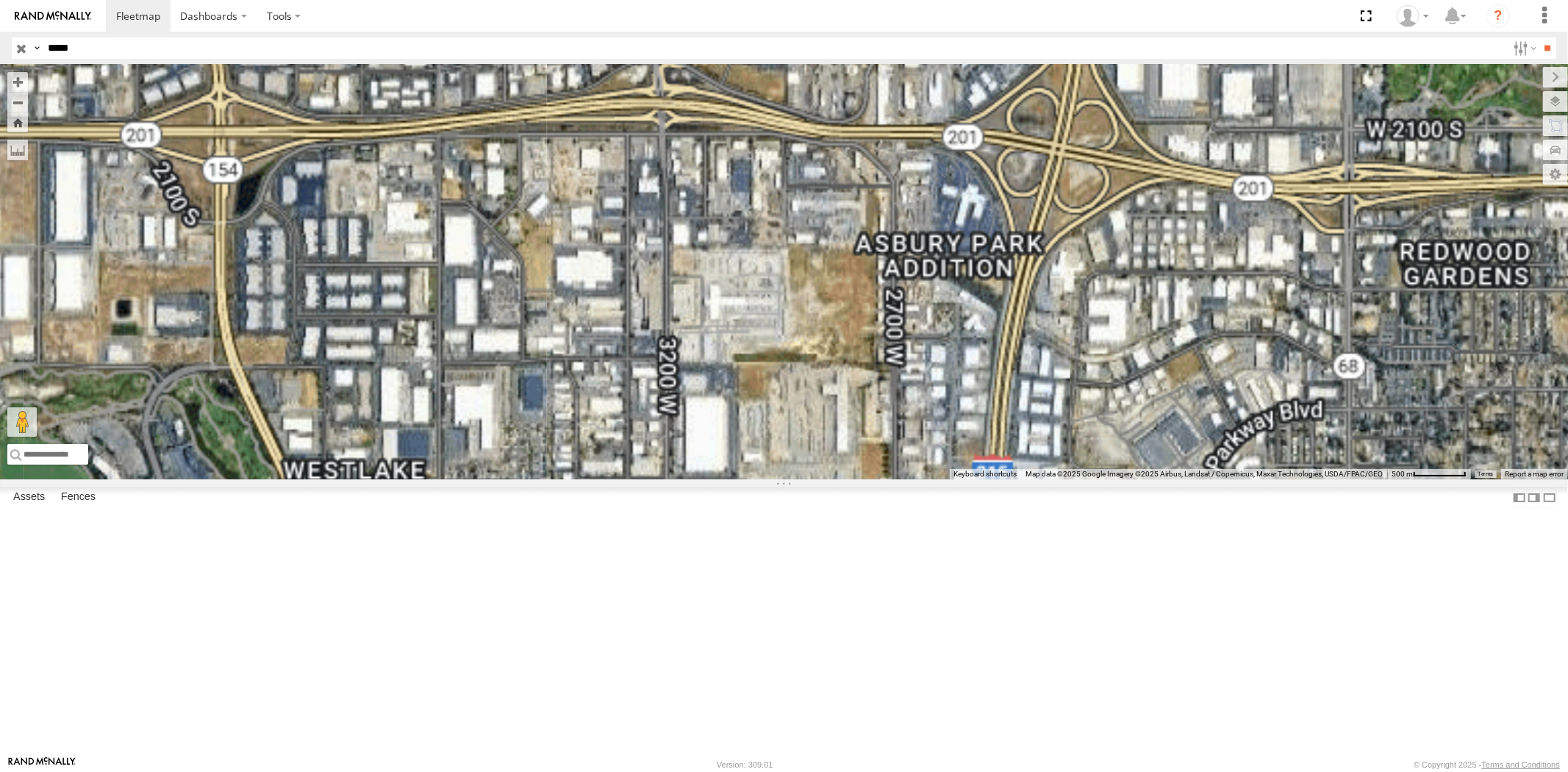
click at [0, 0] on div "All Assets" at bounding box center [0, 0] width 0 height 0
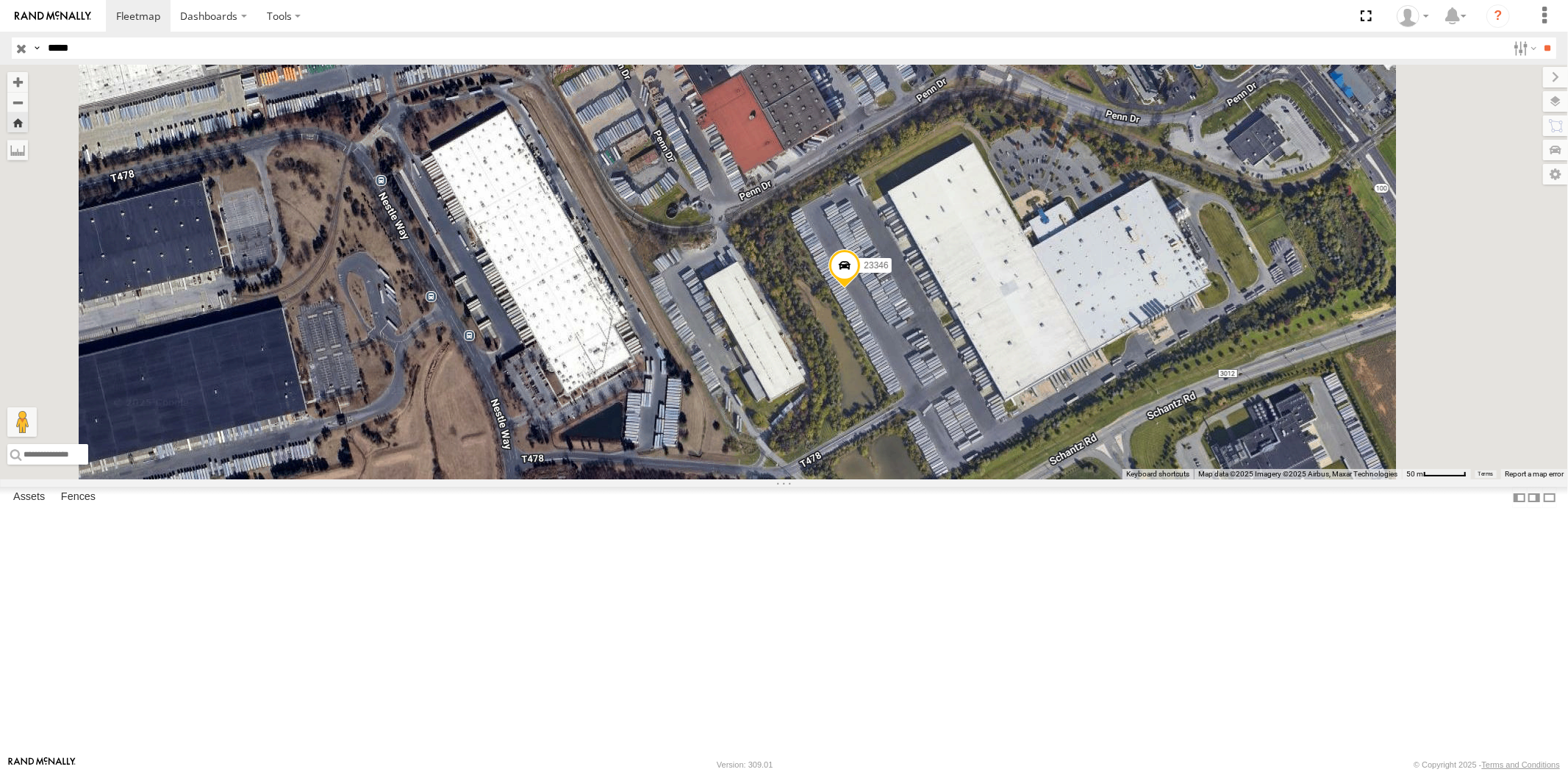
drag, startPoint x: 118, startPoint y: 53, endPoint x: 0, endPoint y: 54, distance: 118.0
click at [38, 53] on div "Search Query Asset ID Asset Label Registration Manufacturer Model VIN Job ID Dr…" at bounding box center [776, 48] width 1528 height 21
paste input "text"
click at [1540, 37] on input "**" at bounding box center [1548, 48] width 17 height 21
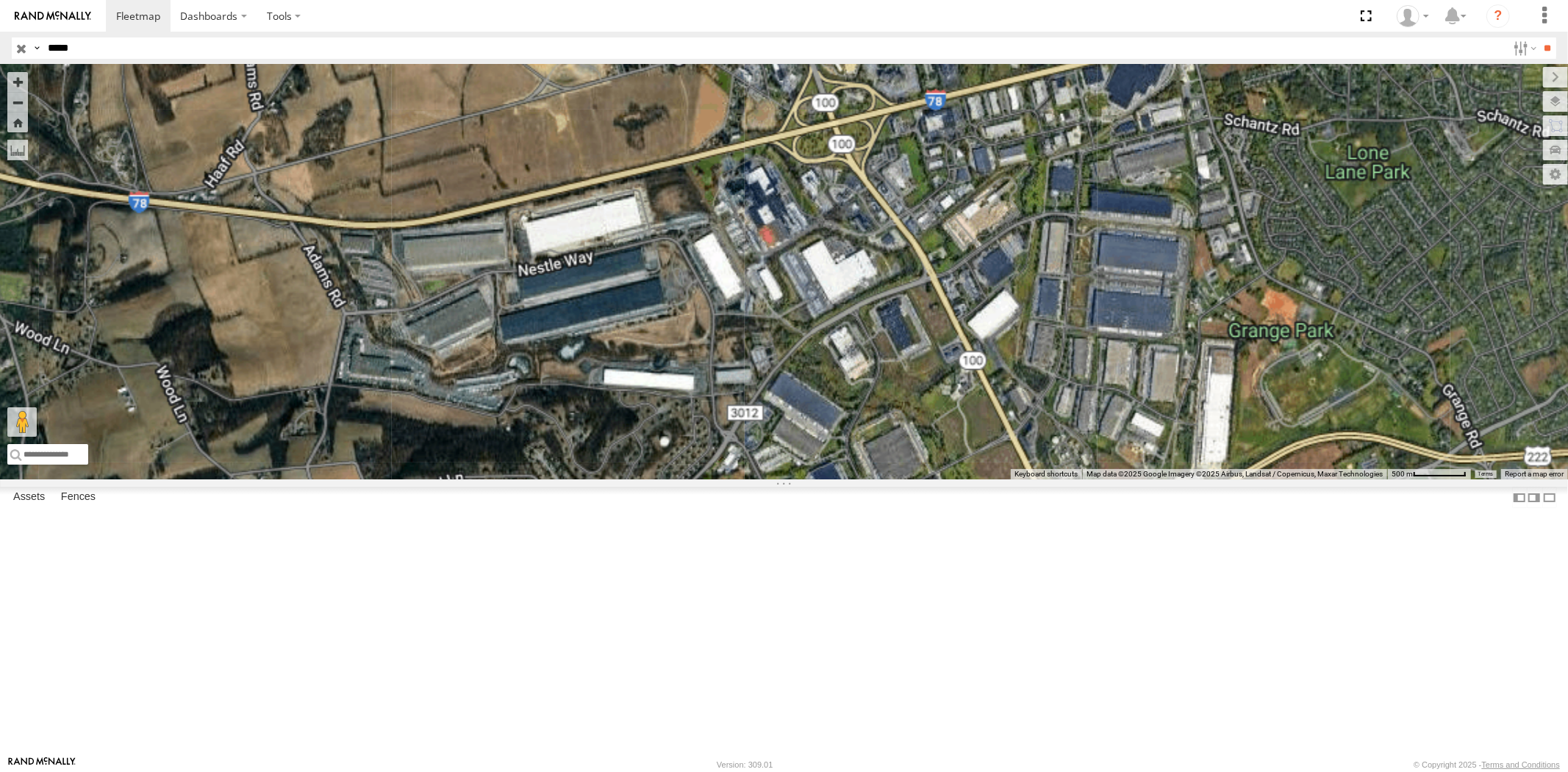
click at [0, 0] on div "All Assets" at bounding box center [0, 0] width 0 height 0
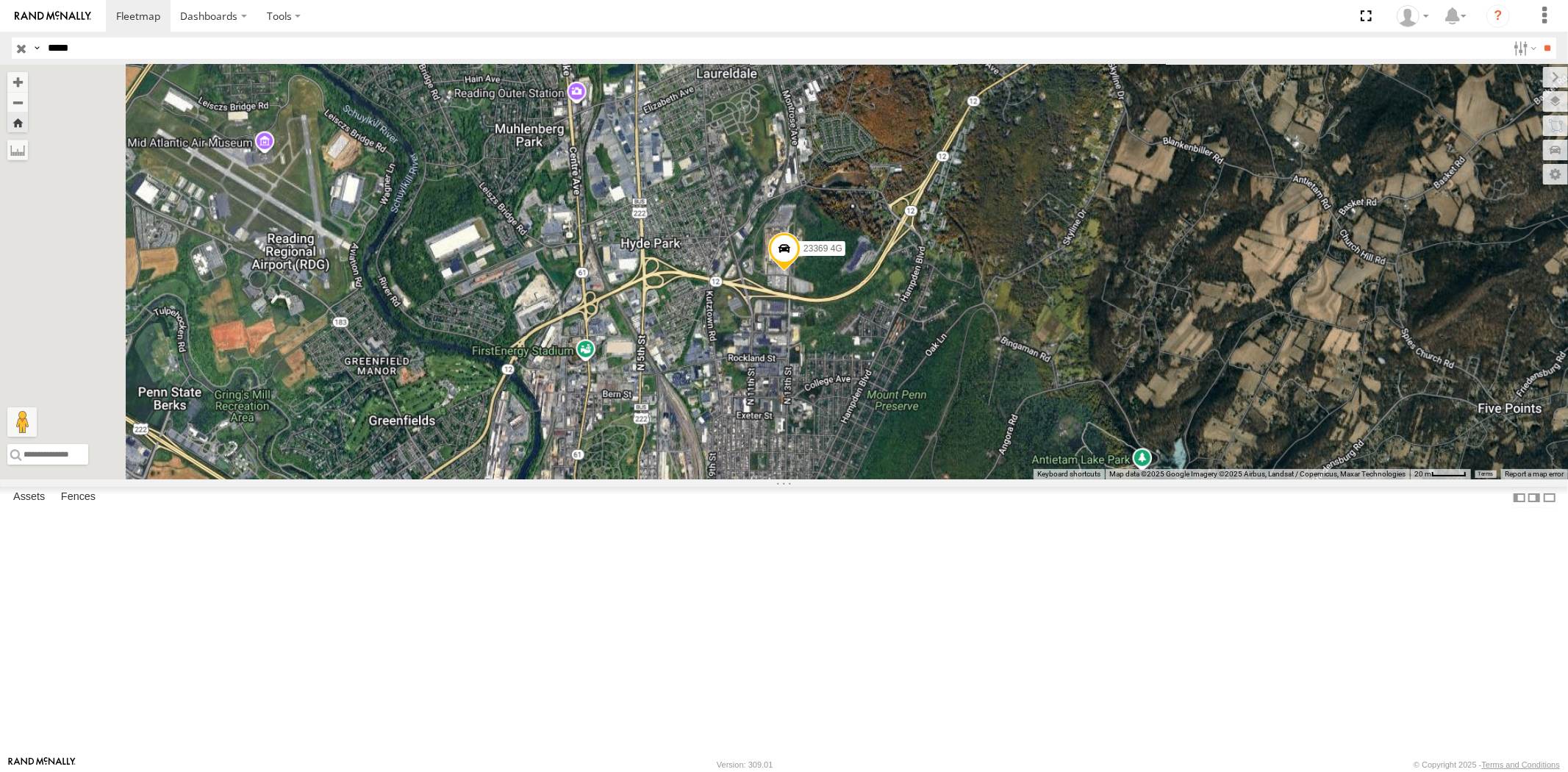
click at [0, 0] on div "23369" at bounding box center [0, 0] width 0 height 0
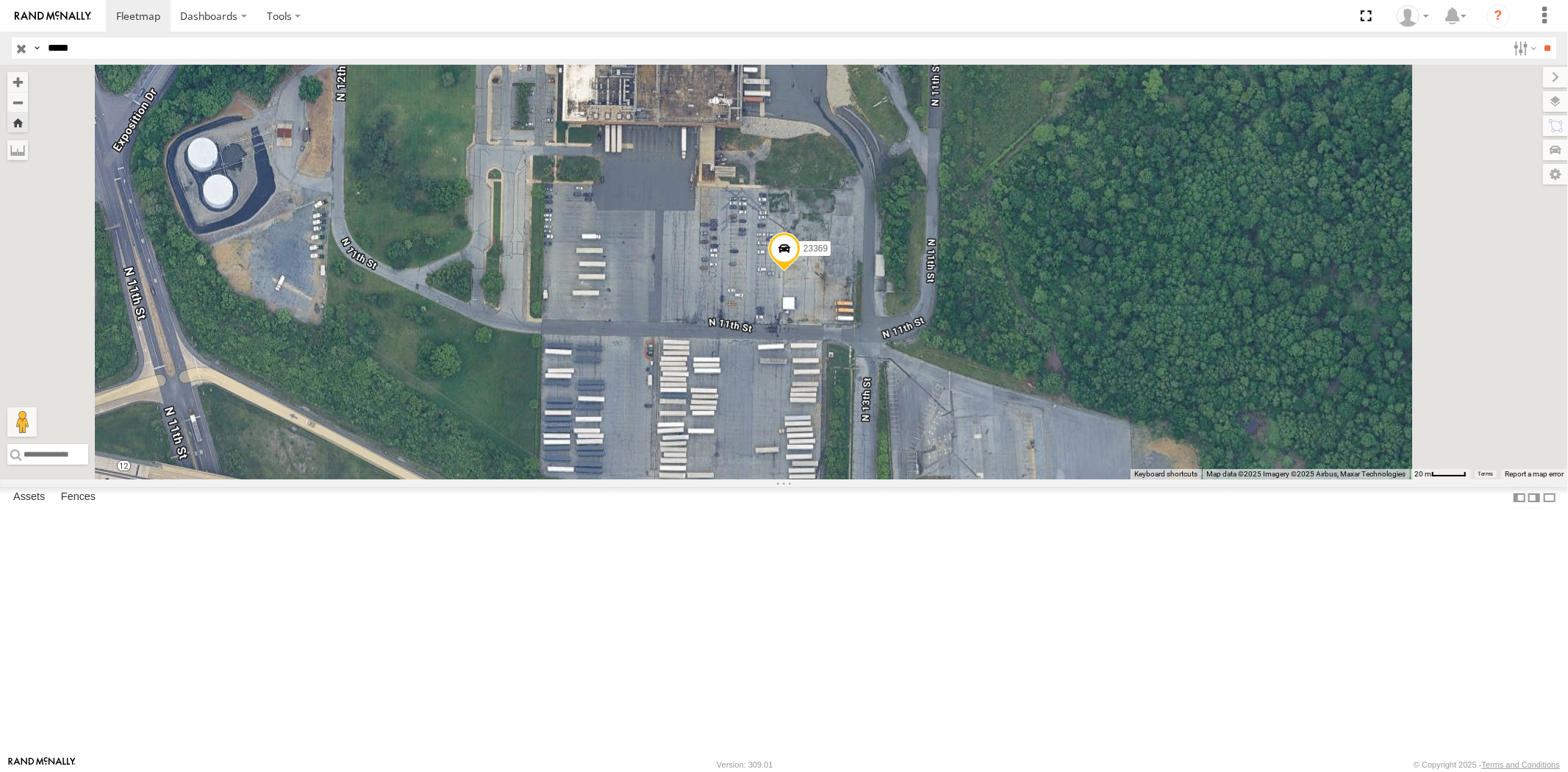
drag, startPoint x: 94, startPoint y: 52, endPoint x: 0, endPoint y: 52, distance: 94.0
click at [0, 49] on header "Search Query Asset ID Asset Label Registration Manufacturer Model VIN Job ID" at bounding box center [784, 48] width 1568 height 33
paste input "text"
click at [1540, 37] on input "**" at bounding box center [1548, 48] width 17 height 21
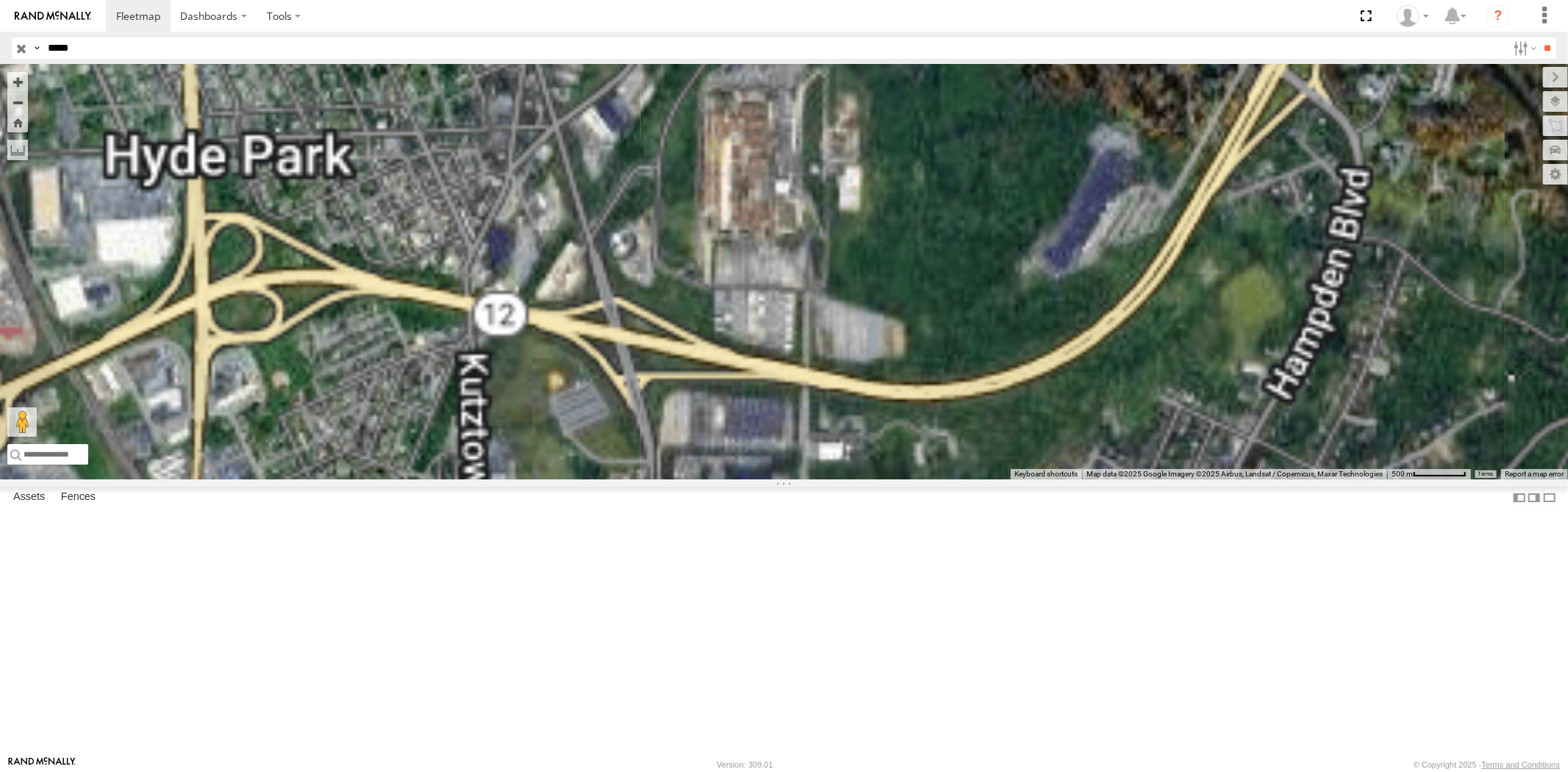
click at [0, 0] on div "23474" at bounding box center [0, 0] width 0 height 0
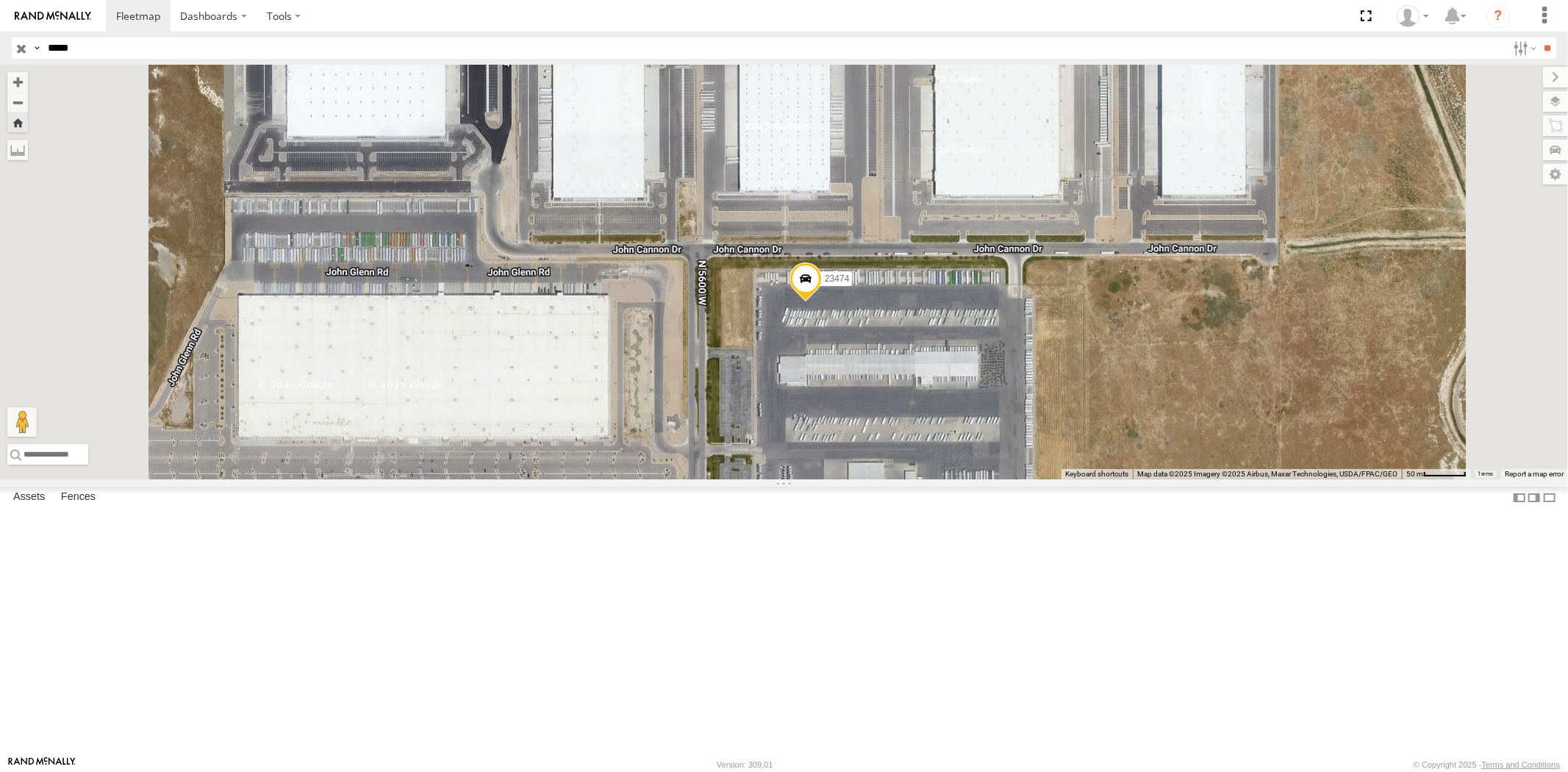
drag, startPoint x: 106, startPoint y: 57, endPoint x: 31, endPoint y: 53, distance: 75.1
click at [48, 54] on input "*****" at bounding box center [774, 48] width 1465 height 21
paste input "text"
click at [1540, 37] on input "**" at bounding box center [1548, 48] width 17 height 21
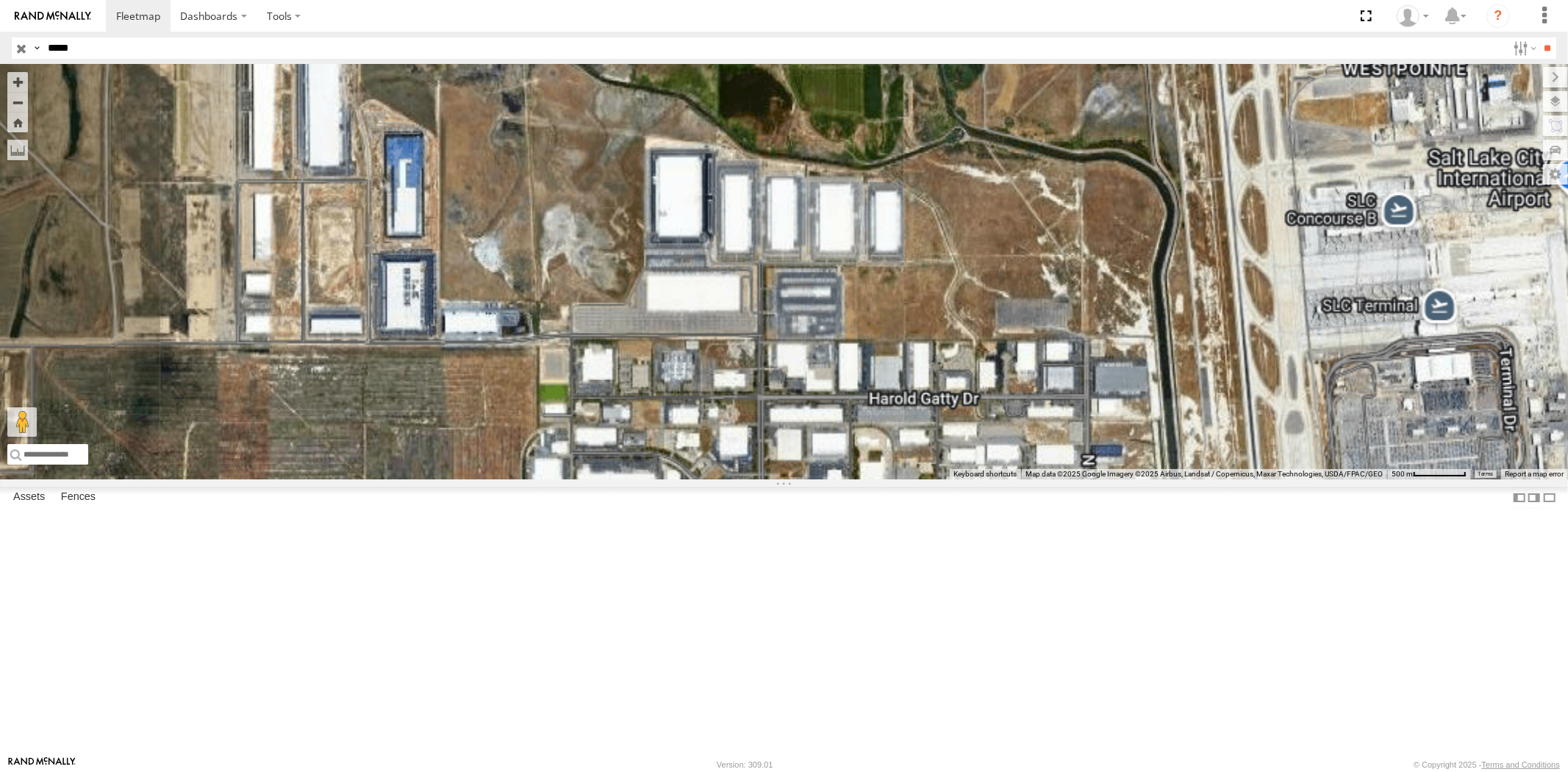
click at [0, 0] on div "23331 NEW" at bounding box center [0, 0] width 0 height 0
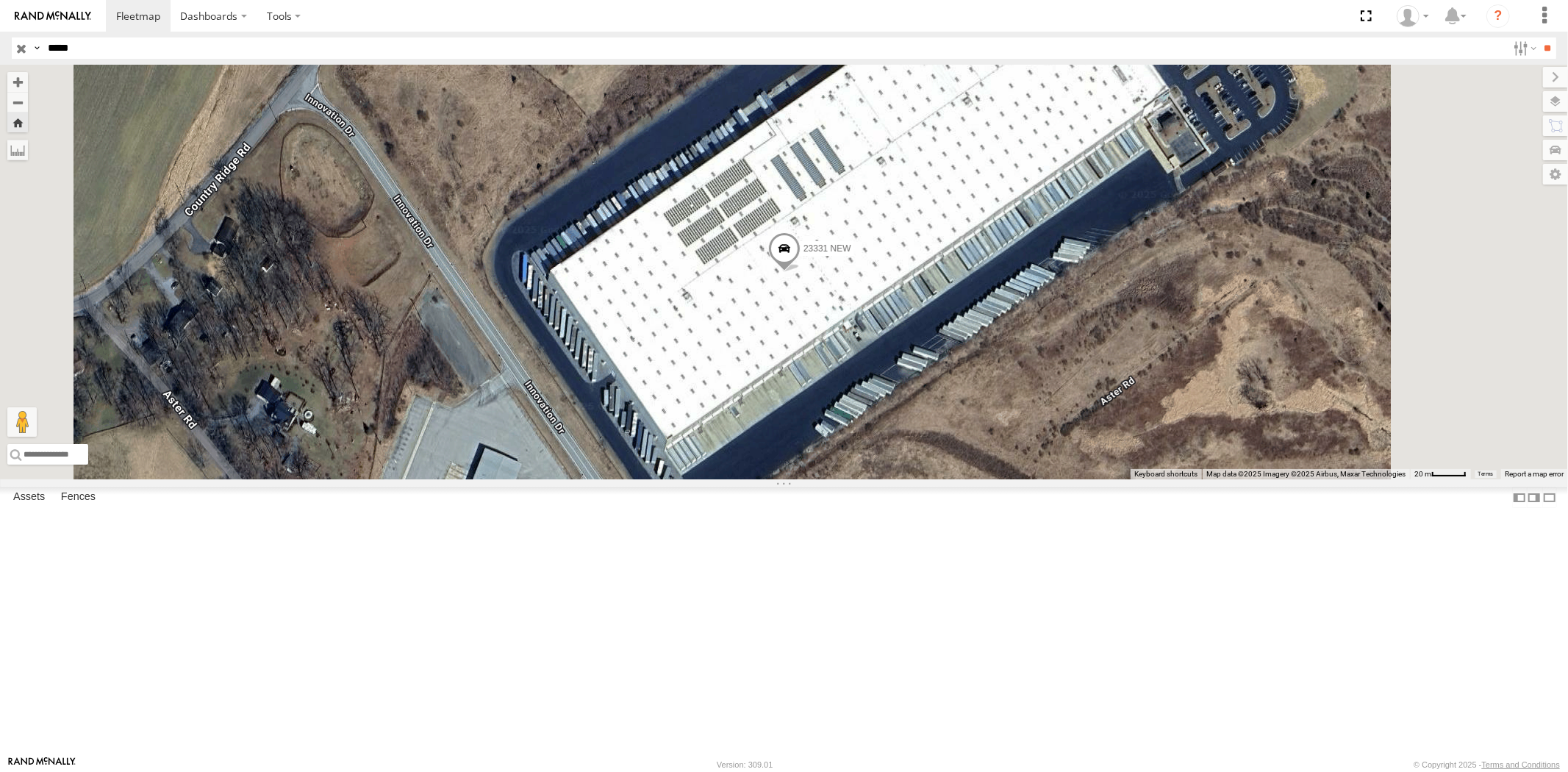
click at [19, 35] on header "Search Query Asset ID Asset Label Registration Manufacturer Model VIN Job ID" at bounding box center [784, 48] width 1568 height 33
paste input "text"
click at [1540, 37] on input "**" at bounding box center [1548, 48] width 17 height 21
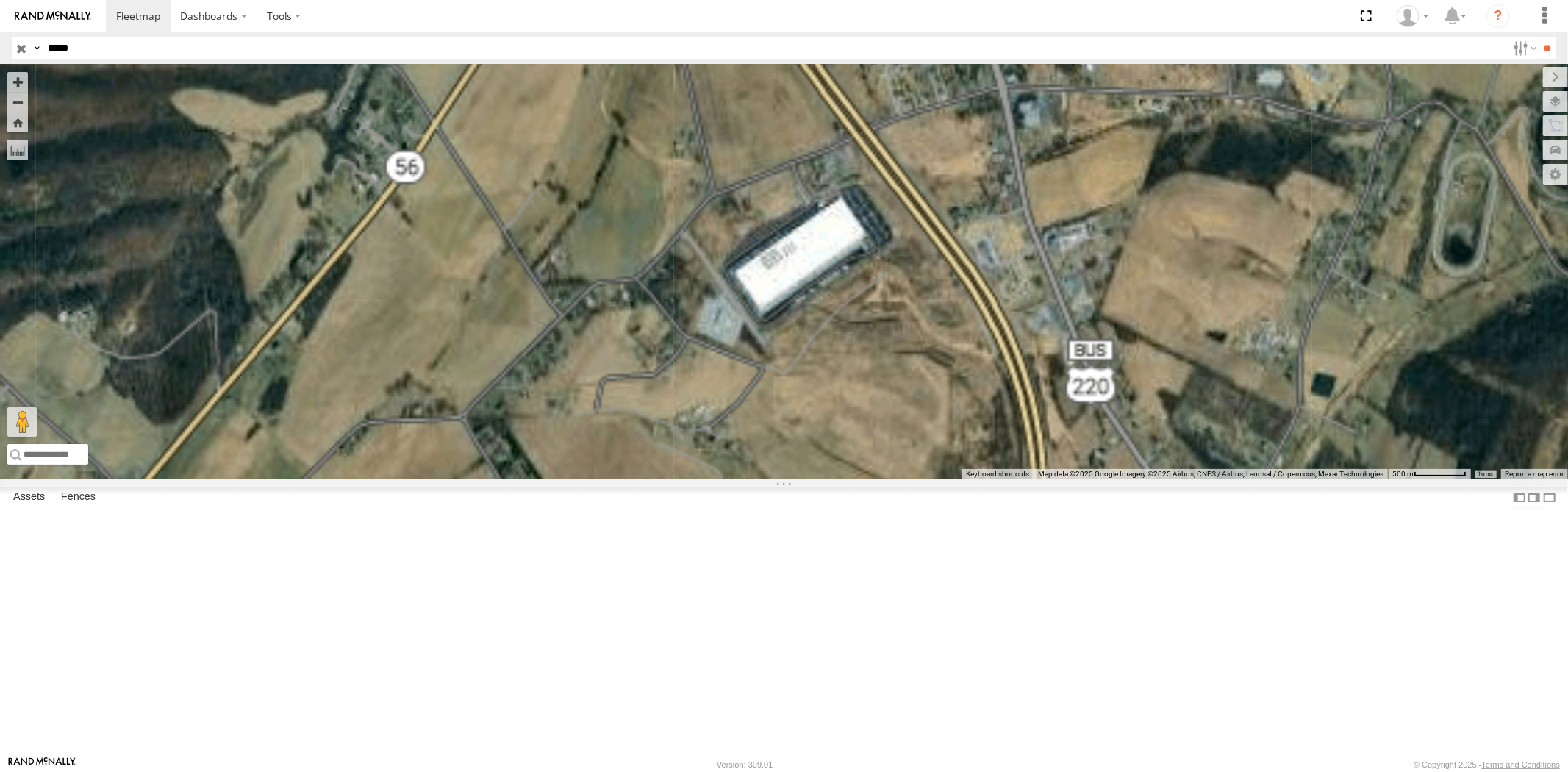
click at [0, 0] on div "23335/Bad" at bounding box center [0, 0] width 0 height 0
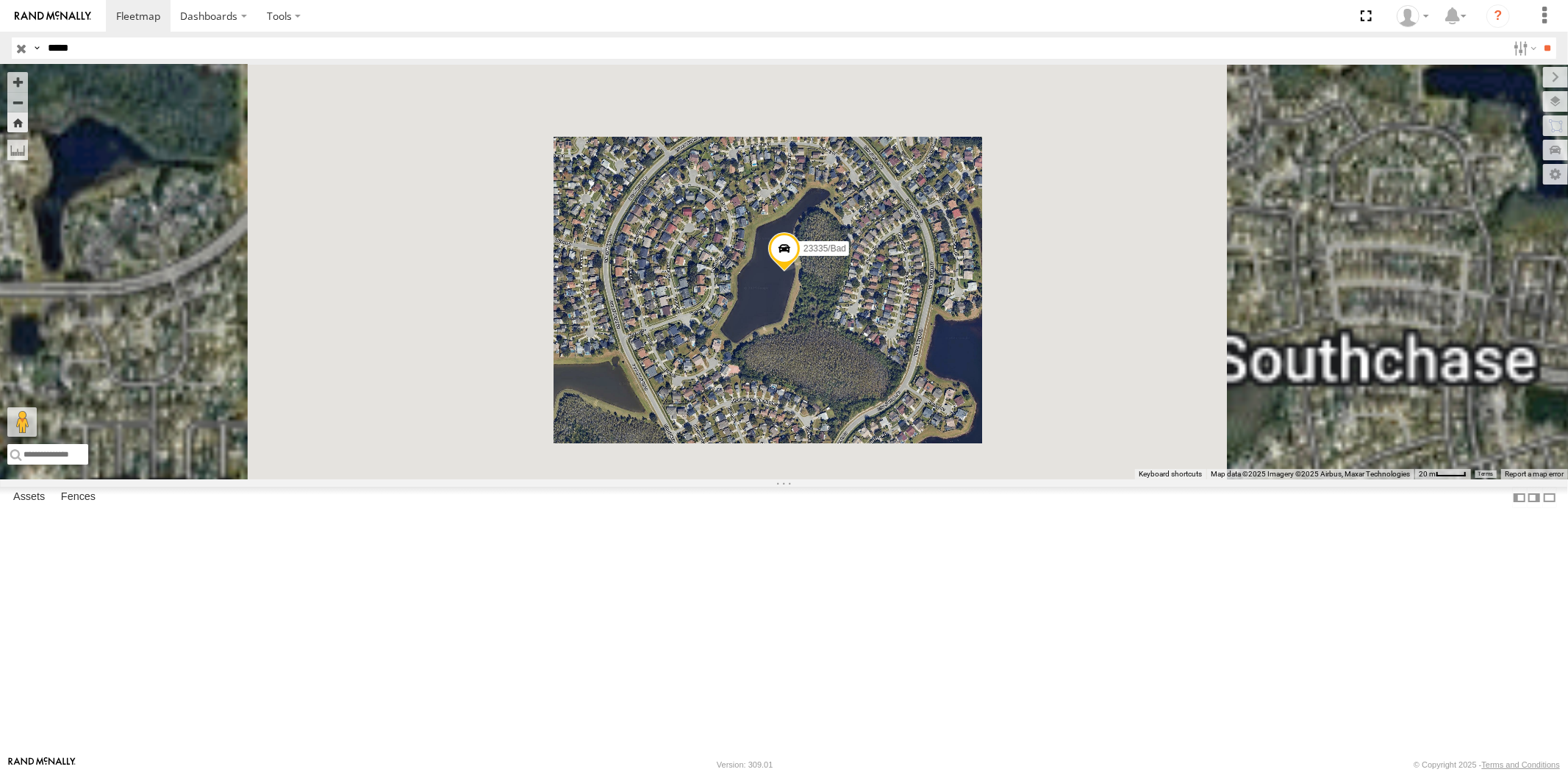
click at [0, 0] on div "23335 4G" at bounding box center [0, 0] width 0 height 0
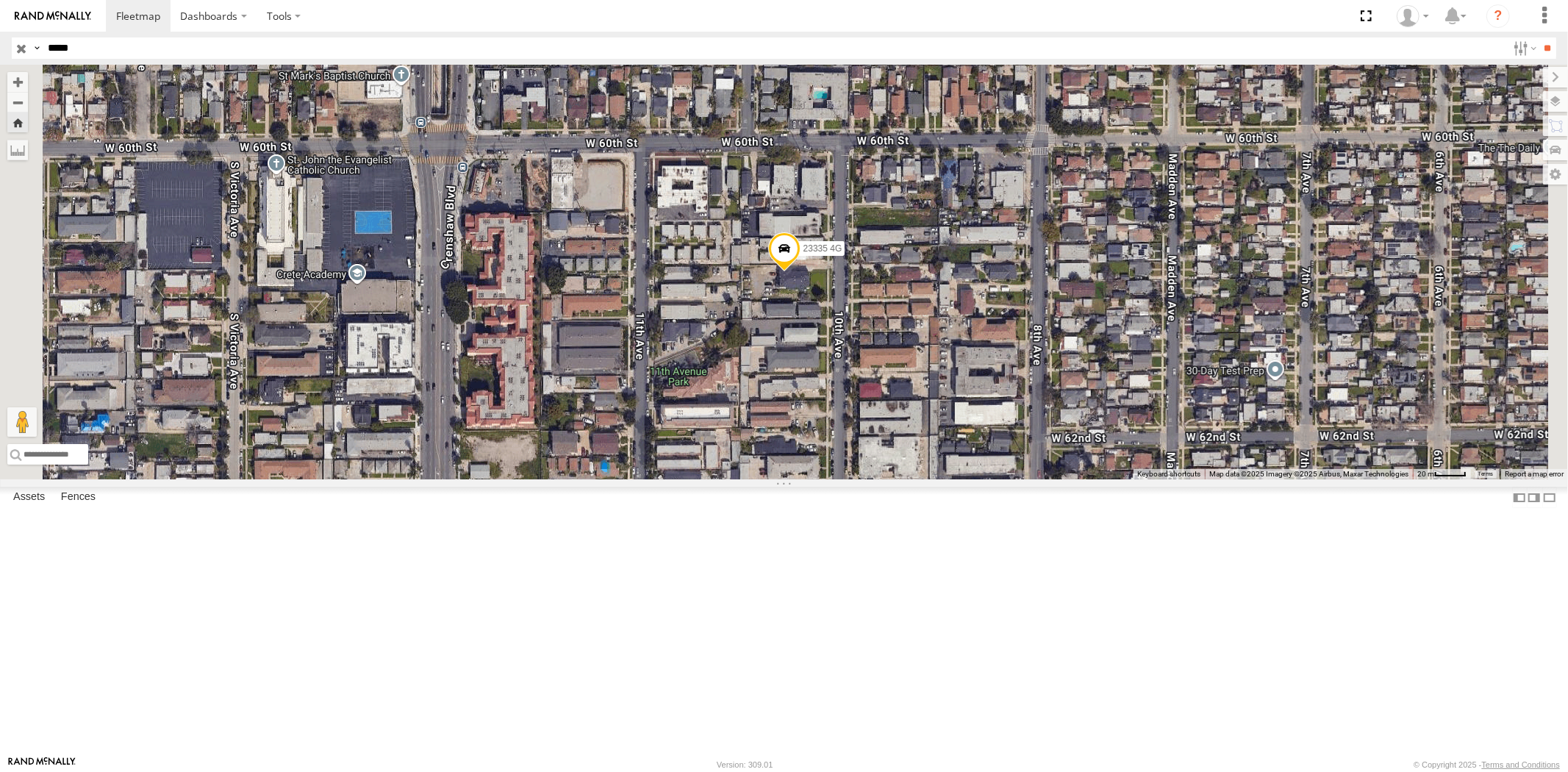
click at [0, 0] on div "23335 4G/Active All Assets" at bounding box center [0, 0] width 0 height 0
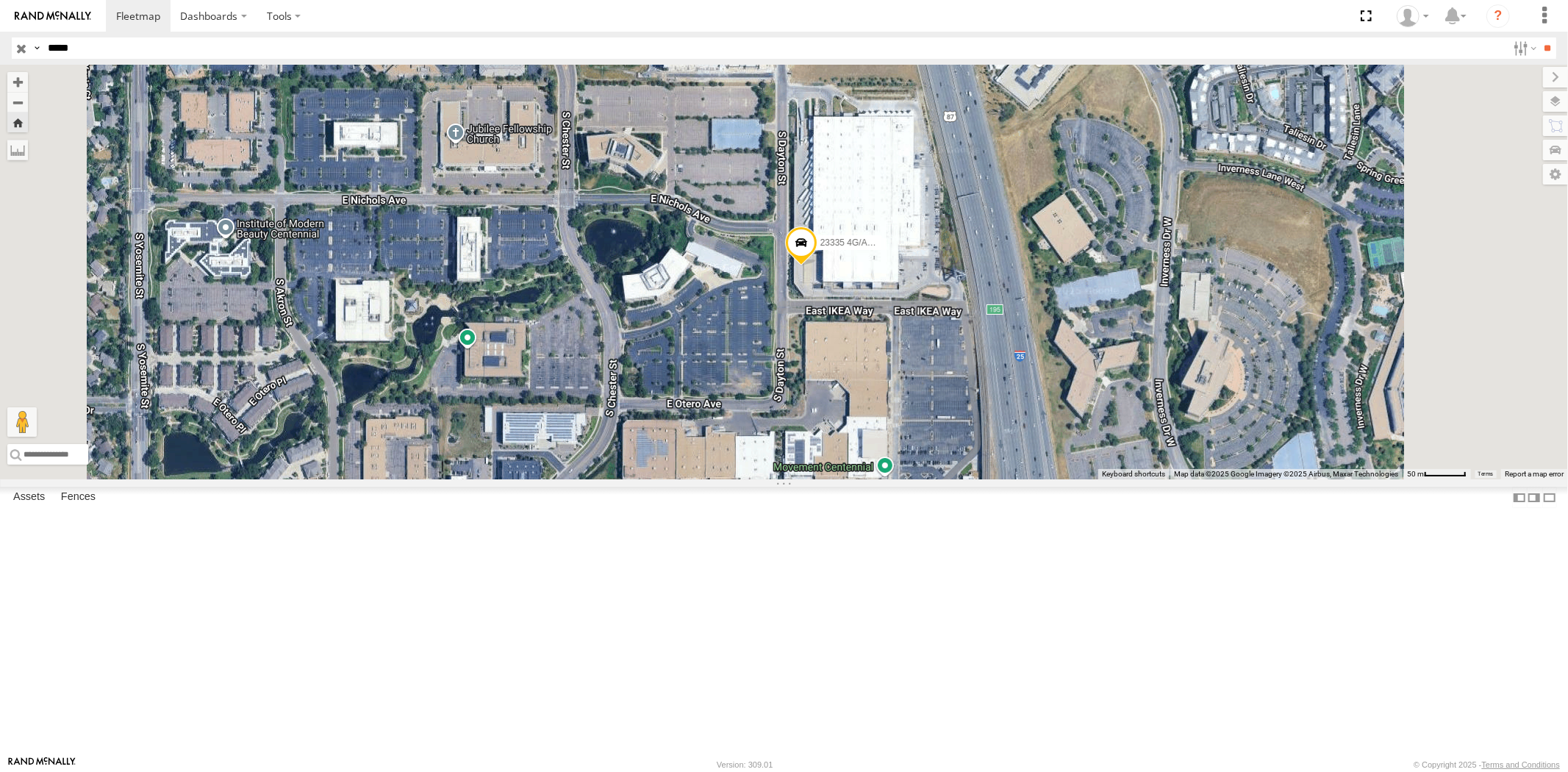
drag, startPoint x: 68, startPoint y: 49, endPoint x: 6, endPoint y: 44, distance: 62.2
click at [18, 45] on div "Search Query Asset ID Asset Label Registration Manufacturer Model VIN Job ID Dr…" at bounding box center [776, 48] width 1528 height 21
paste input "text"
click at [1540, 37] on input "**" at bounding box center [1548, 48] width 17 height 21
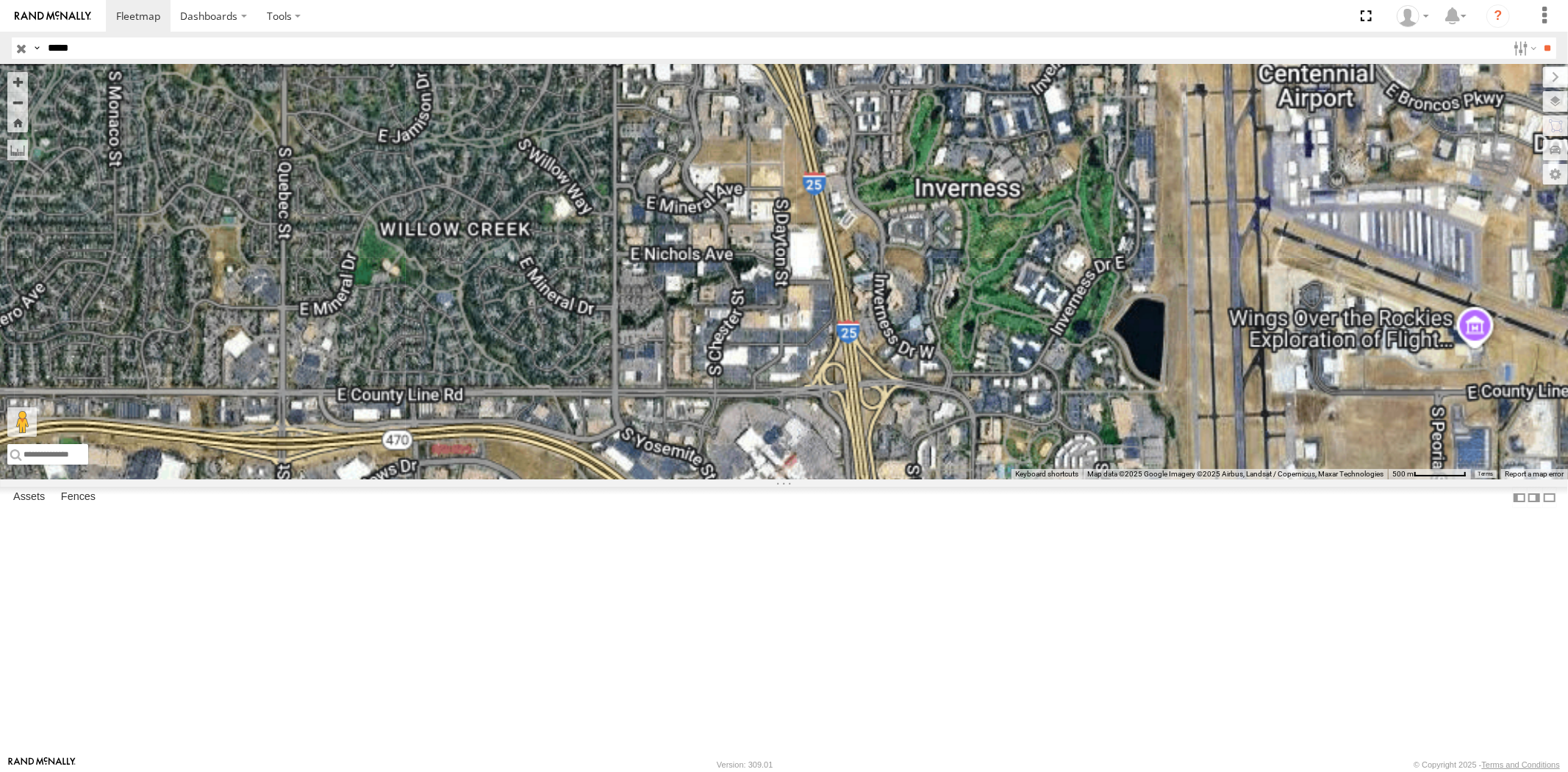
click at [0, 0] on div "All Assets" at bounding box center [0, 0] width 0 height 0
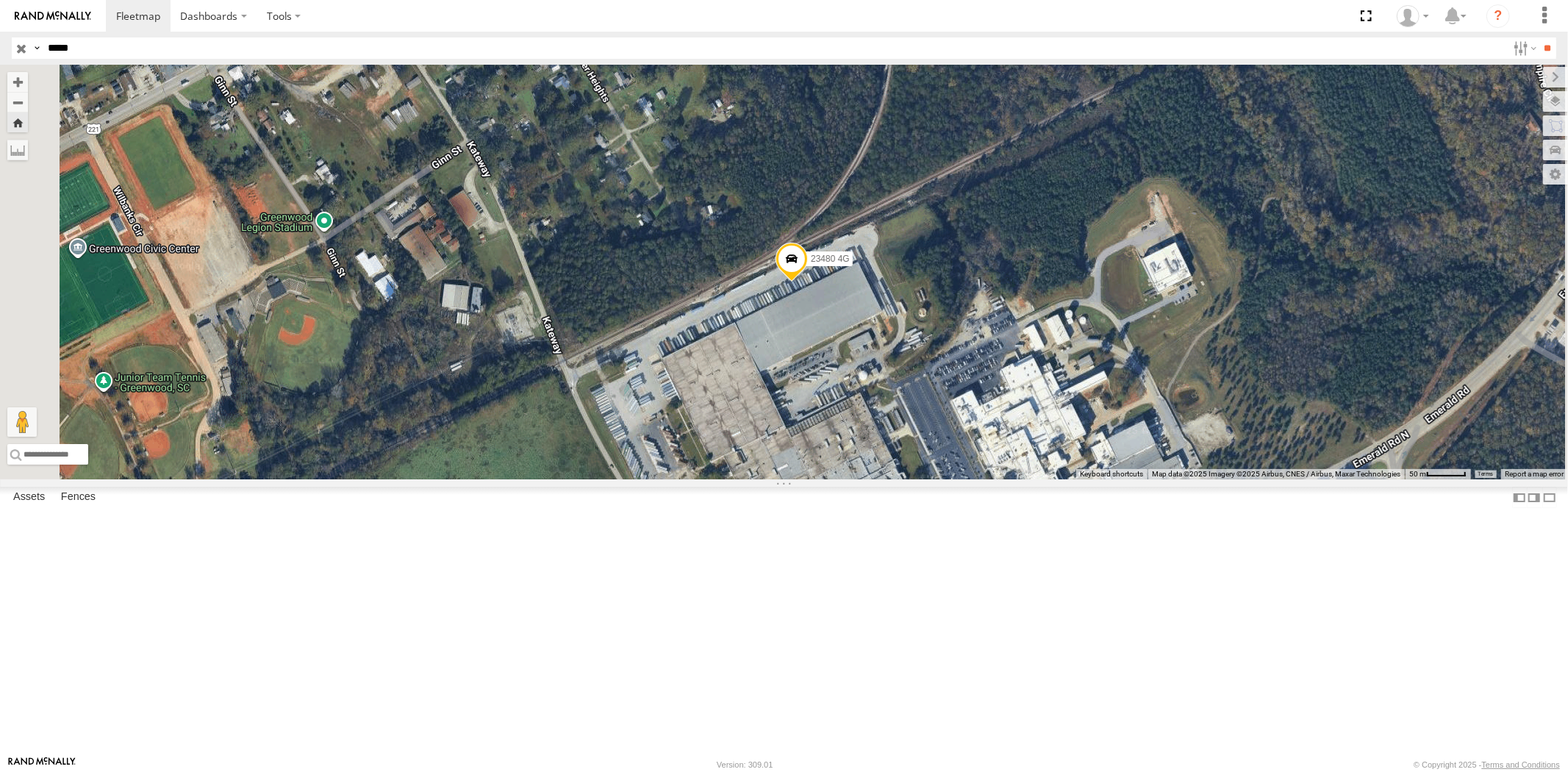
drag, startPoint x: 121, startPoint y: 60, endPoint x: 0, endPoint y: 45, distance: 121.9
click at [0, 46] on header "Search Query Asset ID Asset Label Registration Manufacturer Model VIN Job ID" at bounding box center [784, 48] width 1568 height 33
click at [8, 50] on header "Search Query Asset ID Asset Label Registration Manufacturer Model VIN Job ID" at bounding box center [784, 48] width 1568 height 33
paste input "text"
click at [1540, 37] on input "**" at bounding box center [1548, 48] width 17 height 21
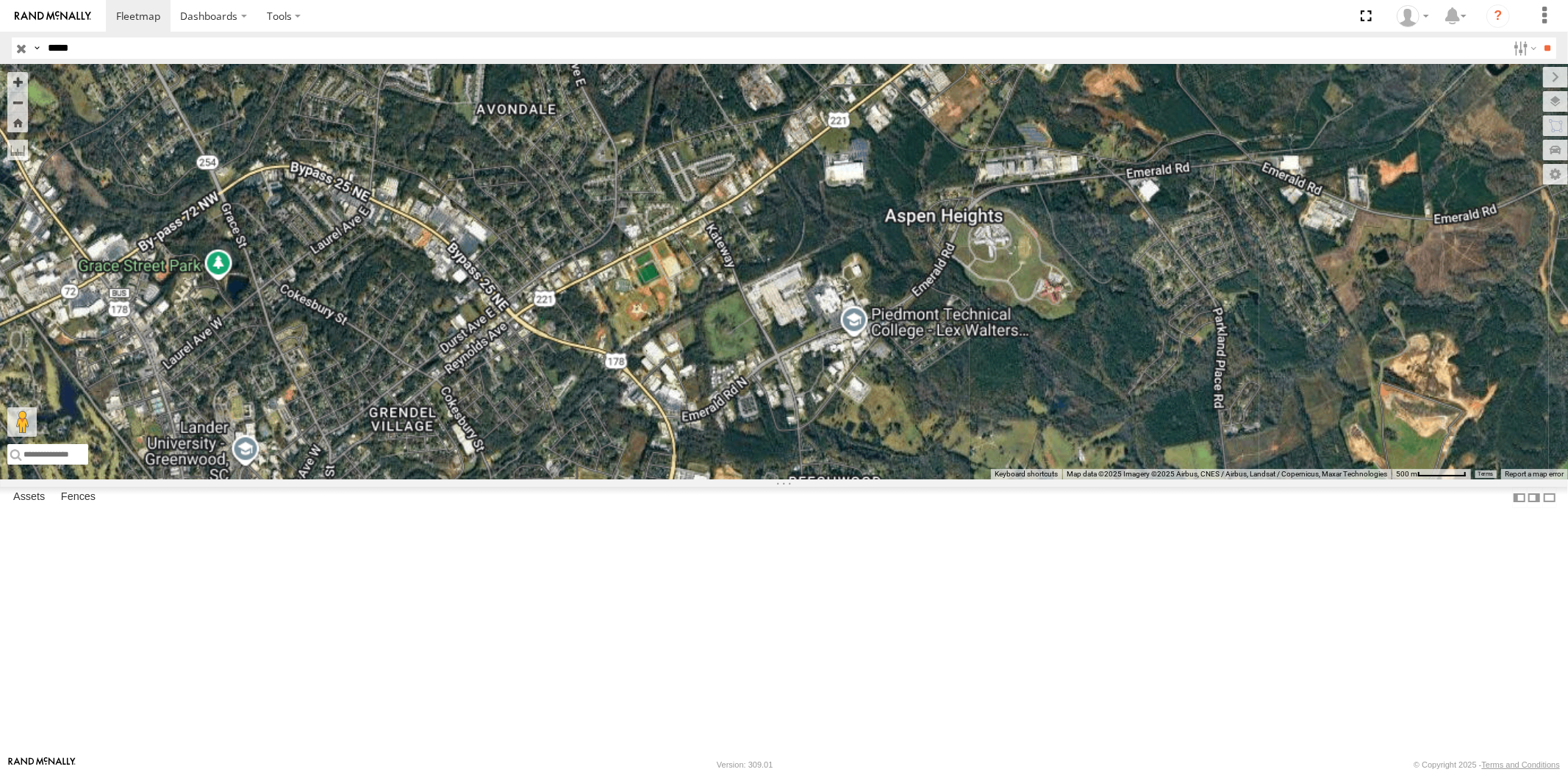
click at [0, 0] on div "23469 4G" at bounding box center [0, 0] width 0 height 0
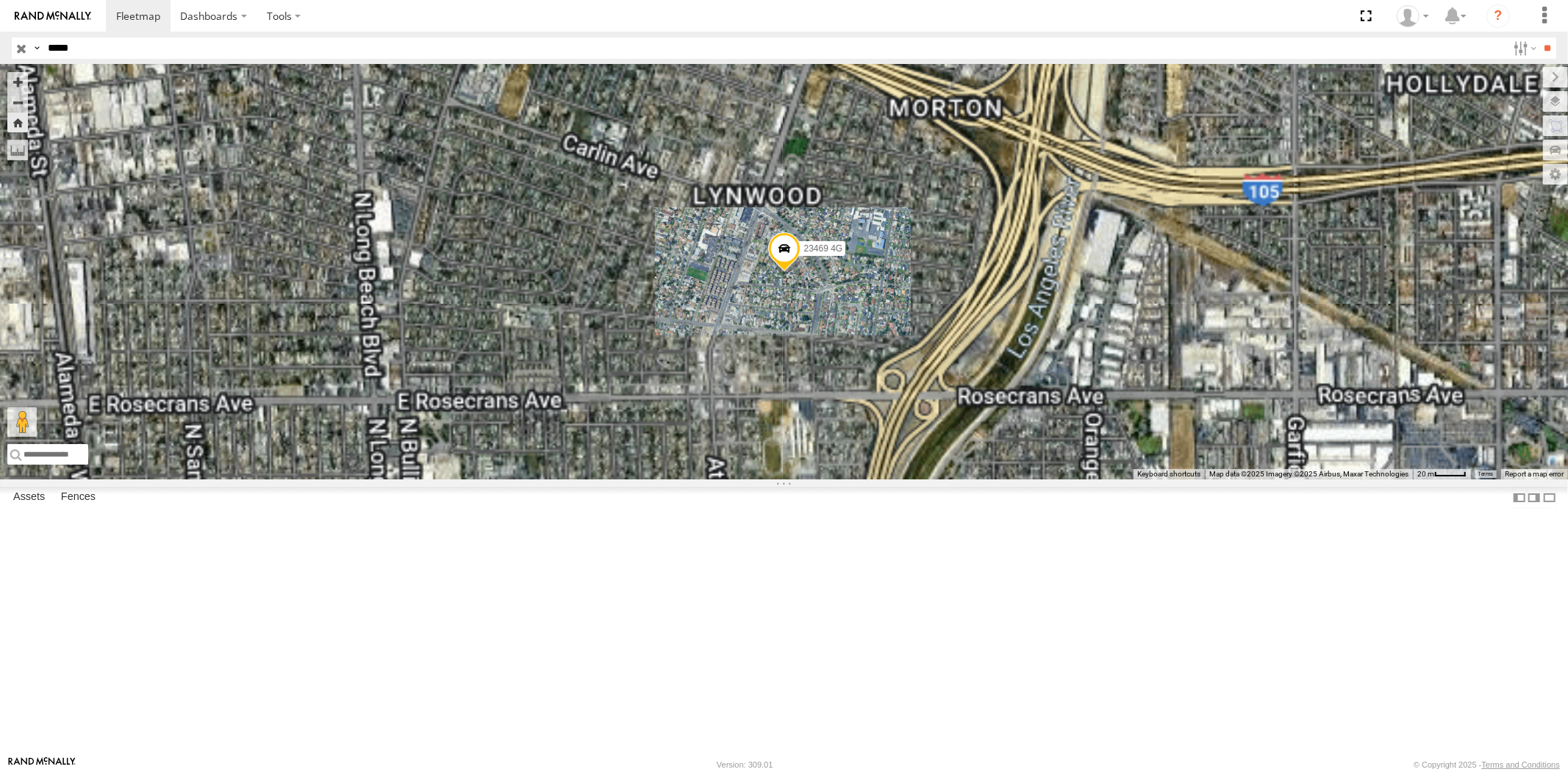
click at [0, 0] on div "23469 4G All Assets" at bounding box center [0, 0] width 0 height 0
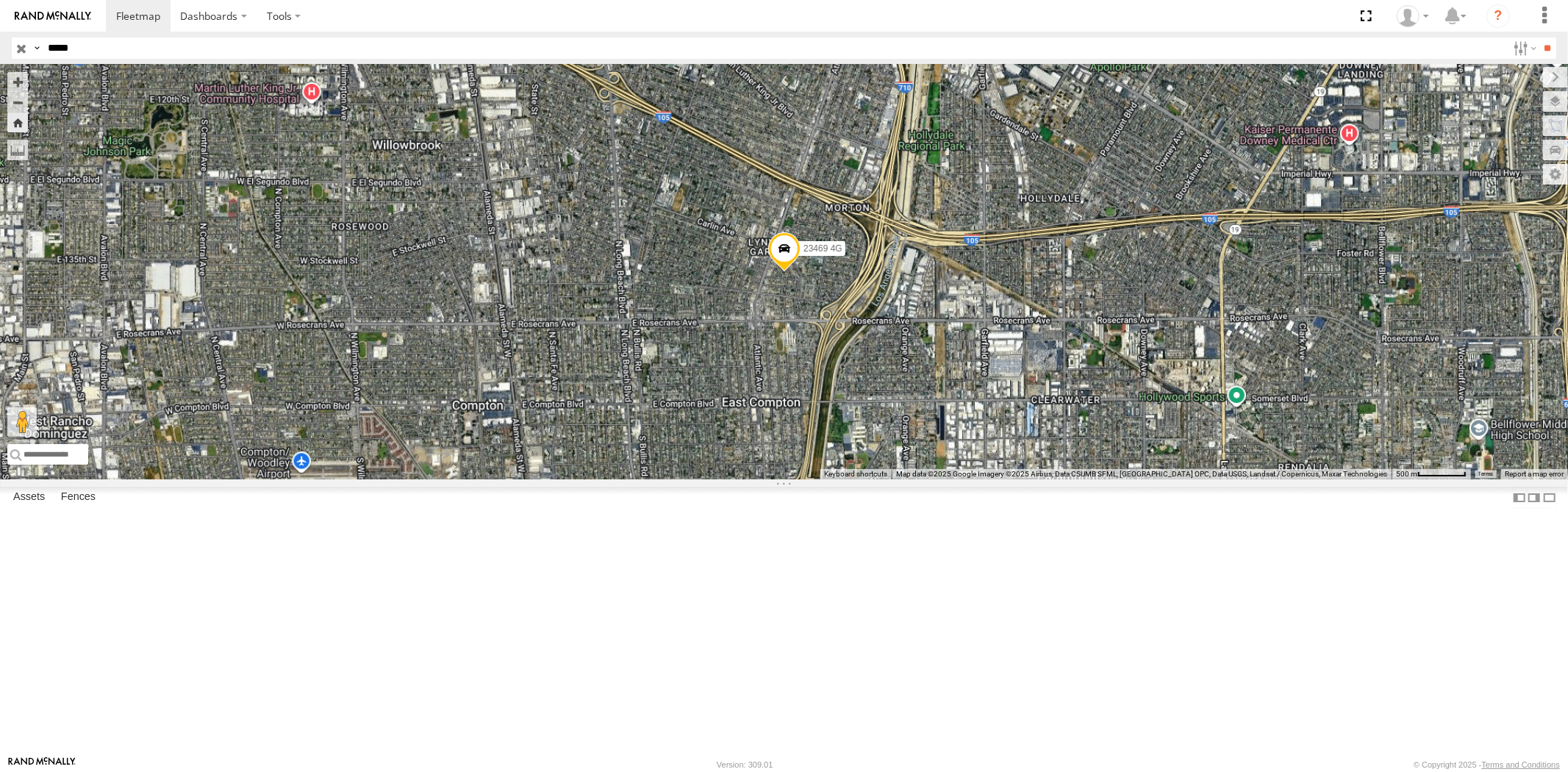
click at [0, 0] on div "23469 NEW" at bounding box center [0, 0] width 0 height 0
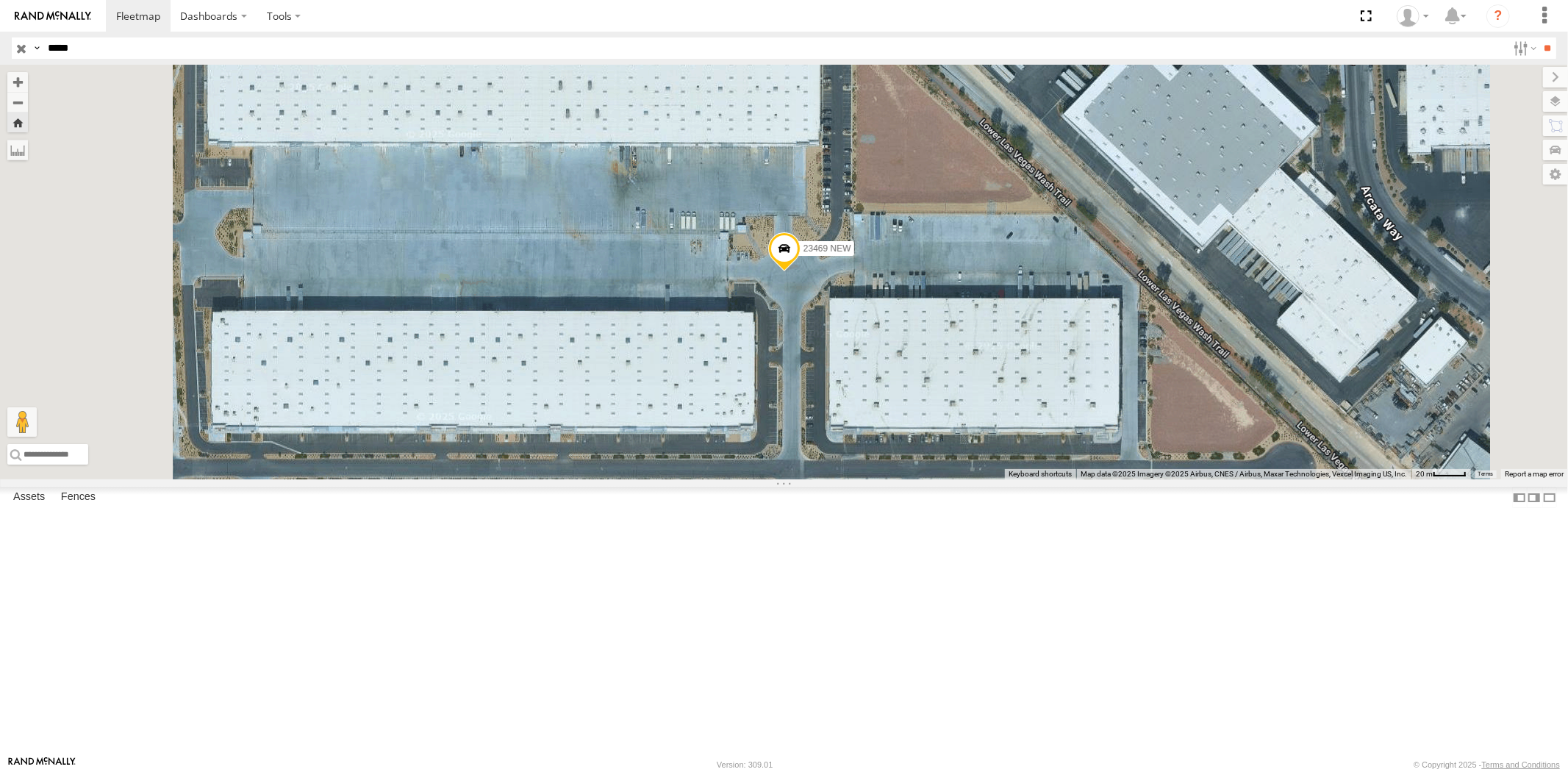
click at [0, 0] on div "All Assets" at bounding box center [0, 0] width 0 height 0
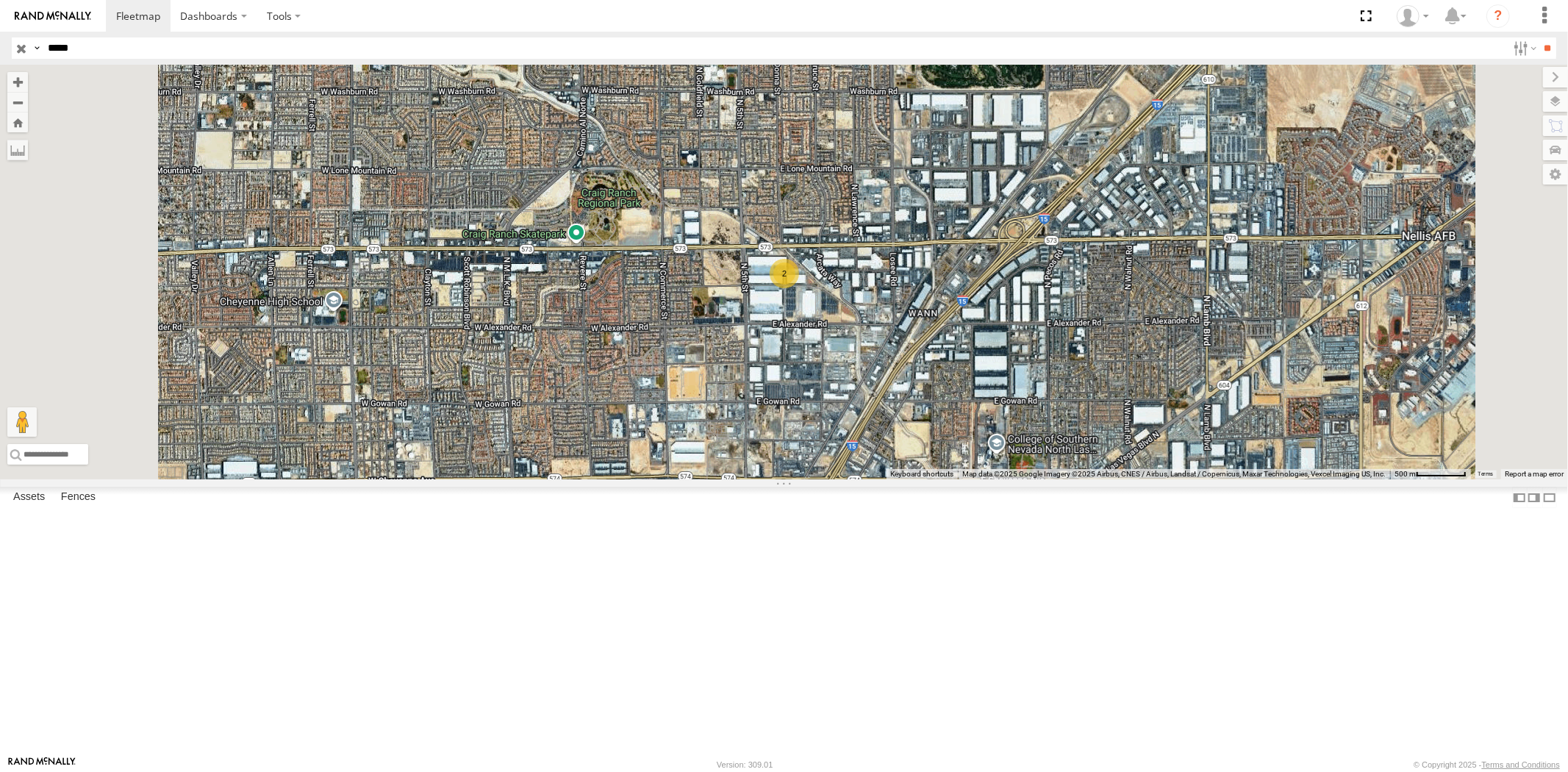
drag, startPoint x: 81, startPoint y: 55, endPoint x: 0, endPoint y: 46, distance: 81.5
click at [0, 46] on header "Search Query Asset ID Asset Label Registration Manufacturer Model VIN Job ID" at bounding box center [784, 48] width 1568 height 33
paste input "text"
click at [1540, 37] on input "**" at bounding box center [1548, 48] width 17 height 21
click at [0, 0] on div "All Assets" at bounding box center [0, 0] width 0 height 0
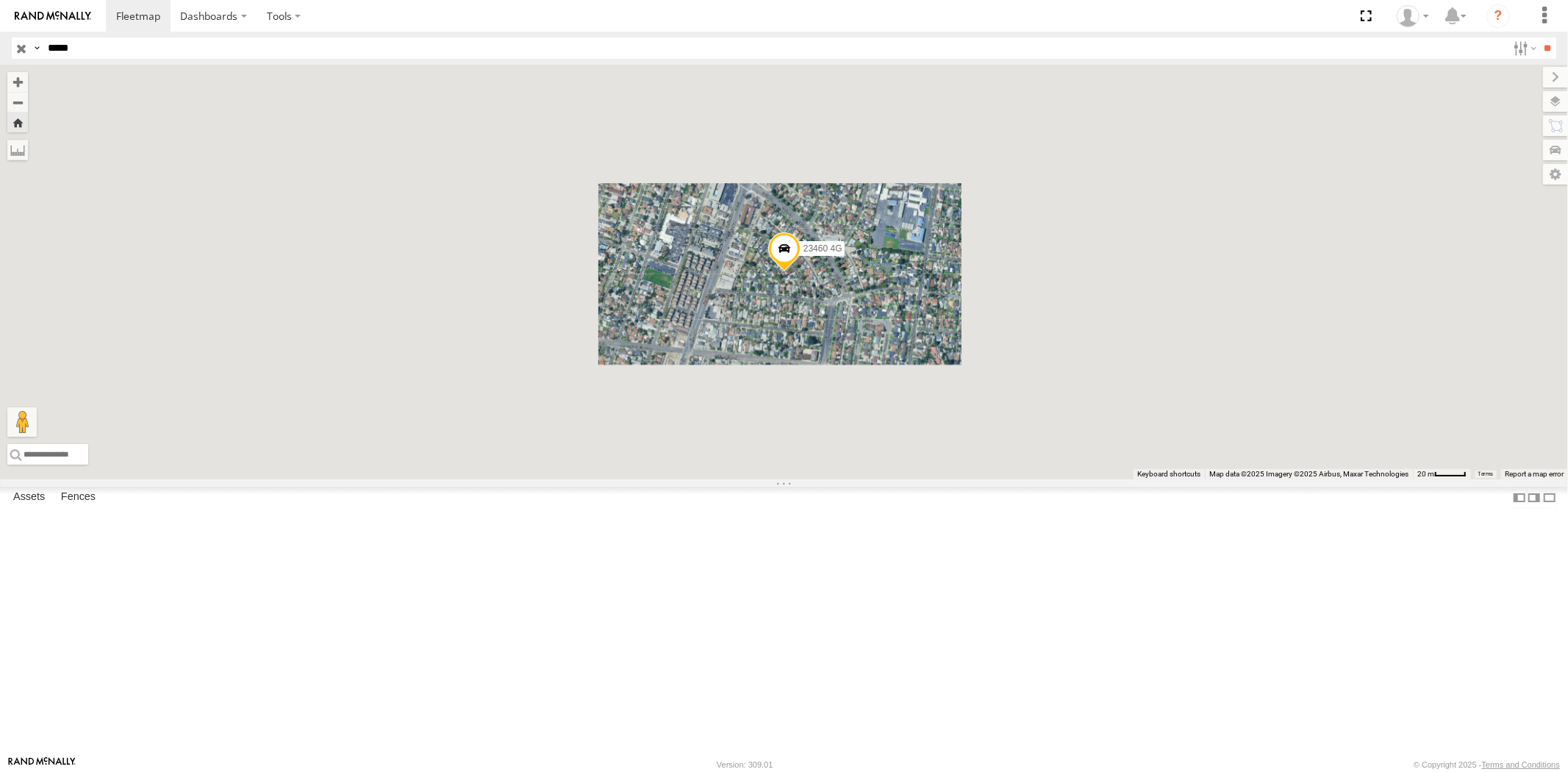
click at [0, 0] on div "23460 NEW" at bounding box center [0, 0] width 0 height 0
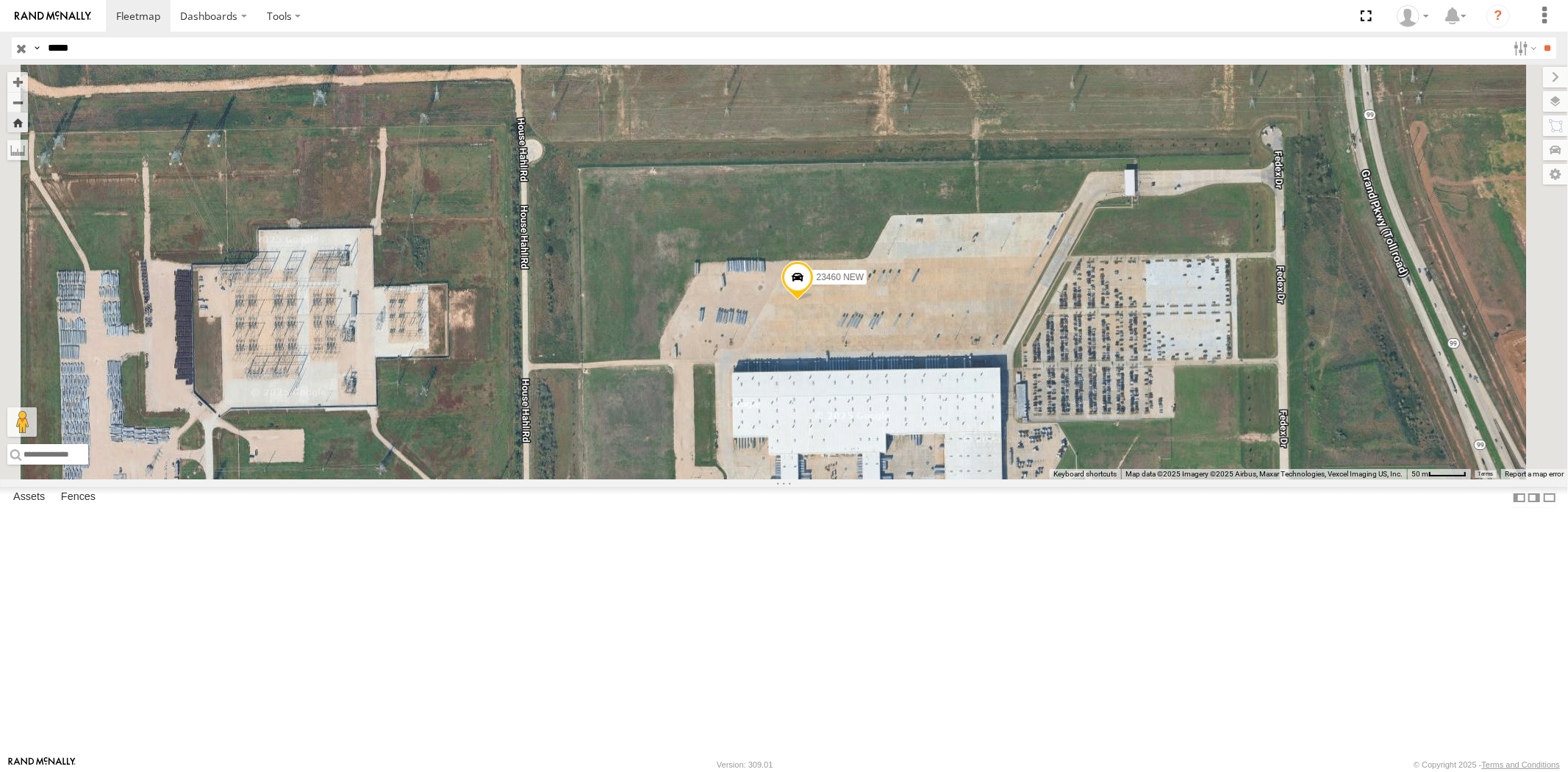
drag, startPoint x: 82, startPoint y: 53, endPoint x: 0, endPoint y: 56, distance: 82.1
click at [7, 53] on header "Search Query Asset ID Asset Label Registration Manufacturer Model VIN Job ID" at bounding box center [784, 48] width 1568 height 33
paste input "text"
click at [1540, 37] on input "**" at bounding box center [1548, 48] width 17 height 21
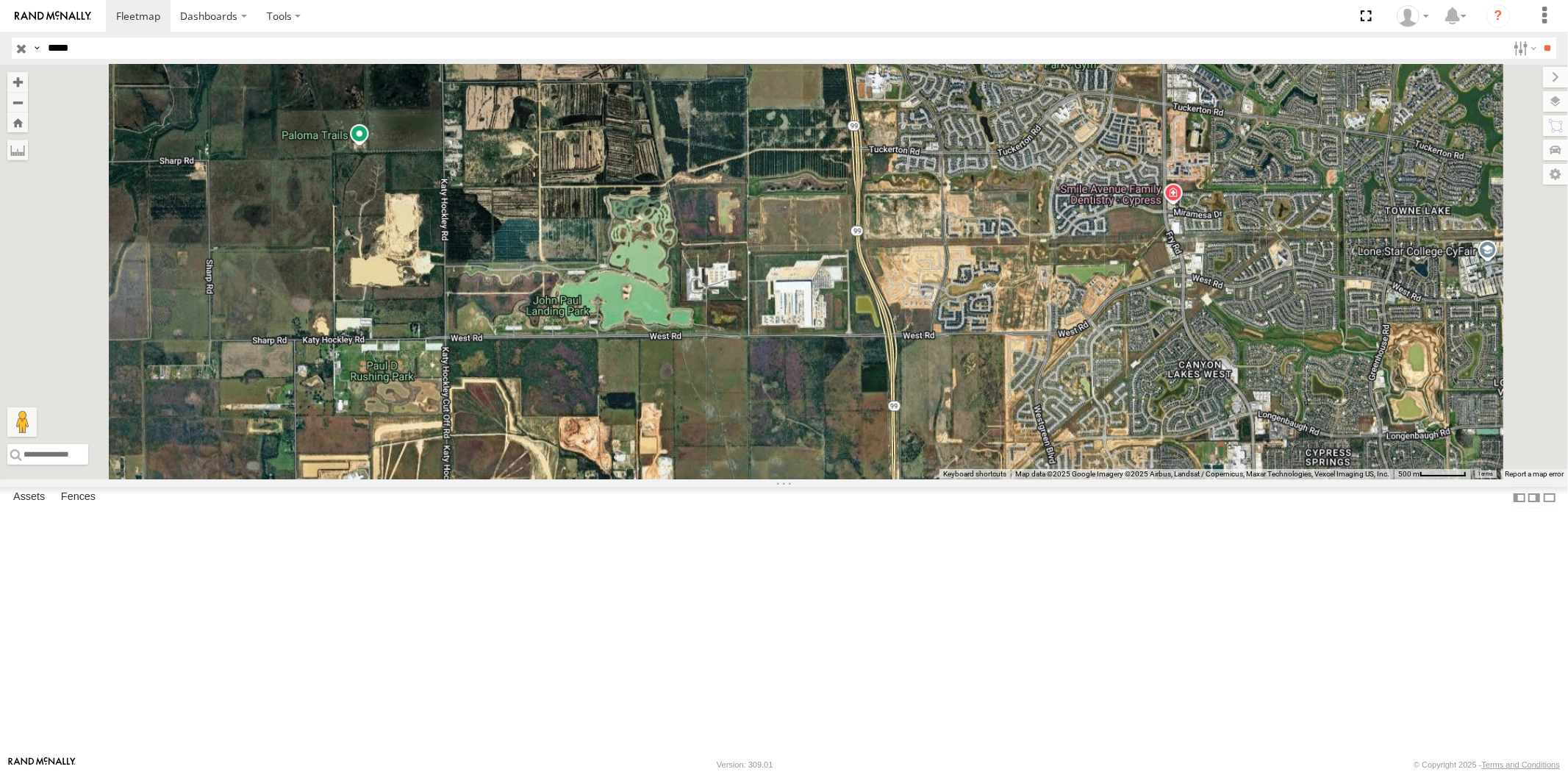
click at [0, 0] on div "All Assets" at bounding box center [0, 0] width 0 height 0
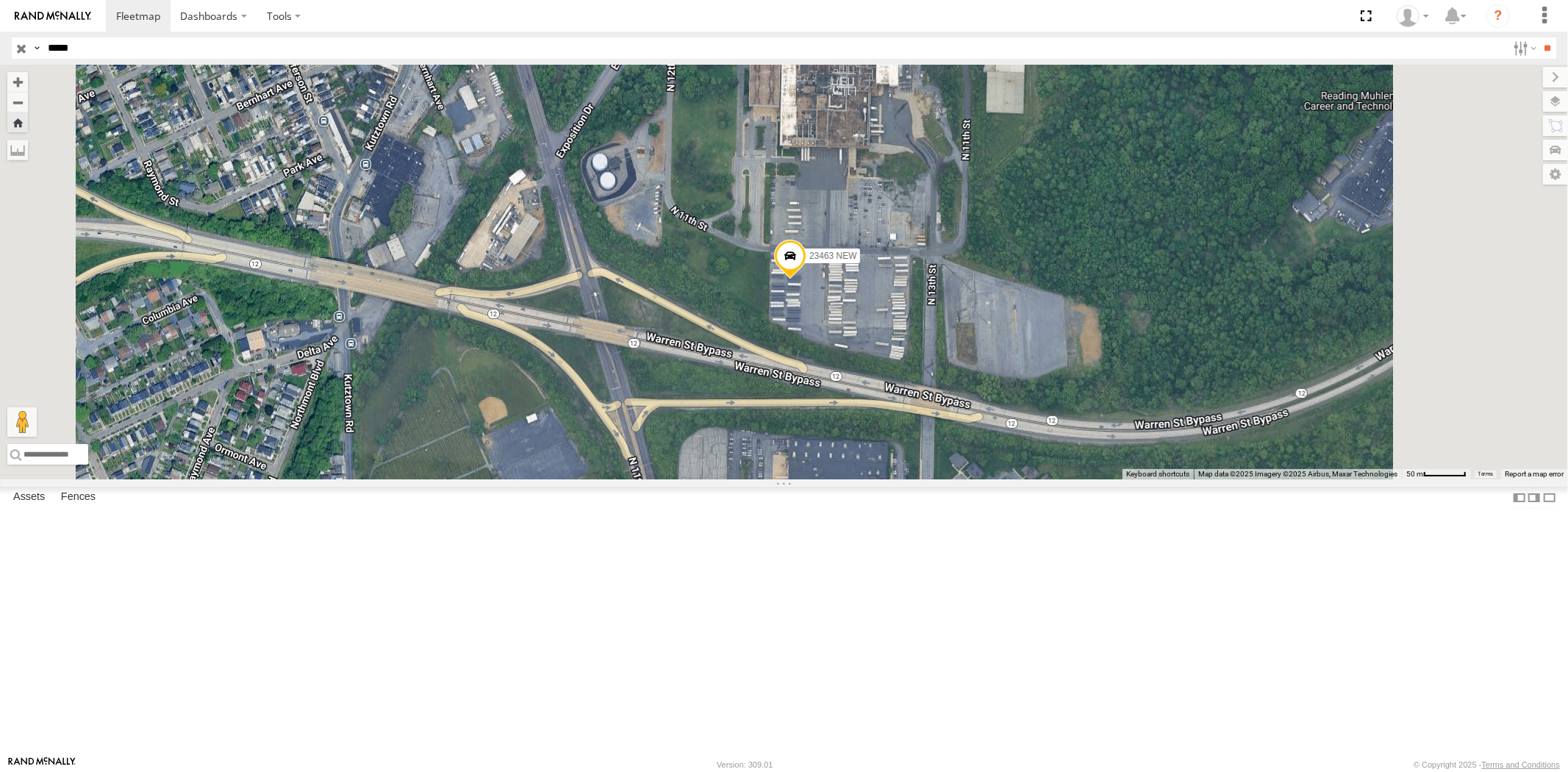
drag, startPoint x: 48, startPoint y: 49, endPoint x: 16, endPoint y: 52, distance: 32.1
click at [18, 52] on div "Search Query Asset ID Asset Label Registration Manufacturer Model VIN Job ID Dr…" at bounding box center [776, 48] width 1528 height 21
paste input "text"
click at [1540, 37] on input "**" at bounding box center [1548, 48] width 17 height 21
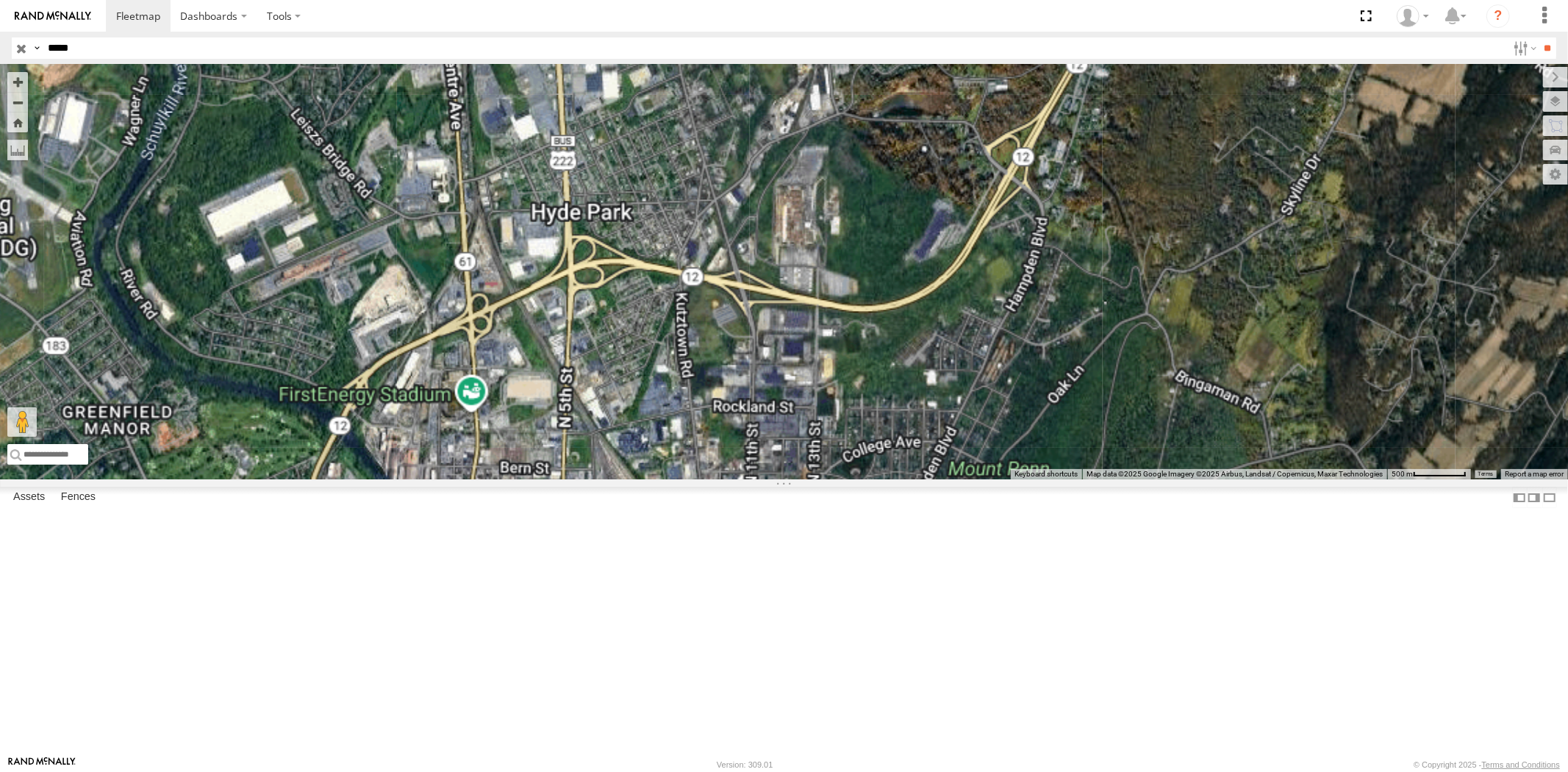
click at [0, 0] on div "All Assets" at bounding box center [0, 0] width 0 height 0
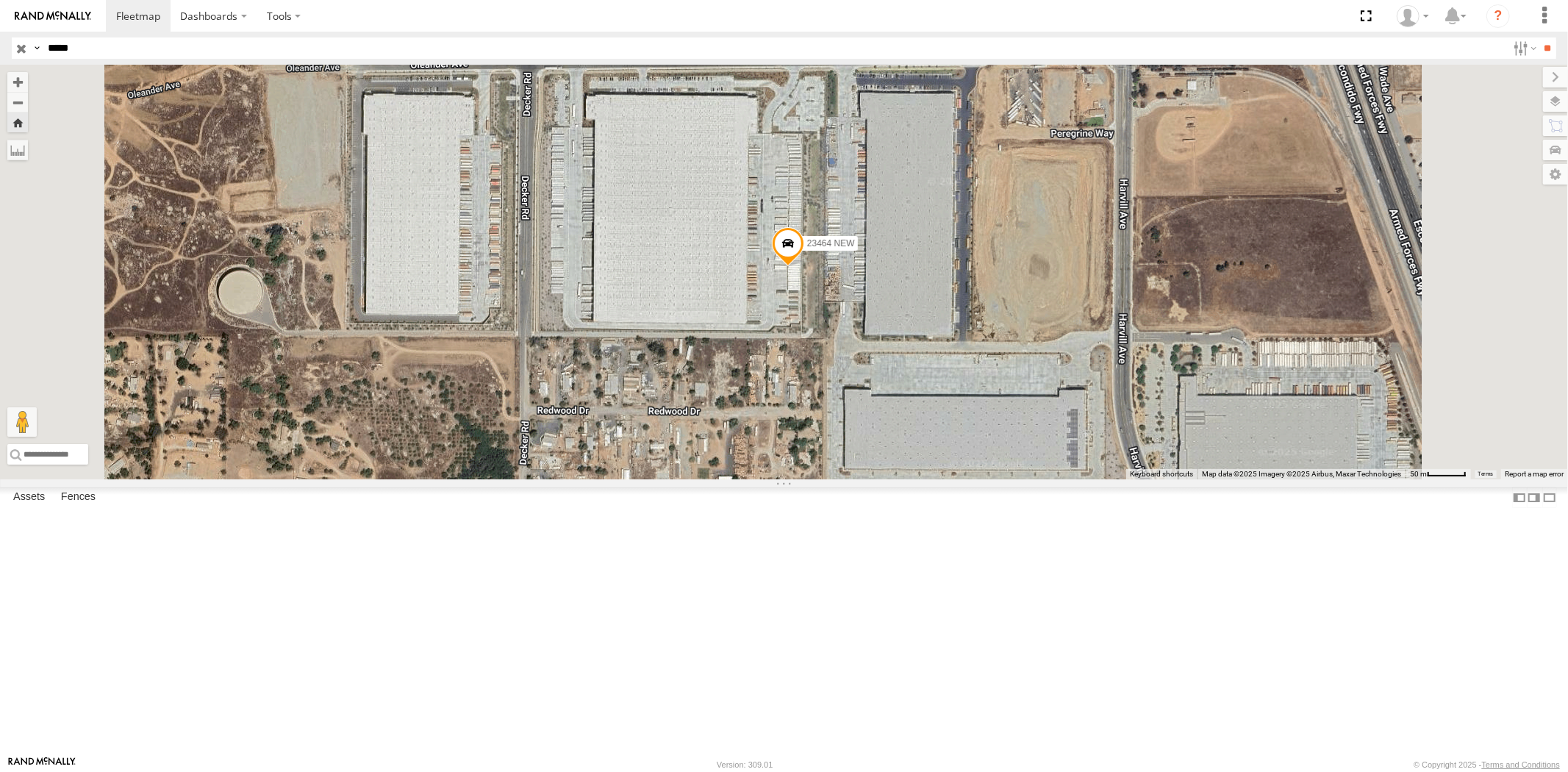
drag, startPoint x: 97, startPoint y: 52, endPoint x: 0, endPoint y: 48, distance: 97.1
click at [0, 48] on header "Search Query Asset ID Asset Label Registration Manufacturer Model VIN Job ID" at bounding box center [784, 48] width 1568 height 33
paste input "text"
type input "*****"
click at [1540, 37] on input "**" at bounding box center [1548, 48] width 17 height 21
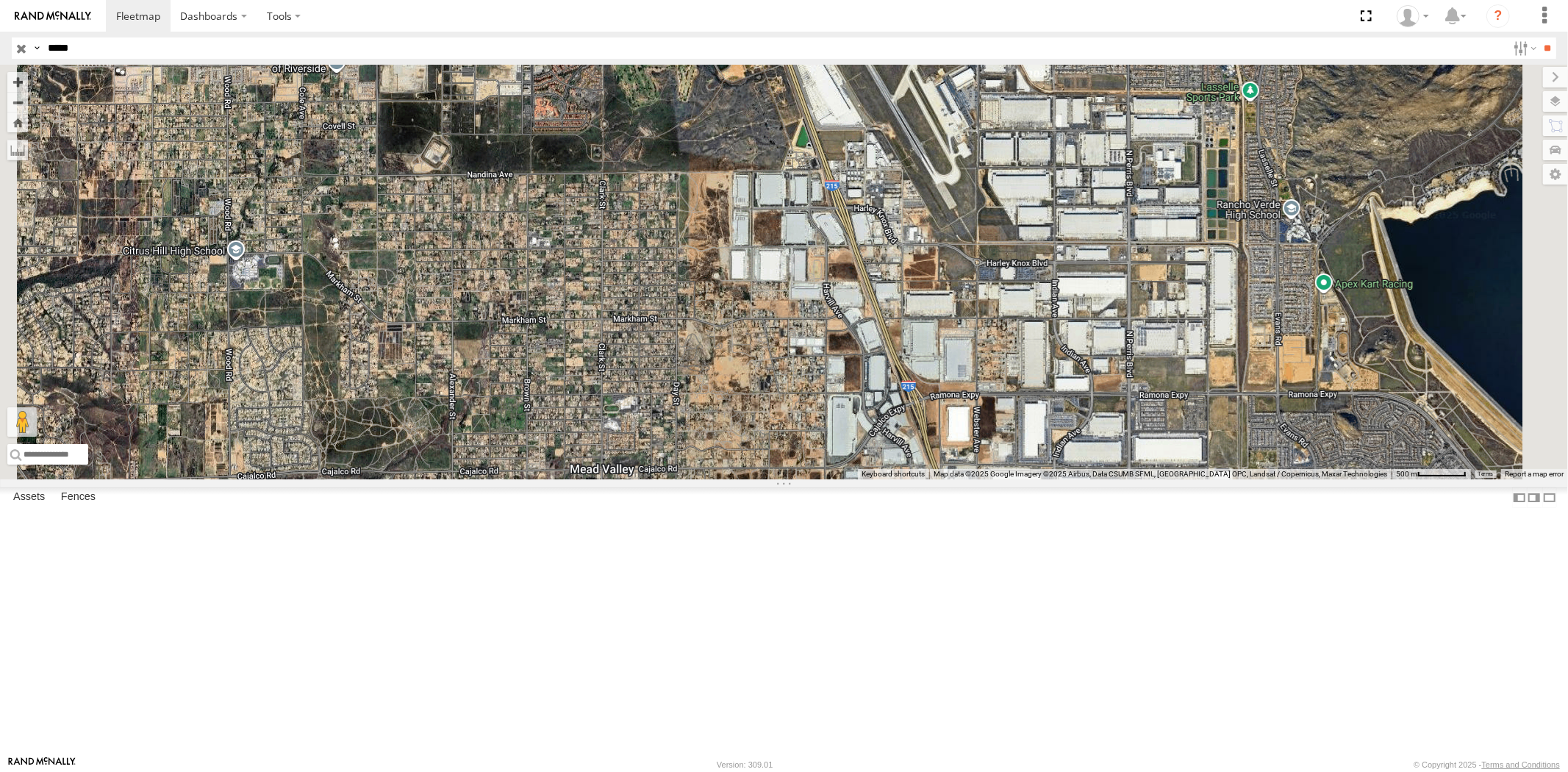
click at [0, 0] on div "All Assets" at bounding box center [0, 0] width 0 height 0
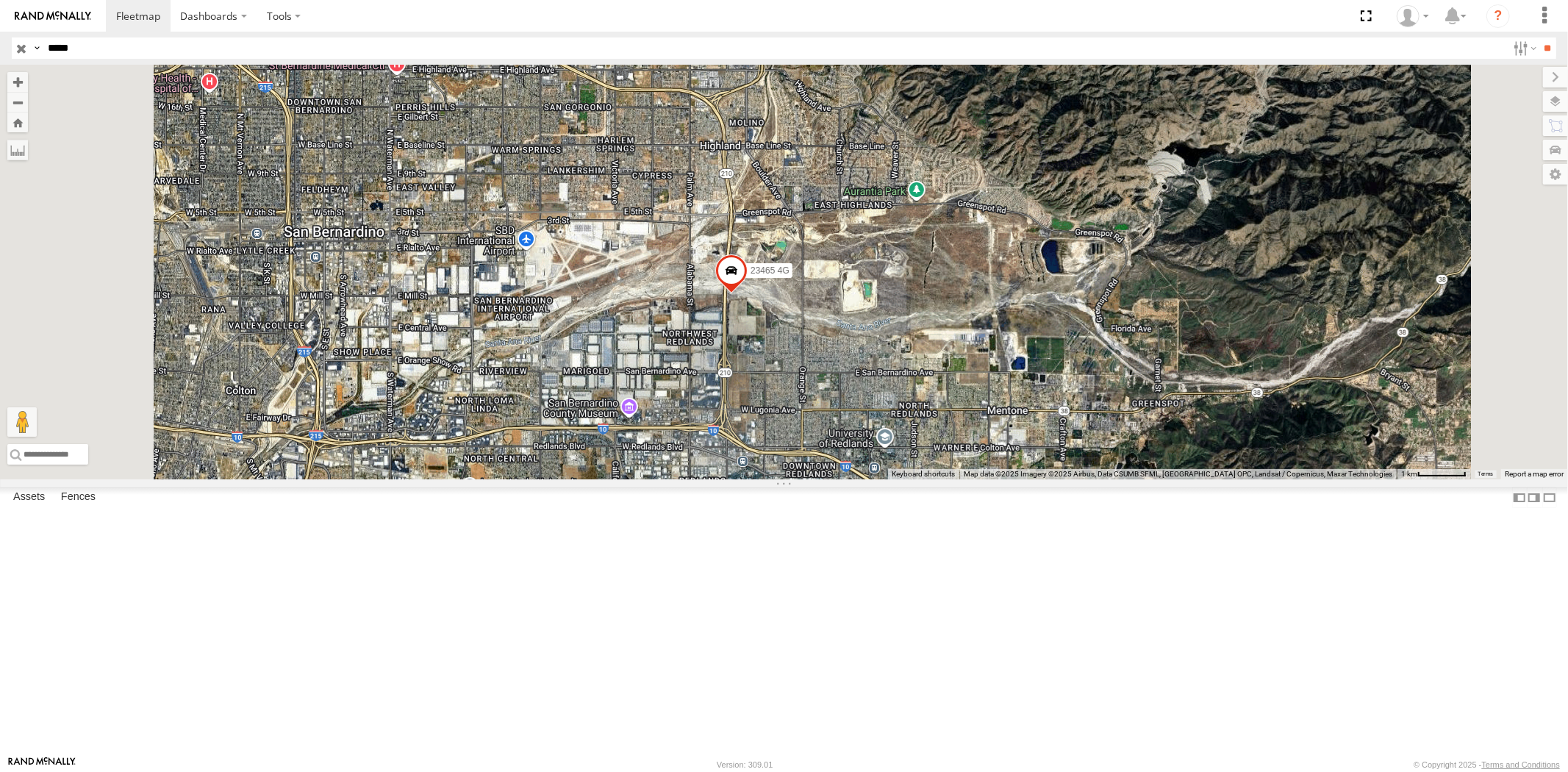
click at [20, 46] on input "button" at bounding box center [22, 48] width 19 height 21
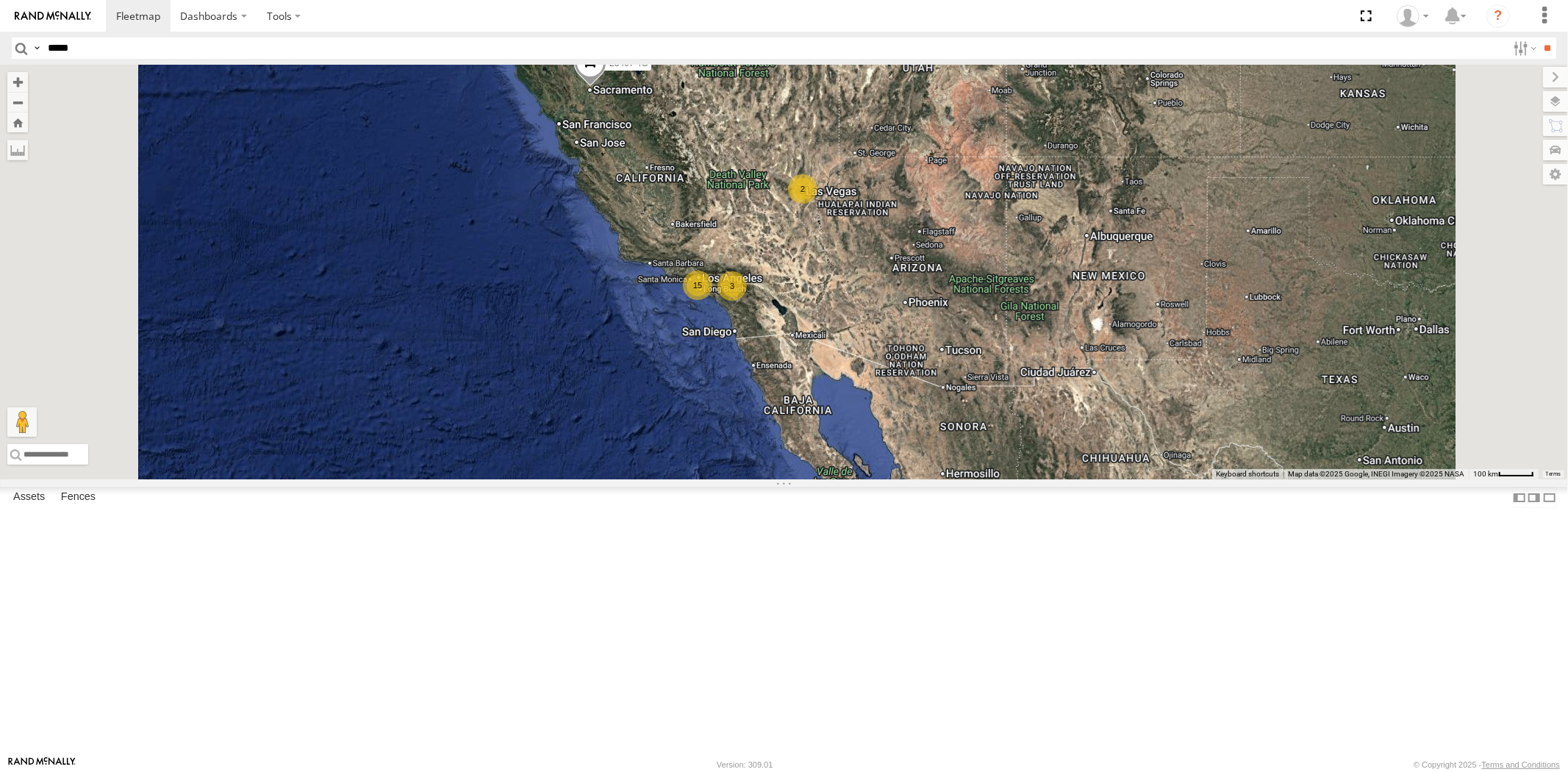
click at [878, 419] on div "15 2 3 3 23467 4G 2" at bounding box center [784, 271] width 1568 height 414
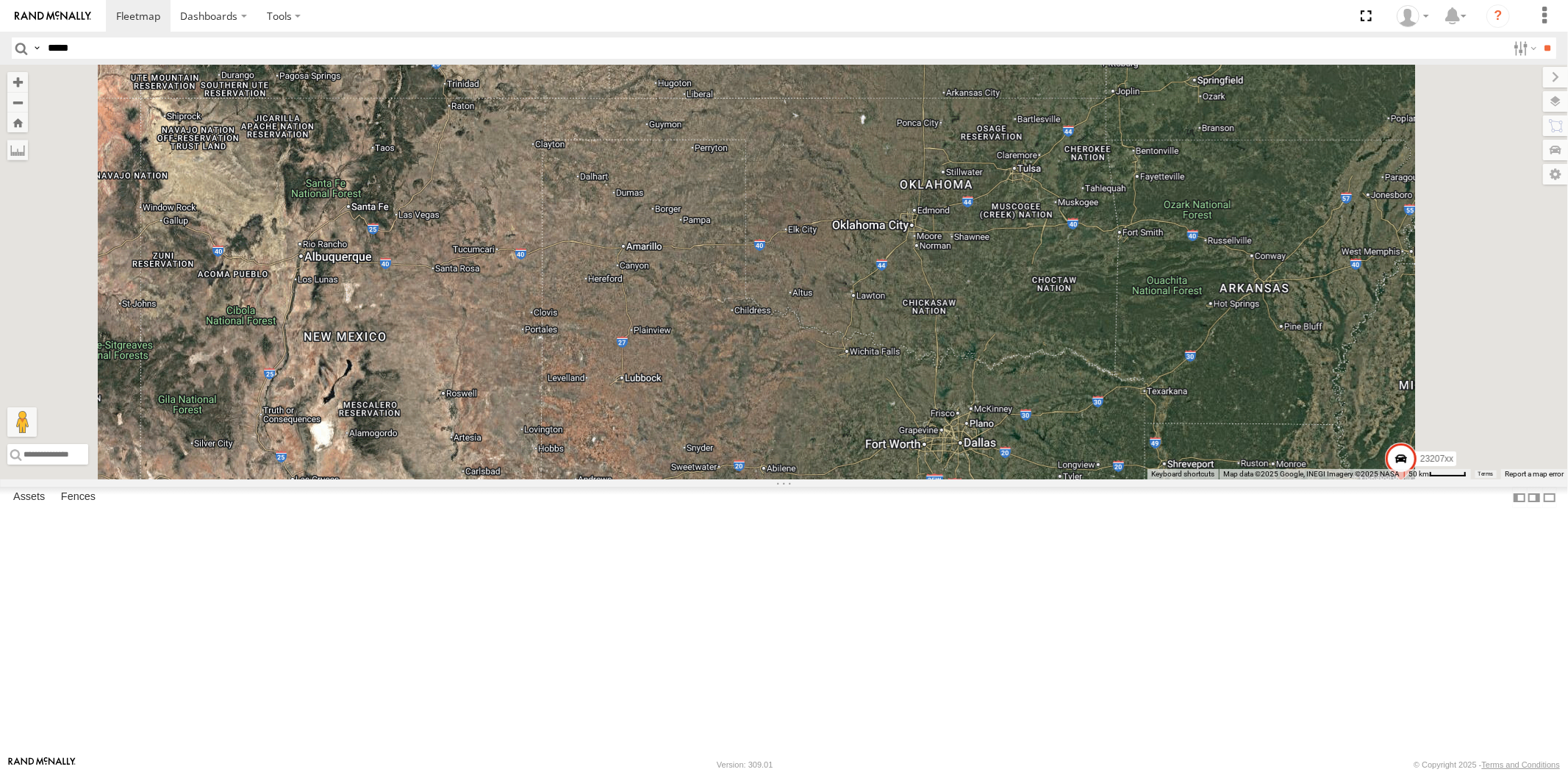
drag, startPoint x: 1103, startPoint y: 439, endPoint x: 998, endPoint y: 487, distance: 115.5
click at [998, 480] on div "23467 4G 23207xx 23460 23460 NEW 2 2" at bounding box center [784, 271] width 1568 height 414
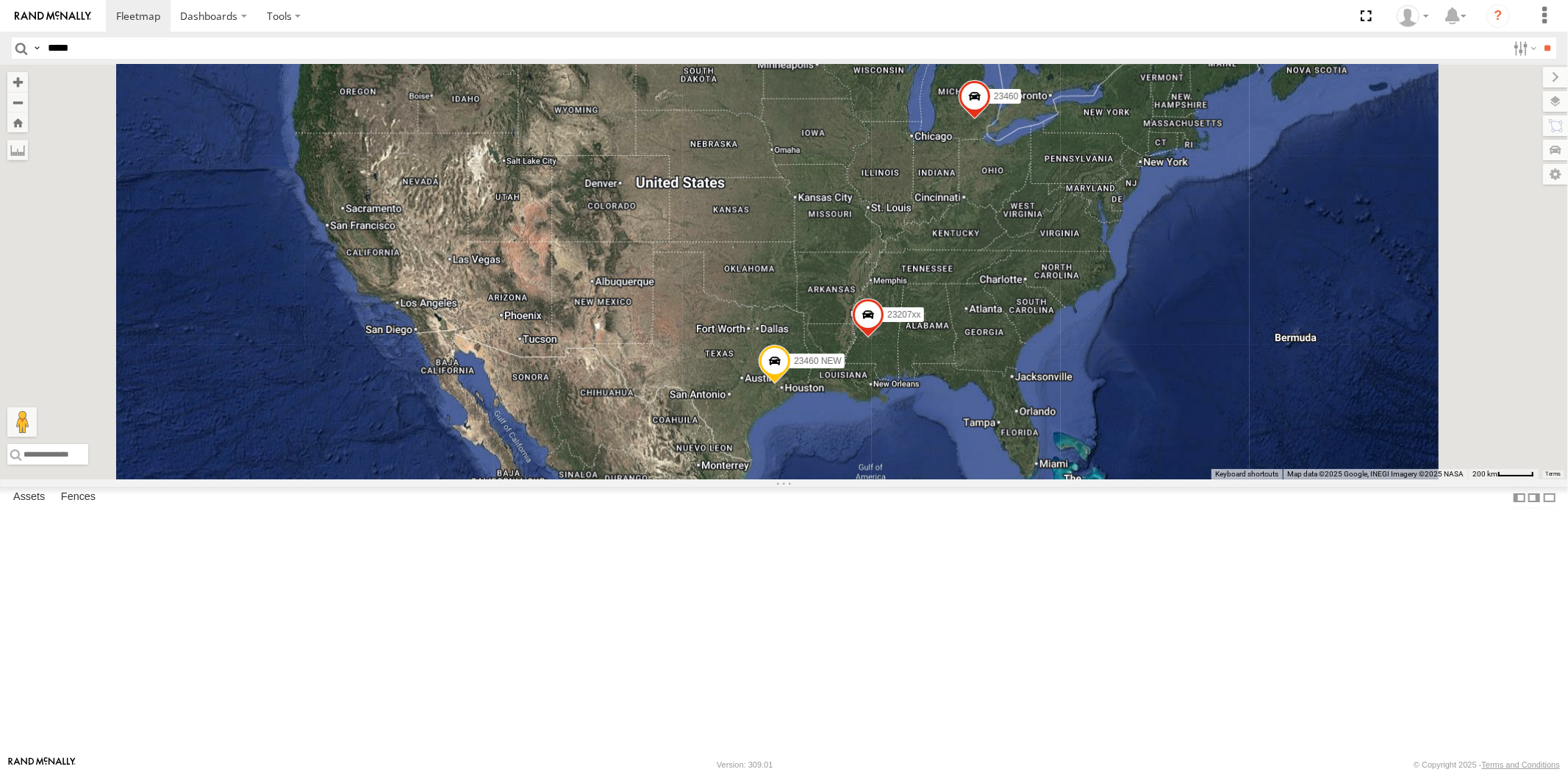
drag, startPoint x: 1135, startPoint y: 402, endPoint x: 1056, endPoint y: 391, distance: 79.8
click at [1057, 391] on div "23207xx 23460 23460 NEW" at bounding box center [784, 271] width 1568 height 414
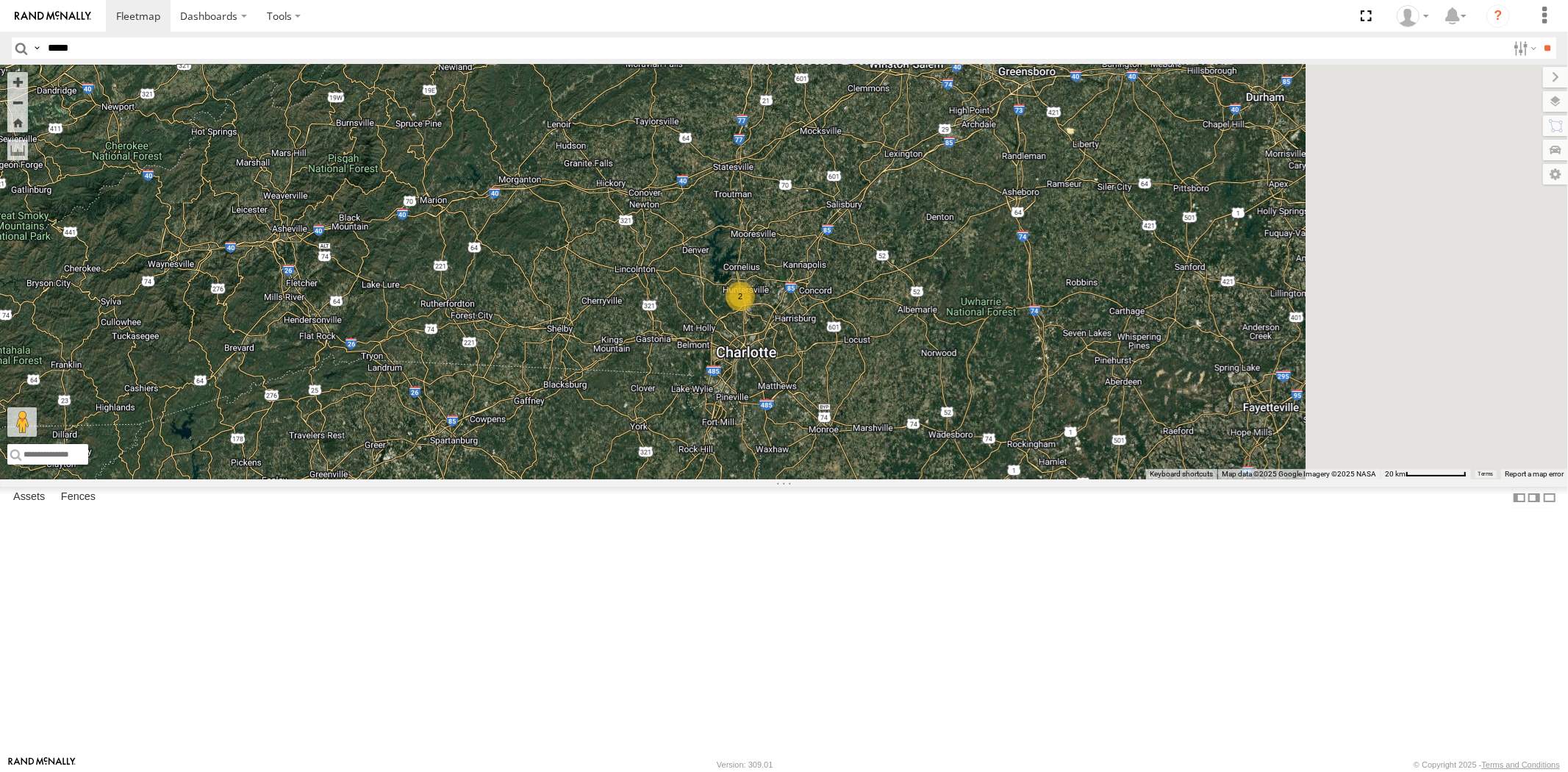
drag, startPoint x: 1095, startPoint y: 407, endPoint x: 1026, endPoint y: 445, distance: 78.8
click at [1026, 445] on div "23207xx 23460 23460 NEW 23467 4G 2 2" at bounding box center [784, 271] width 1568 height 414
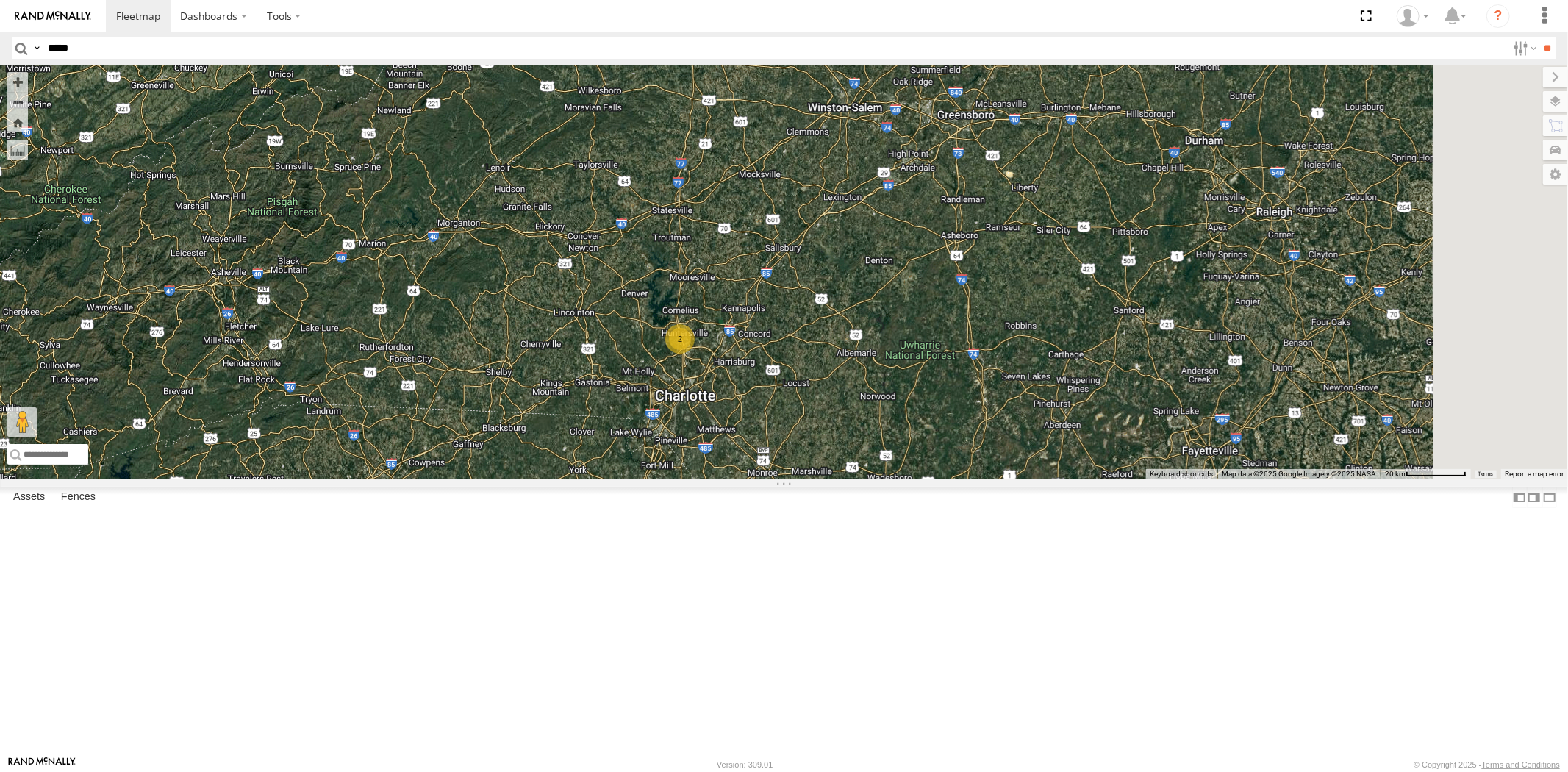
drag, startPoint x: 1113, startPoint y: 300, endPoint x: 1079, endPoint y: 334, distance: 48.1
click at [1079, 334] on div "23207xx 23460 23460 NEW 23467 4G 2 2" at bounding box center [784, 271] width 1568 height 414
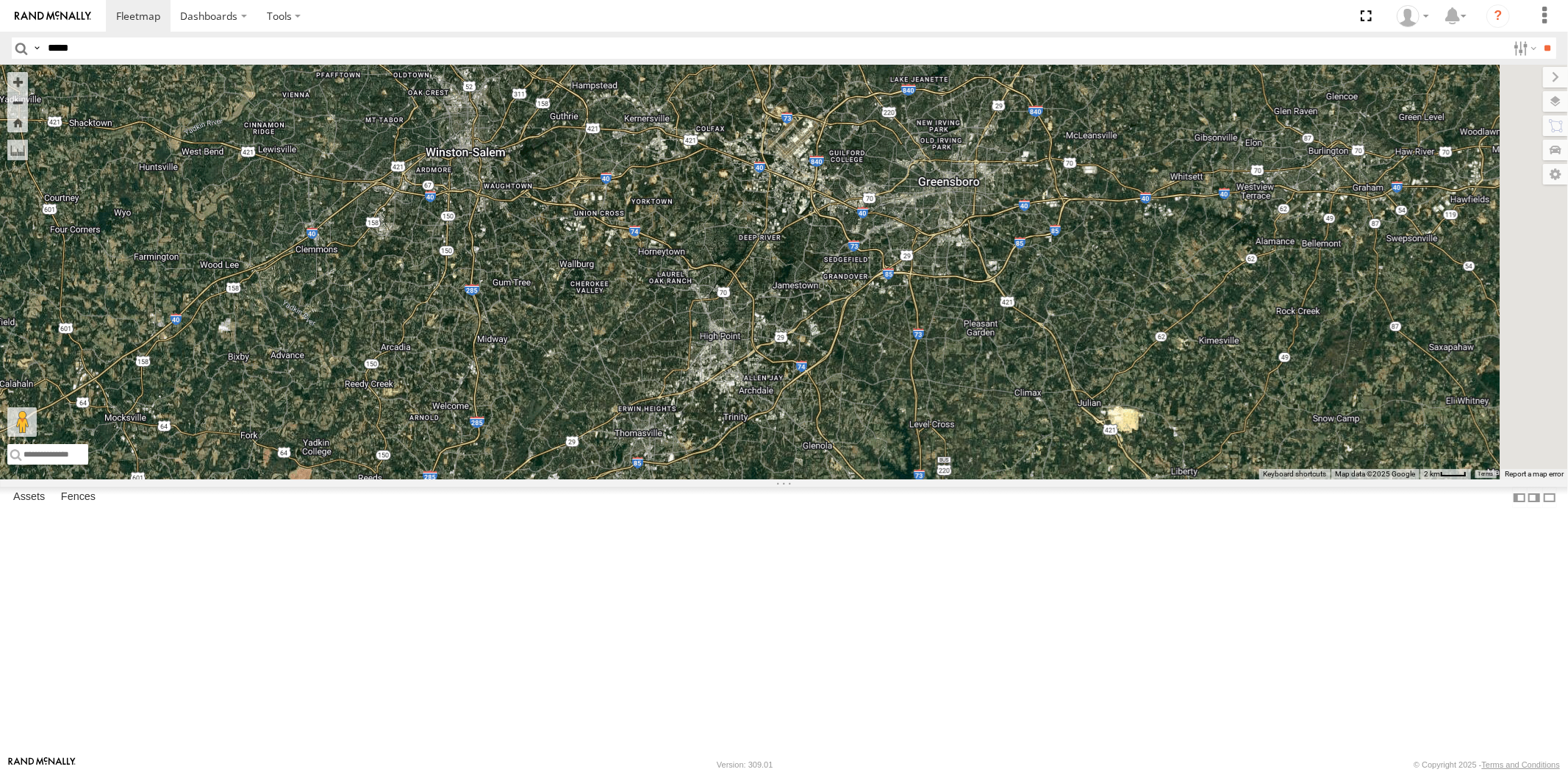
drag, startPoint x: 1061, startPoint y: 373, endPoint x: 1037, endPoint y: 408, distance: 42.4
click at [1037, 408] on div "23207xx 23460 23460 NEW 23467 4G" at bounding box center [784, 271] width 1568 height 414
